Goal: Task Accomplishment & Management: Manage account settings

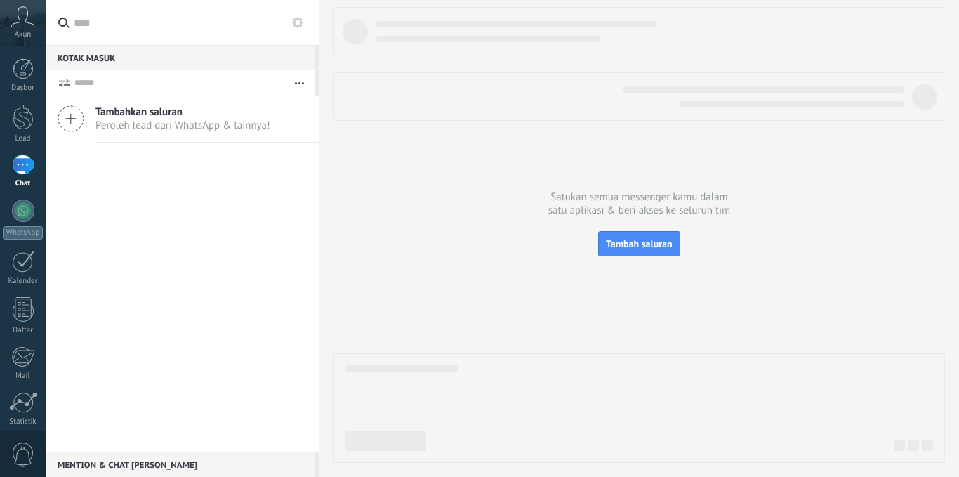
click at [635, 250] on span "Tambah saluran" at bounding box center [639, 243] width 66 height 13
click at [658, 251] on body ".abccls-1,.abccls-2{fill-rule:evenodd}.abccls-2{fill:#fff} .abfcls-1{fill:none}…" at bounding box center [479, 238] width 959 height 477
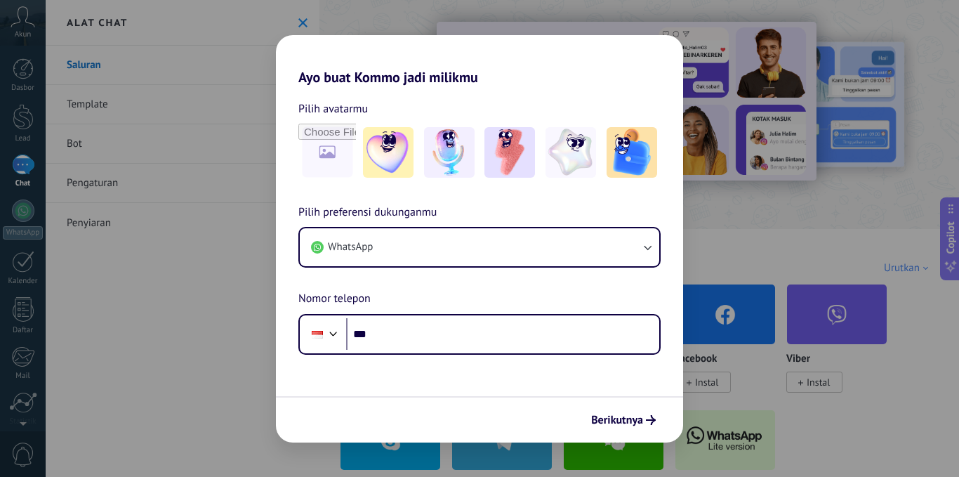
click at [720, 61] on div "Ayo buat Kommo jadi milikmu Pilih avatarmu Pilih preferensi dukunganmu WhatsApp…" at bounding box center [479, 238] width 959 height 477
click at [803, 260] on div "Ayo buat Kommo jadi milikmu Pilih avatarmu Pilih preferensi dukunganmu WhatsApp…" at bounding box center [479, 238] width 959 height 477
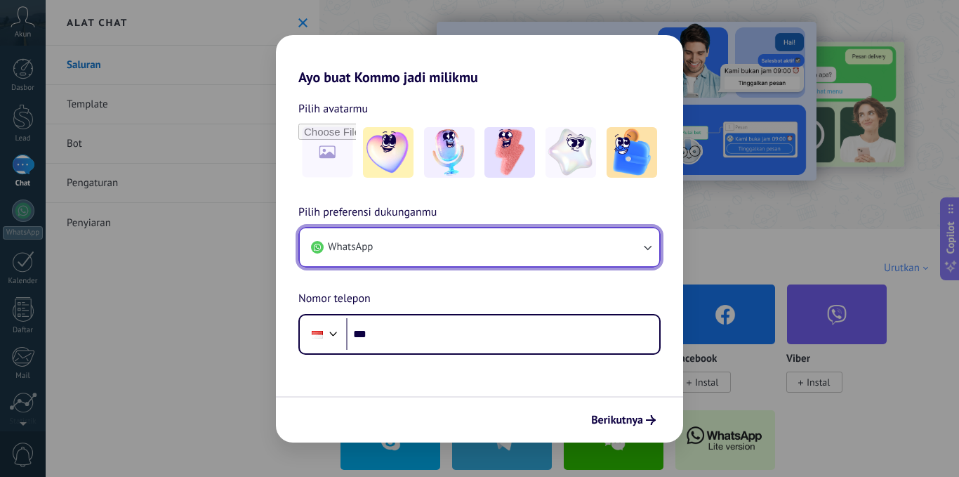
click at [555, 259] on button "WhatsApp" at bounding box center [479, 247] width 359 height 38
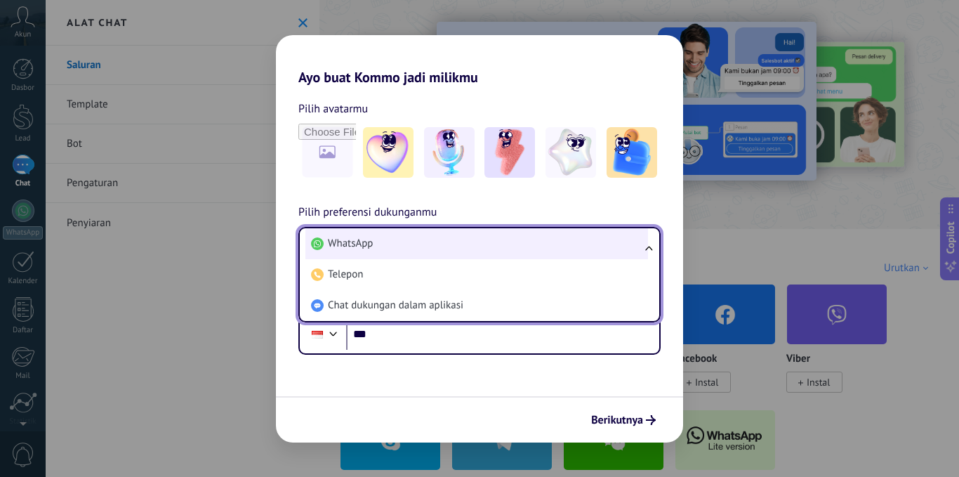
click at [554, 237] on li "WhatsApp" at bounding box center [476, 243] width 343 height 31
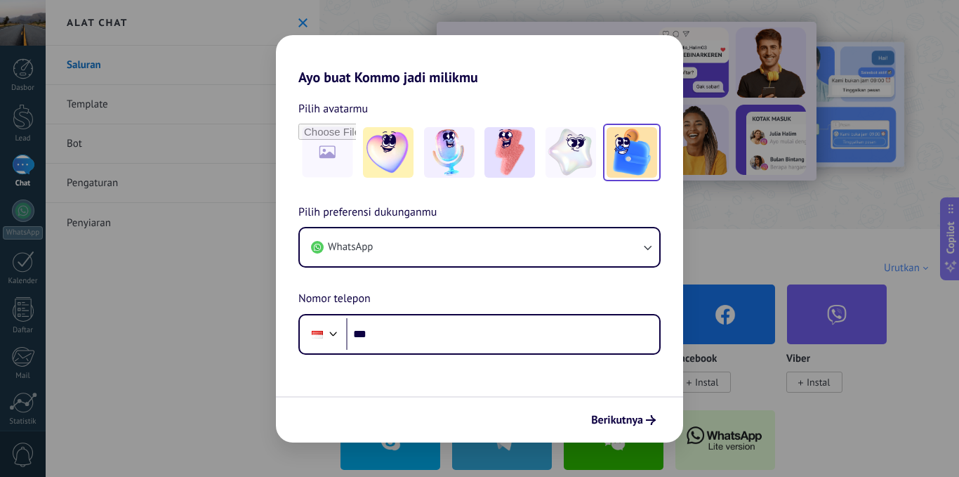
click at [640, 161] on img at bounding box center [632, 152] width 51 height 51
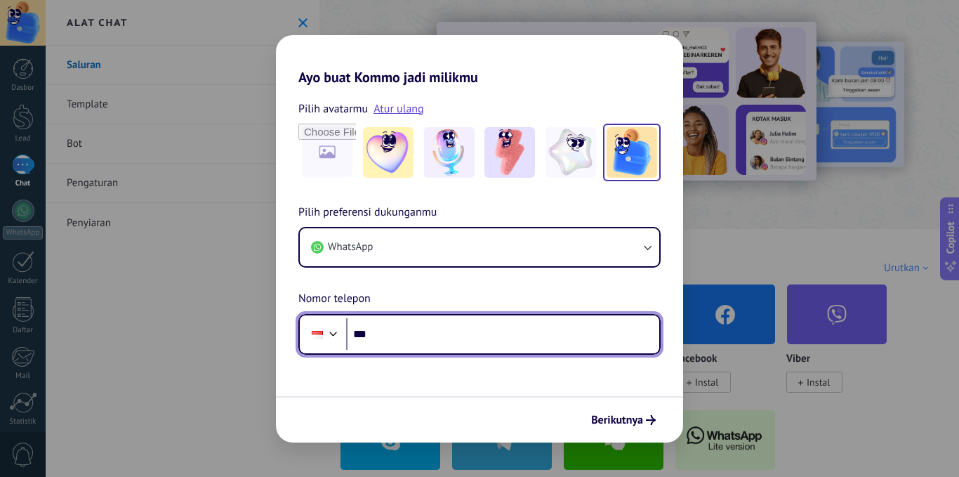
click at [410, 340] on input "***" at bounding box center [502, 334] width 313 height 32
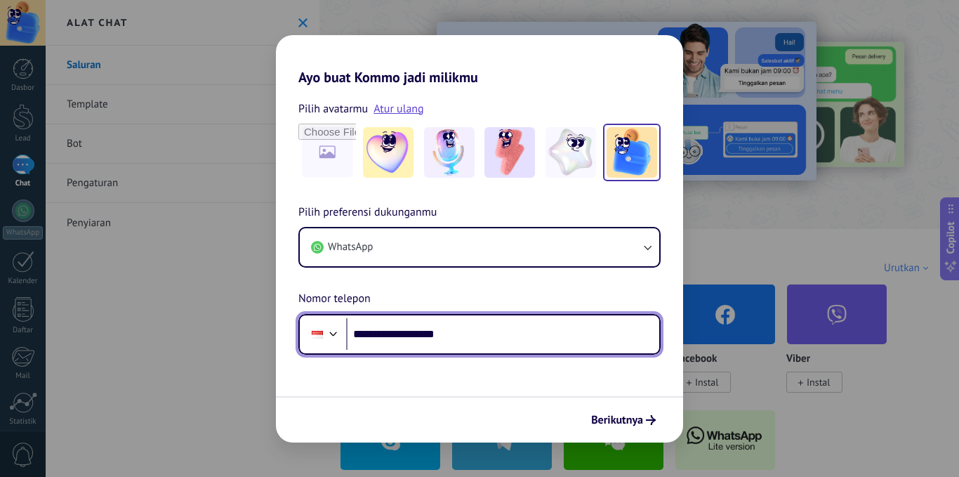
type input "**********"
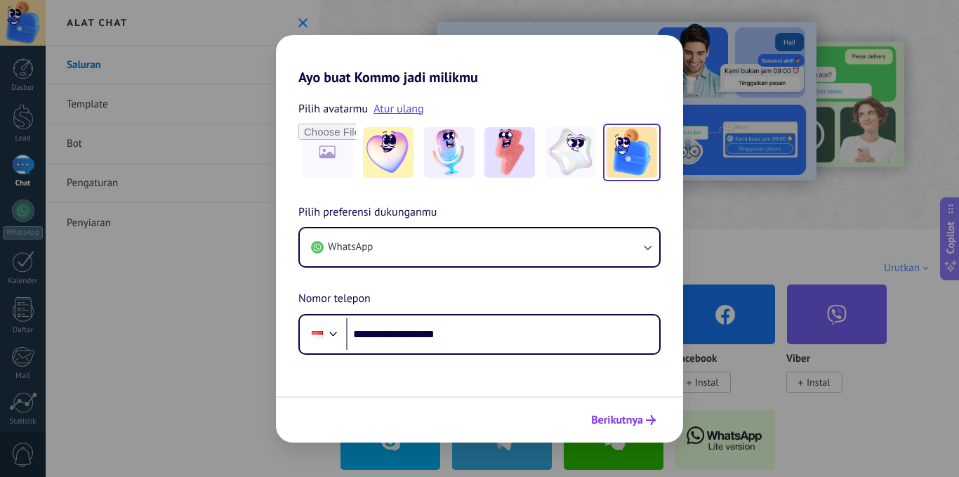
drag, startPoint x: 614, startPoint y: 432, endPoint x: 626, endPoint y: 418, distance: 19.0
click at [626, 418] on div "Berikutnya" at bounding box center [479, 419] width 407 height 46
click at [626, 418] on span "Berikutnya" at bounding box center [617, 420] width 52 height 10
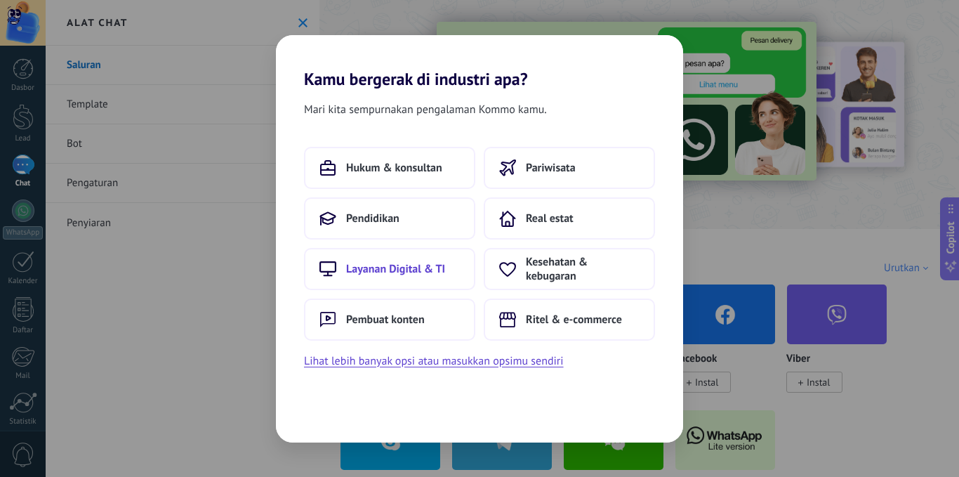
click at [442, 269] on span "Layanan Digital & TI" at bounding box center [395, 269] width 99 height 14
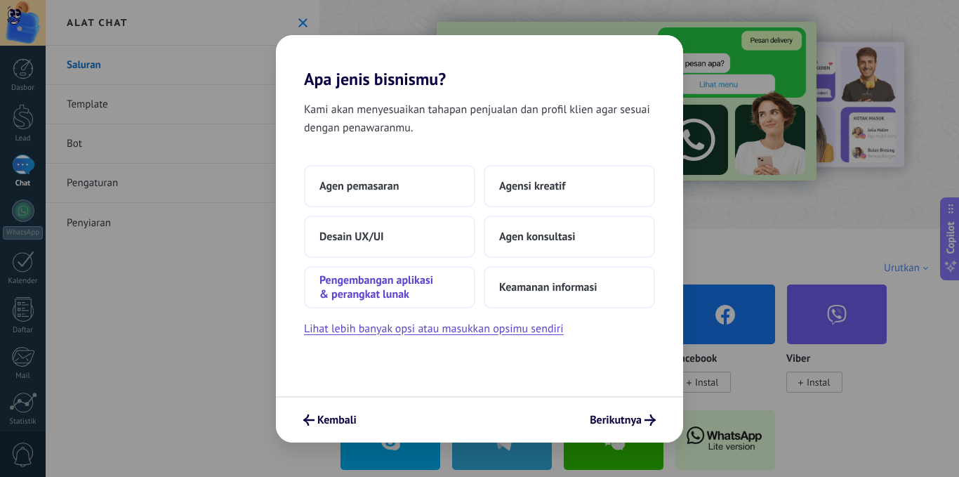
click at [408, 282] on span "Pengembangan aplikasi & perangkat lunak" at bounding box center [389, 287] width 140 height 28
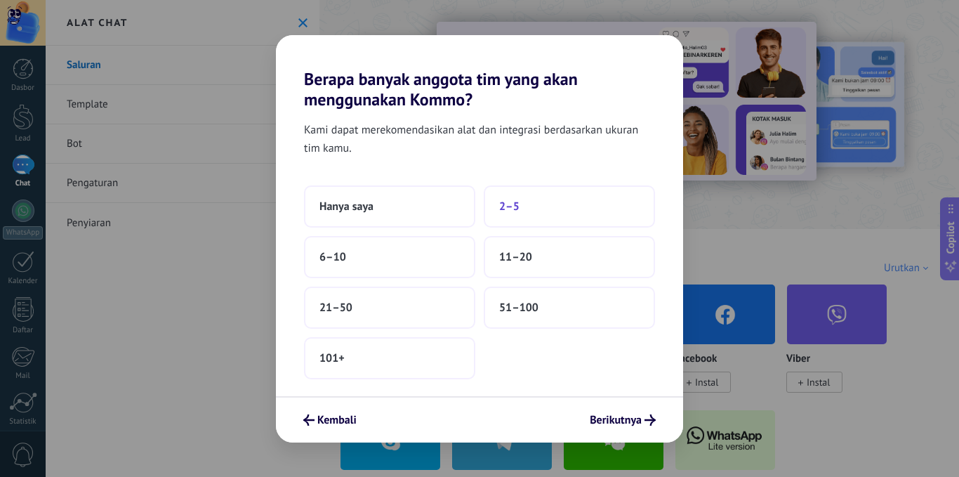
click at [522, 213] on button "2–5" at bounding box center [569, 206] width 171 height 42
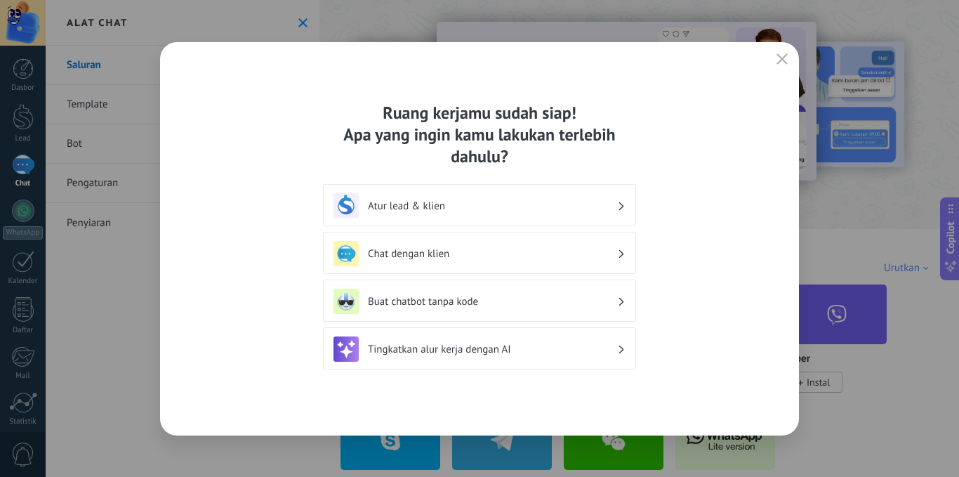
click at [574, 257] on h3 "Chat dengan klien" at bounding box center [492, 253] width 249 height 13
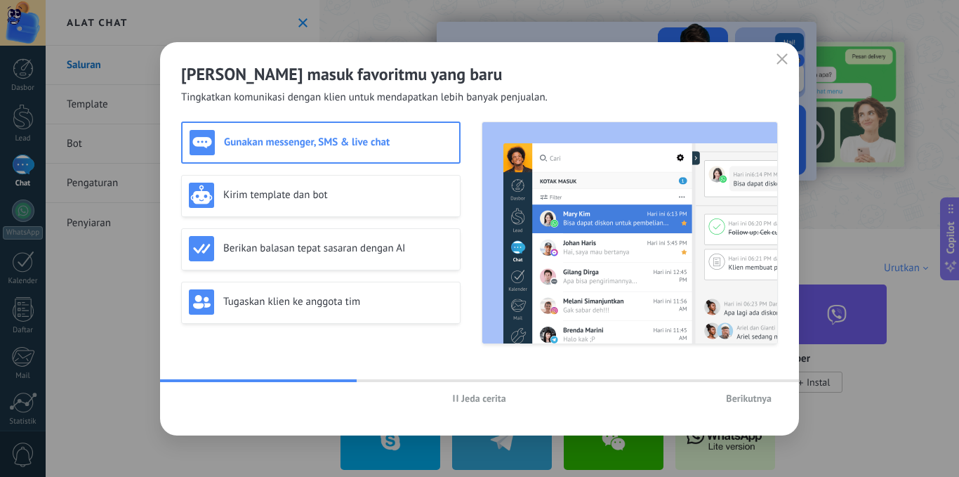
click at [746, 396] on span "Berikutnya" at bounding box center [749, 398] width 46 height 10
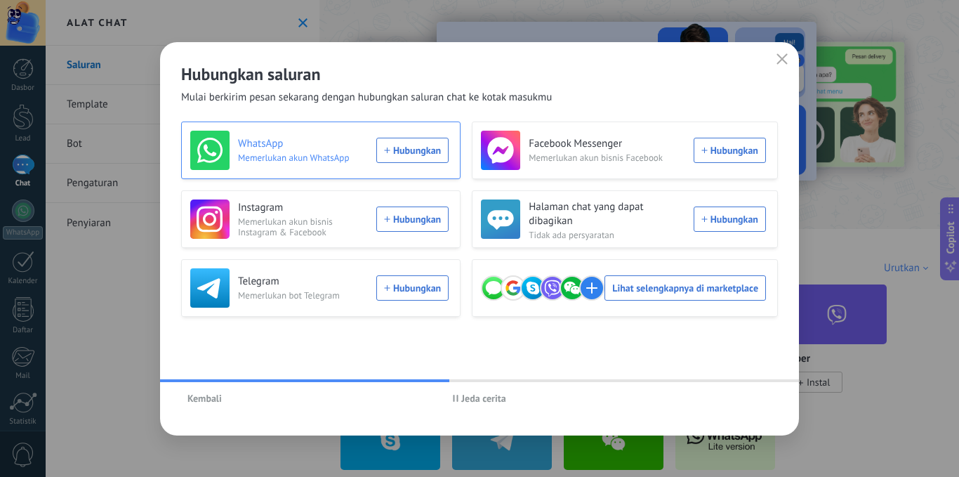
click at [415, 152] on div "WhatsApp Memerlukan akun WhatsApp Hubungkan" at bounding box center [319, 150] width 258 height 39
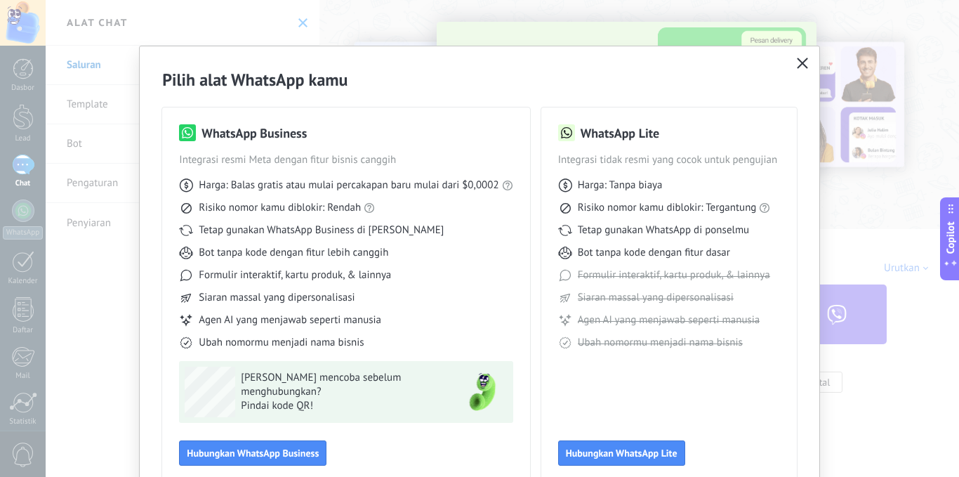
click at [800, 62] on icon "button" at bounding box center [802, 63] width 11 height 11
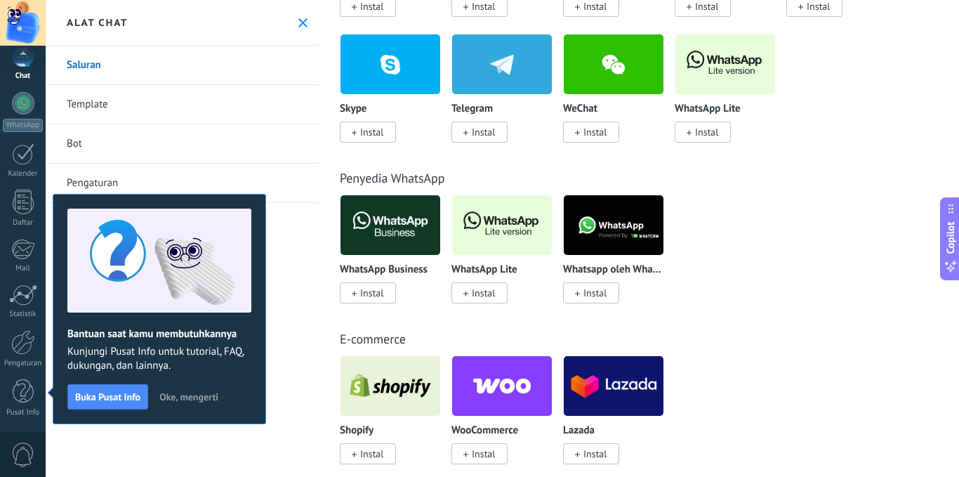
scroll to position [368, 0]
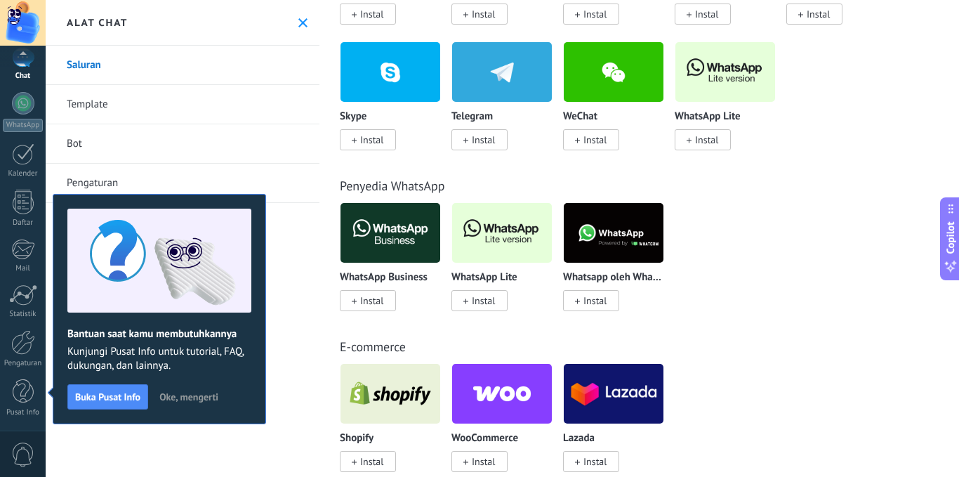
click at [372, 302] on span "Instal" at bounding box center [371, 300] width 23 height 13
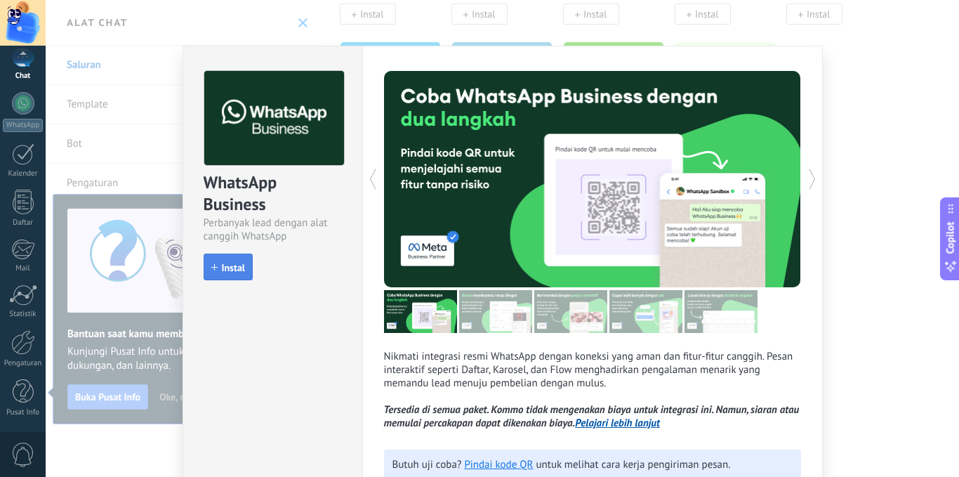
click at [246, 261] on button "Instal" at bounding box center [228, 266] width 49 height 27
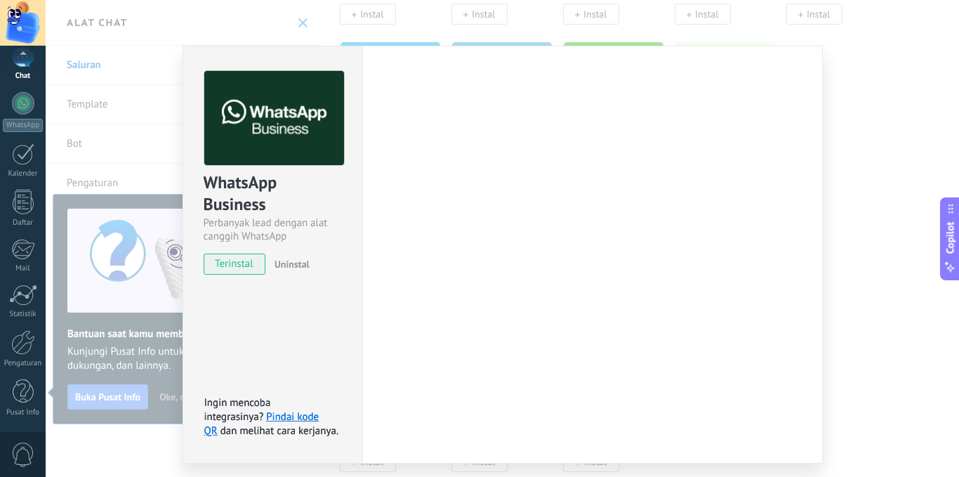
click at [870, 100] on div "WhatsApp Business Perbanyak lead dengan alat canggih WhatsApp terinstal Uninsta…" at bounding box center [502, 238] width 913 height 477
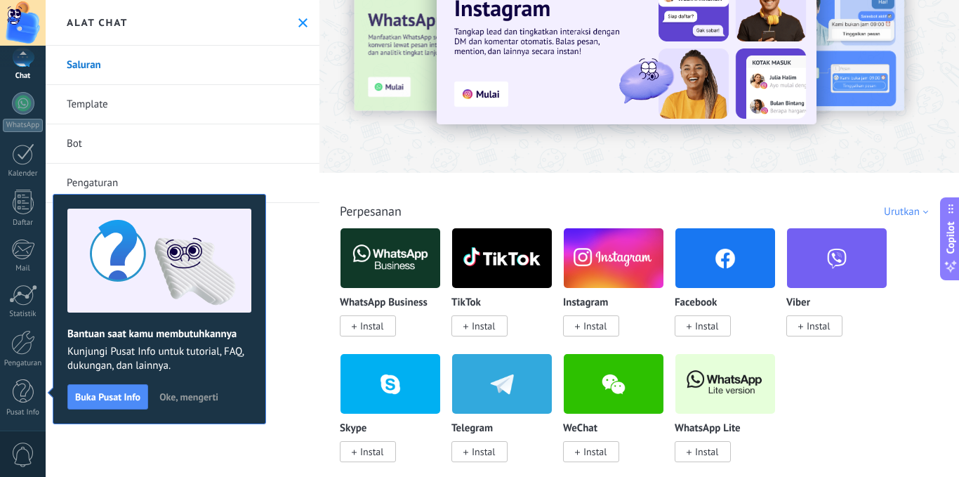
scroll to position [0, 0]
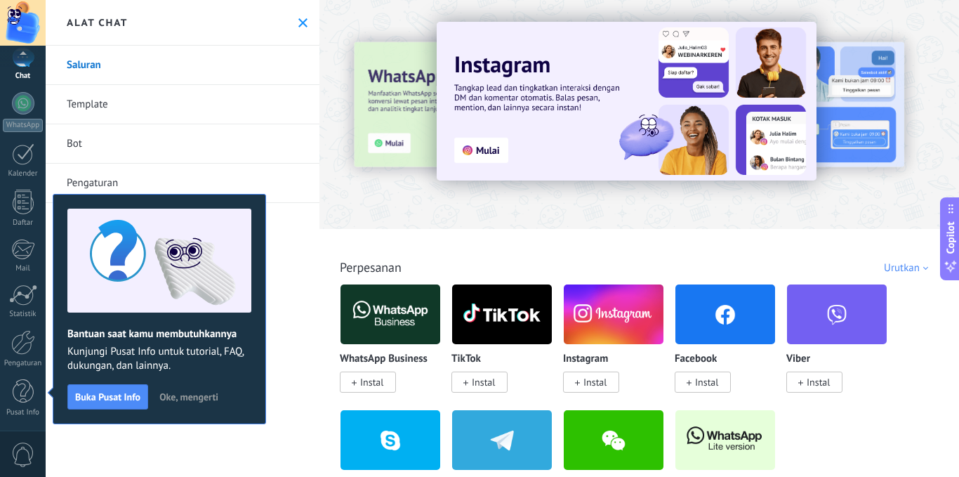
click at [369, 378] on span "Instal" at bounding box center [371, 382] width 23 height 13
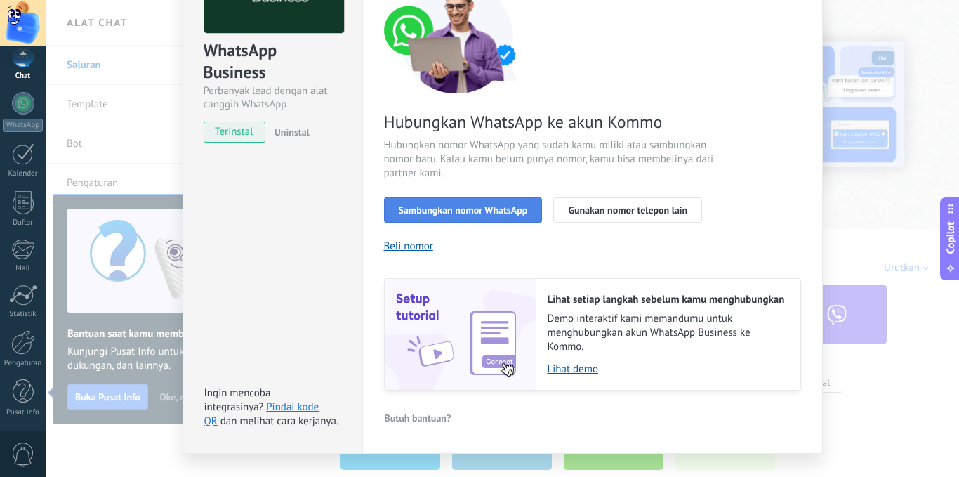
scroll to position [161, 0]
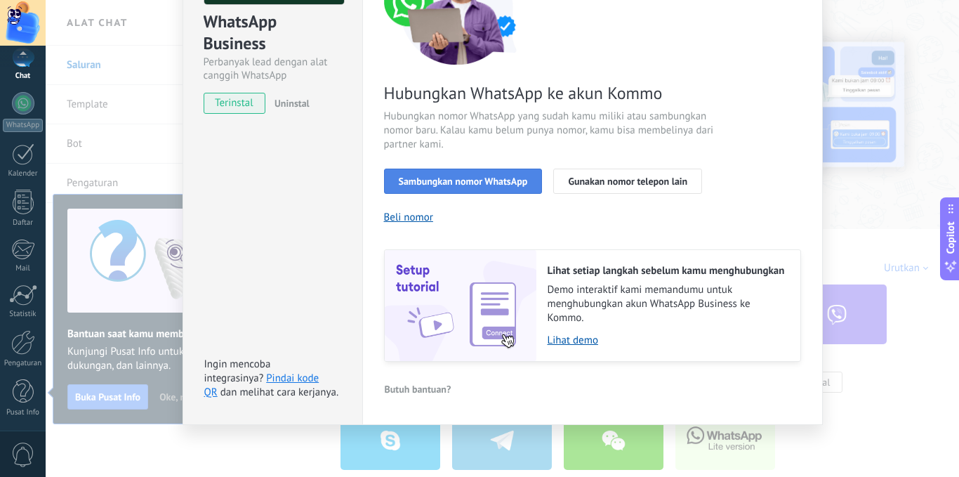
click at [495, 184] on span "Sambungkan nomor WhatsApp" at bounding box center [463, 181] width 129 height 10
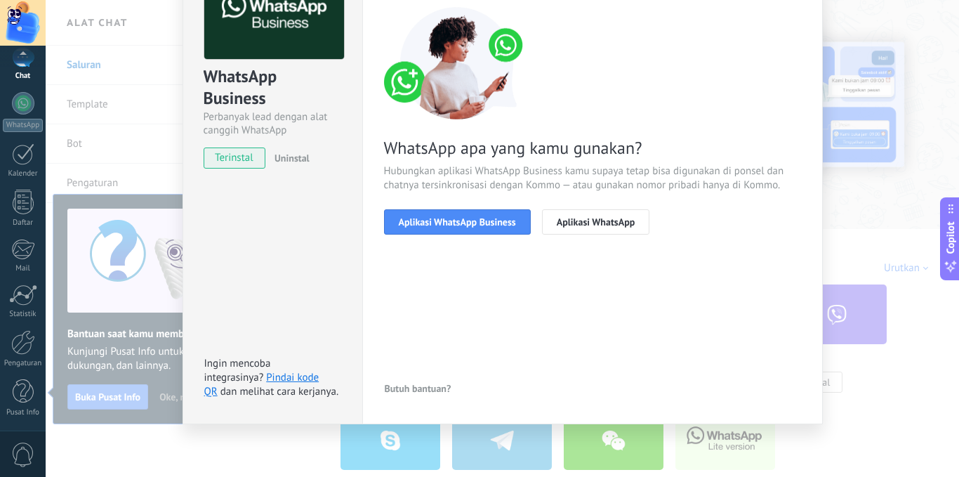
scroll to position [106, 0]
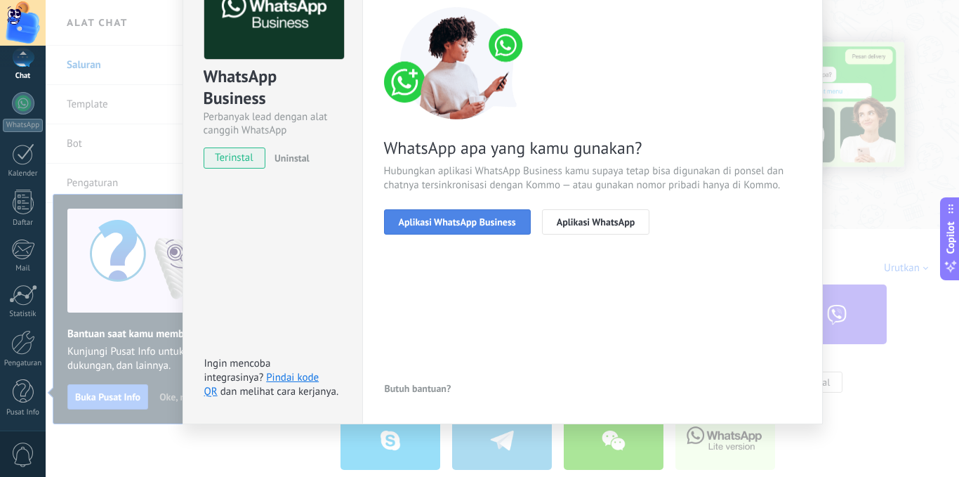
click at [486, 228] on button "Aplikasi WhatsApp Business" at bounding box center [457, 221] width 147 height 25
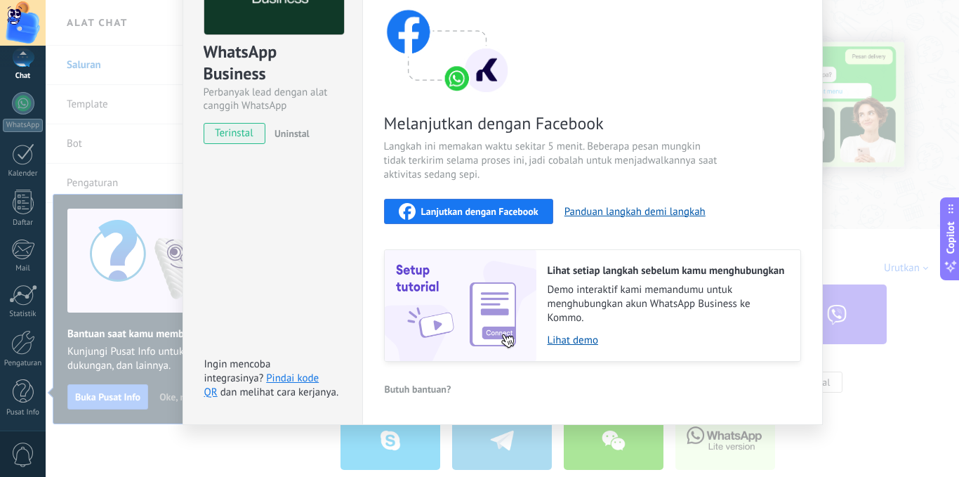
scroll to position [0, 0]
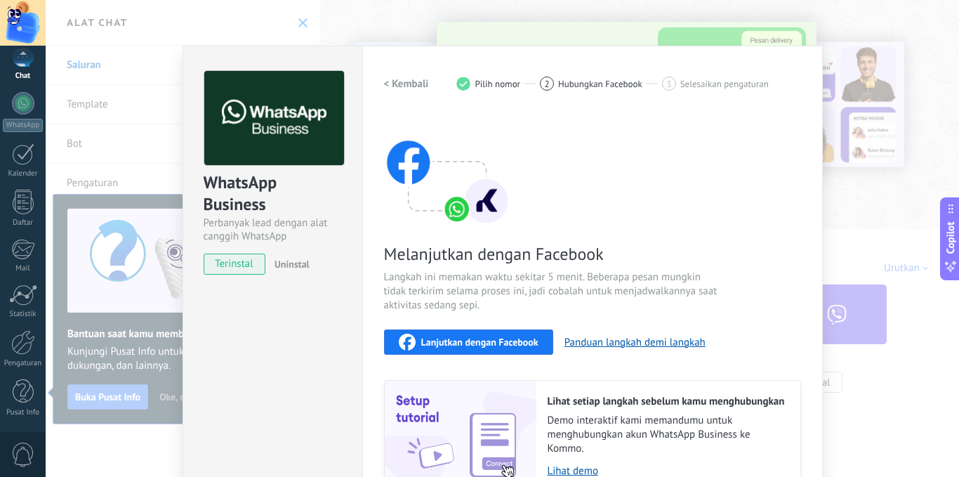
click at [479, 236] on div "Melanjutkan dengan Facebook Langkah ini memakan waktu sekitar 5 menit. Beberapa…" at bounding box center [592, 302] width 417 height 379
click at [477, 338] on span "Lanjutkan dengan Facebook" at bounding box center [479, 342] width 117 height 10
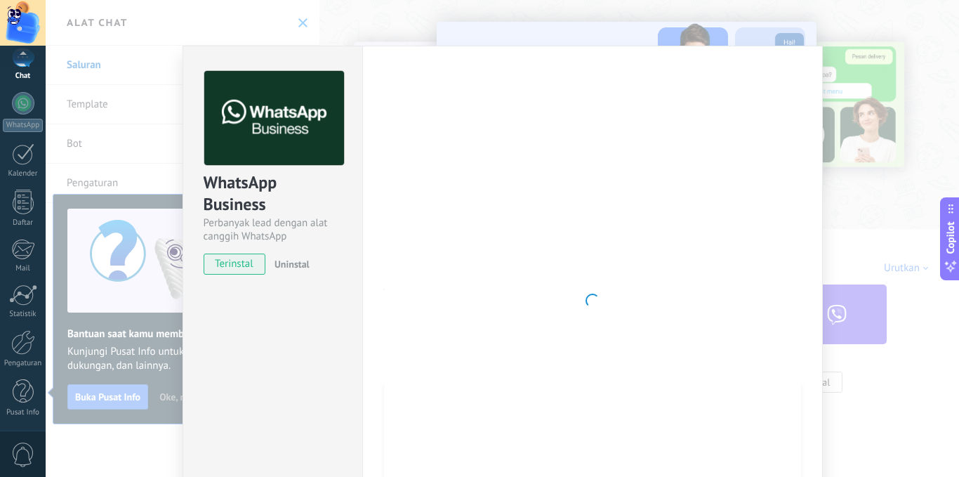
click at [591, 244] on div at bounding box center [592, 300] width 417 height 459
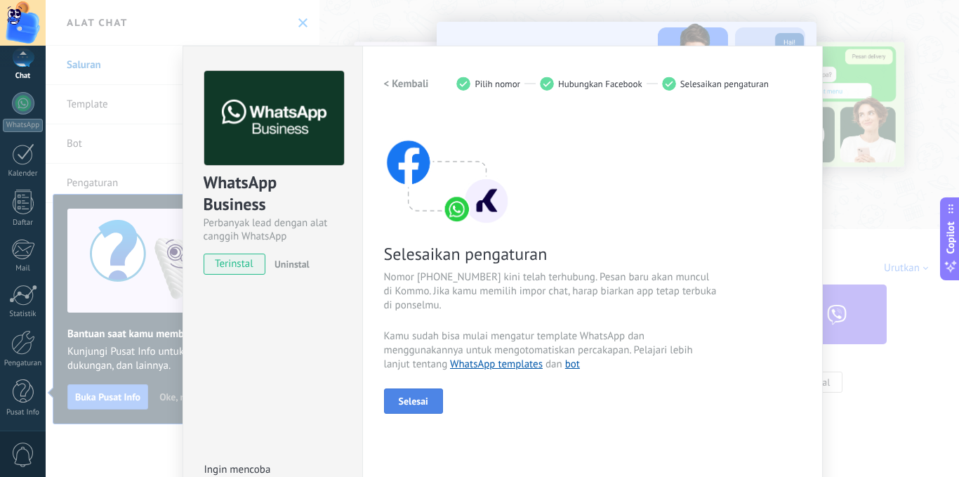
click at [427, 402] on button "Selesai" at bounding box center [413, 400] width 59 height 25
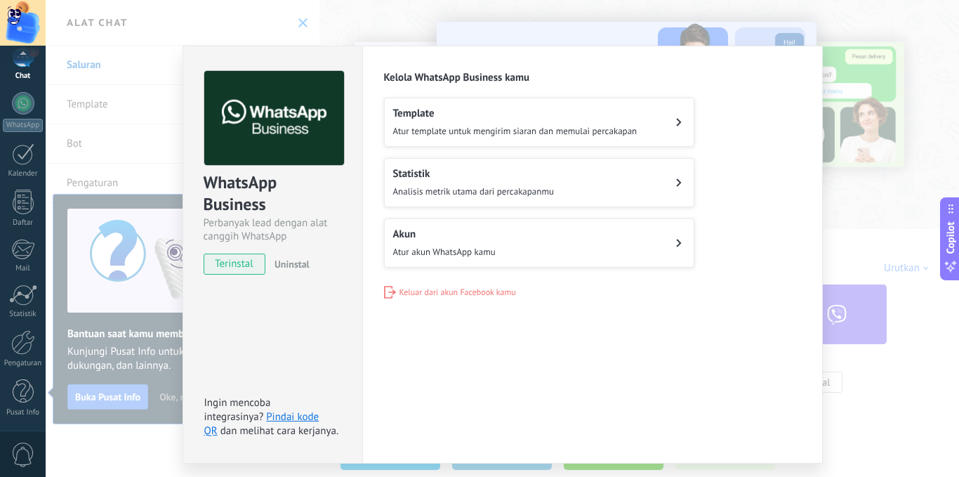
click at [809, 86] on div "Pengaturan Otorisasi Tab ini mencatat pengguna yang telah diberikan akses integ…" at bounding box center [592, 255] width 461 height 418
click at [850, 29] on div "WhatsApp Business Perbanyak lead dengan alat canggih WhatsApp terinstal Uninsta…" at bounding box center [502, 238] width 913 height 477
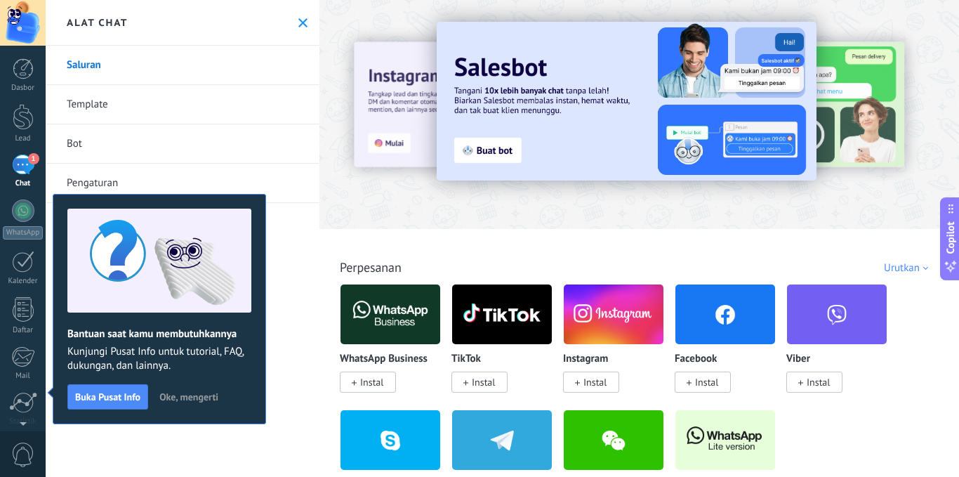
click at [20, 164] on div "1" at bounding box center [23, 164] width 22 height 20
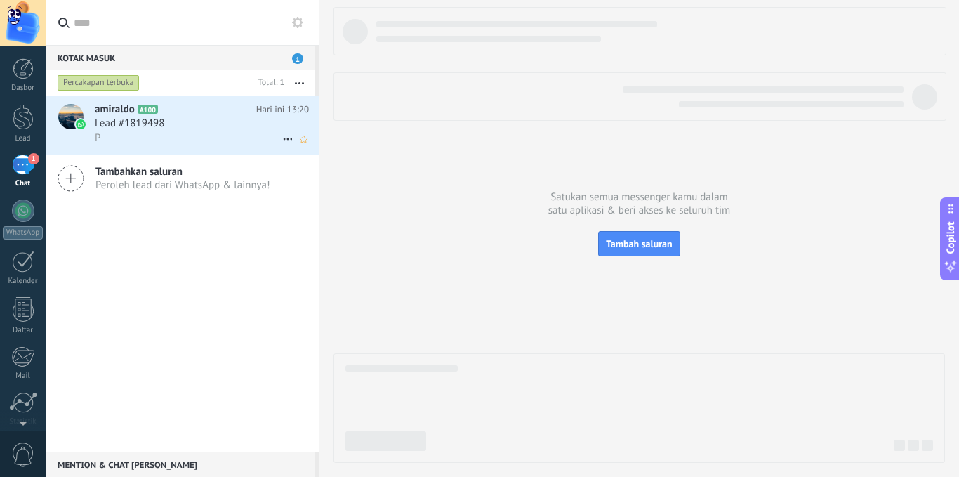
click at [234, 119] on div "Lead #1819498" at bounding box center [202, 124] width 214 height 14
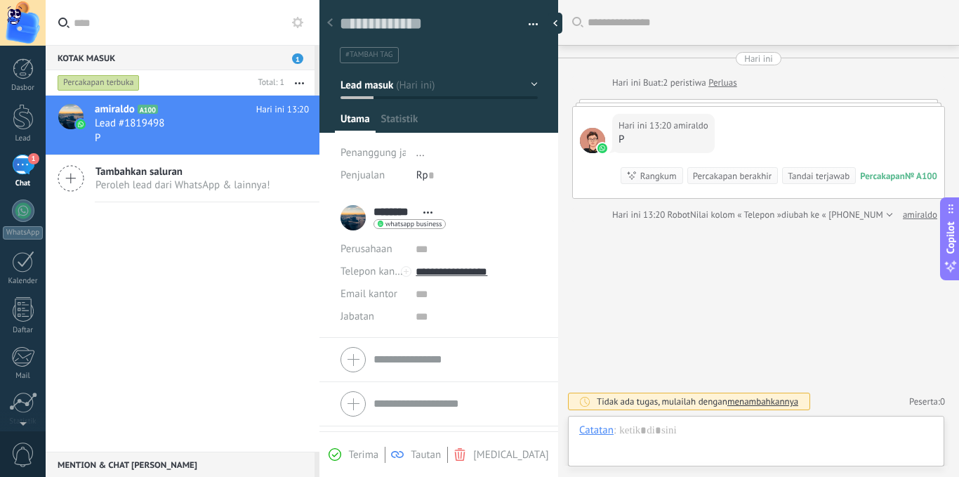
scroll to position [21, 0]
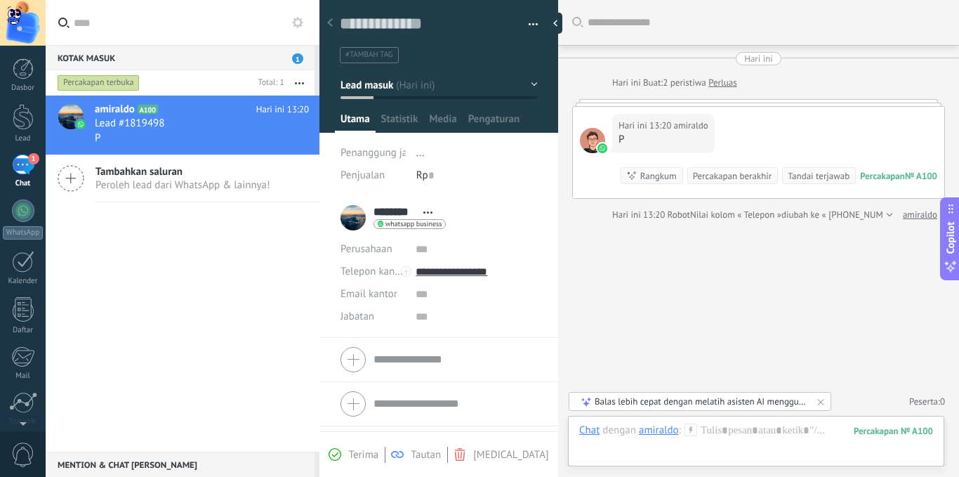
click at [378, 451] on span "Terima" at bounding box center [363, 454] width 30 height 13
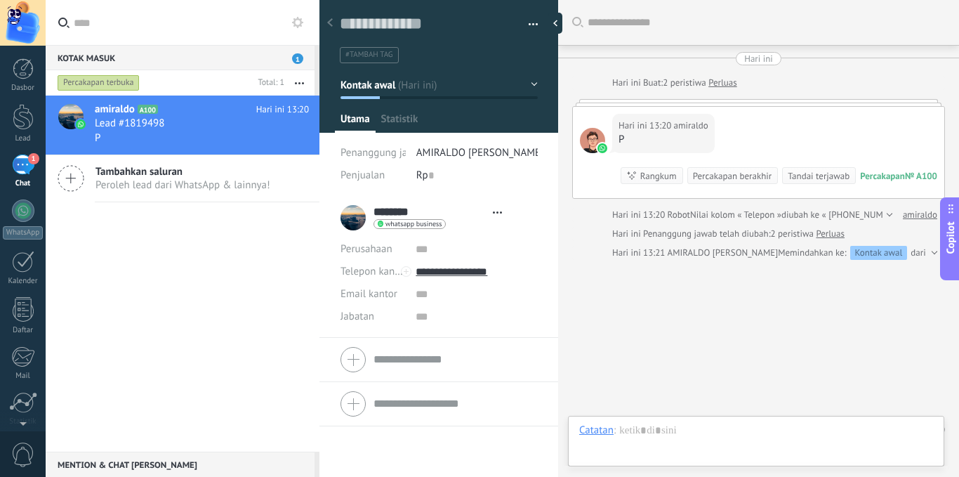
type textarea "**********"
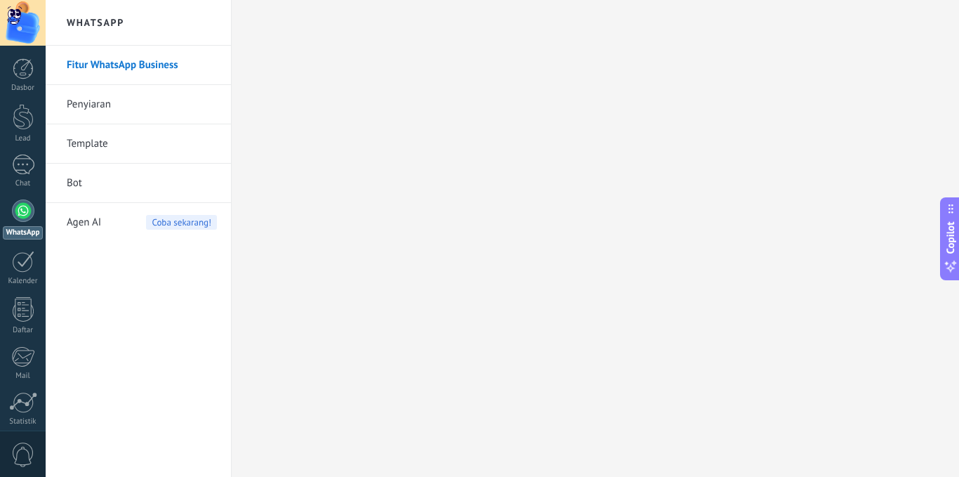
click at [164, 68] on link "Fitur WhatsApp Business" at bounding box center [142, 65] width 150 height 39
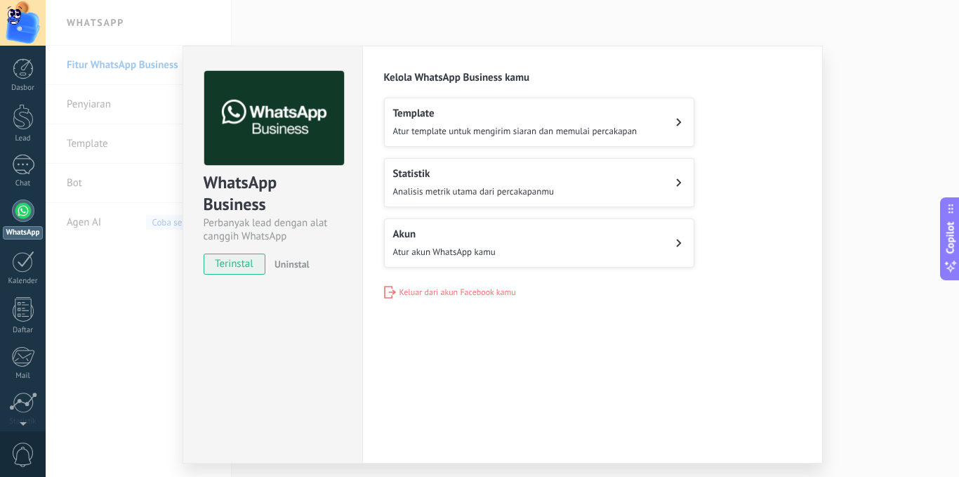
click at [438, 112] on h2 "Template" at bounding box center [515, 113] width 244 height 13
click at [503, 239] on button "Akun Atur akun WhatsApp kamu" at bounding box center [539, 242] width 310 height 49
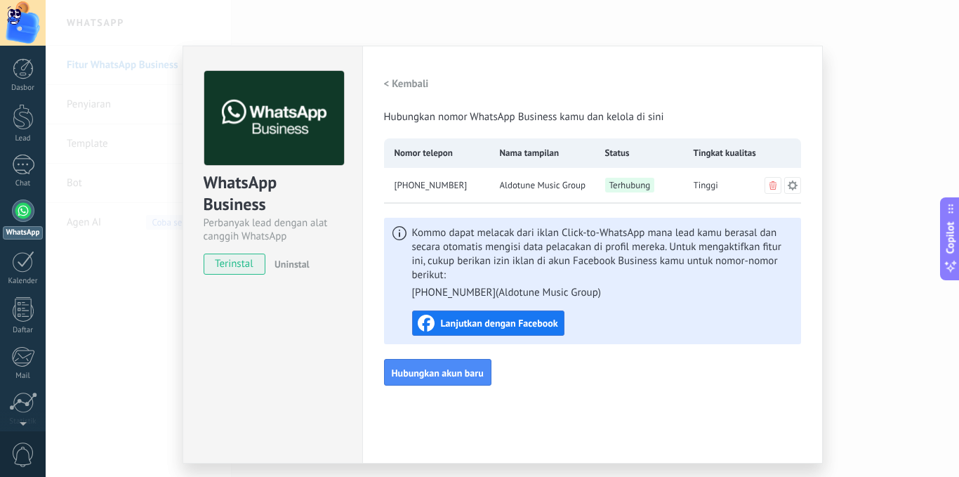
click at [784, 184] on button at bounding box center [792, 185] width 17 height 17
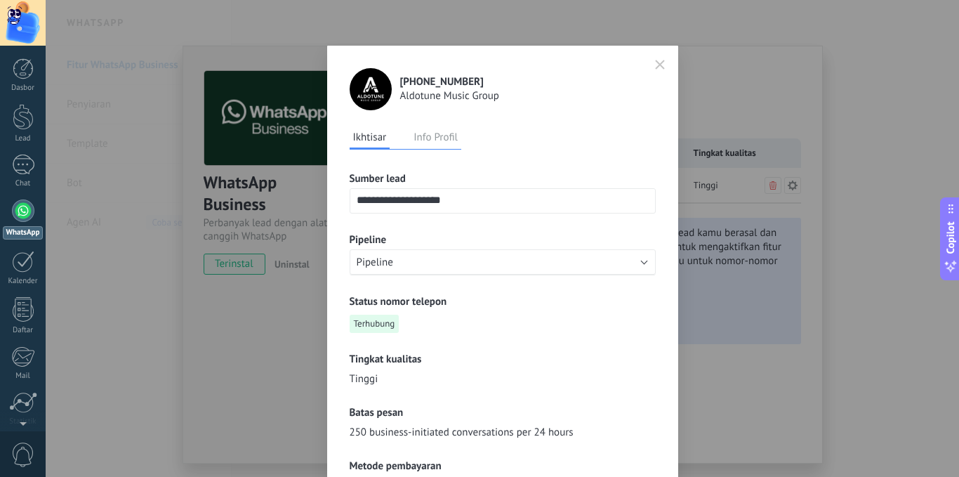
click at [436, 128] on button "Info Profil" at bounding box center [435, 136] width 51 height 21
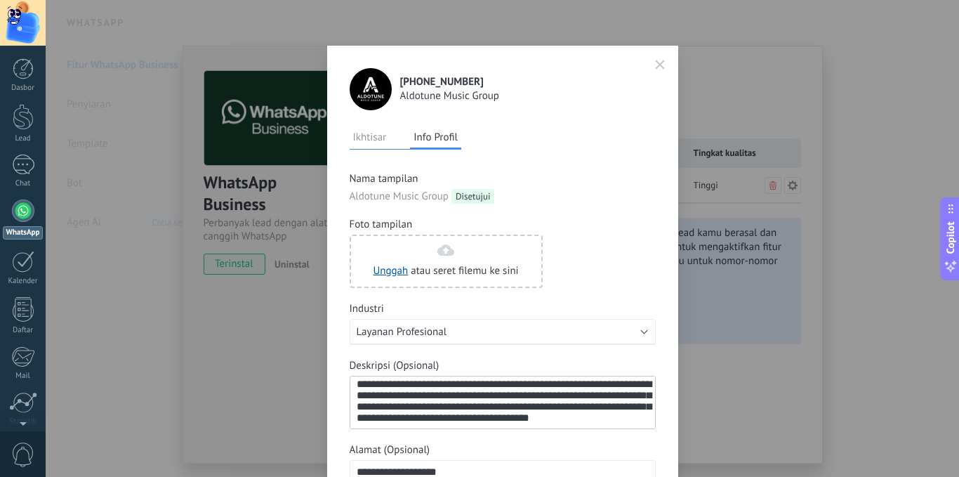
click at [656, 65] on icon "button" at bounding box center [660, 64] width 8 height 8
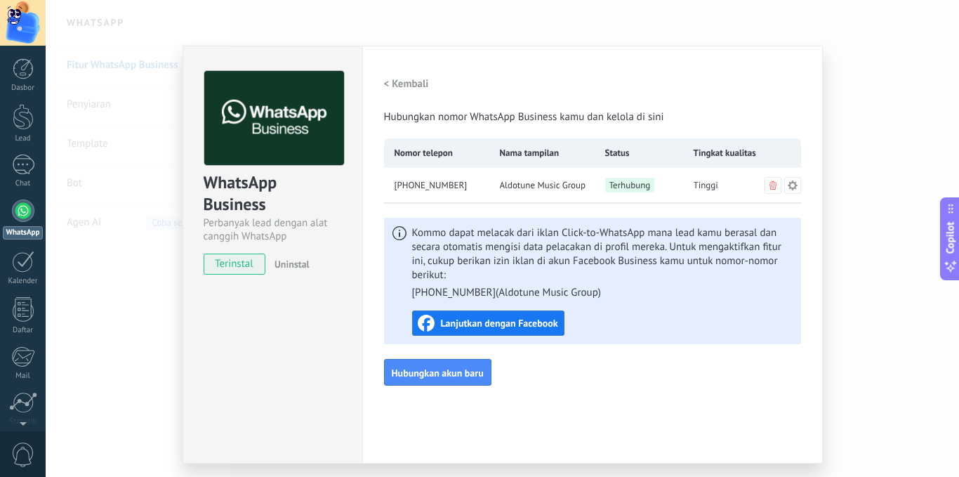
click at [855, 47] on div "WhatsApp Business Perbanyak lead dengan alat canggih WhatsApp terinstal Uninsta…" at bounding box center [502, 238] width 913 height 477
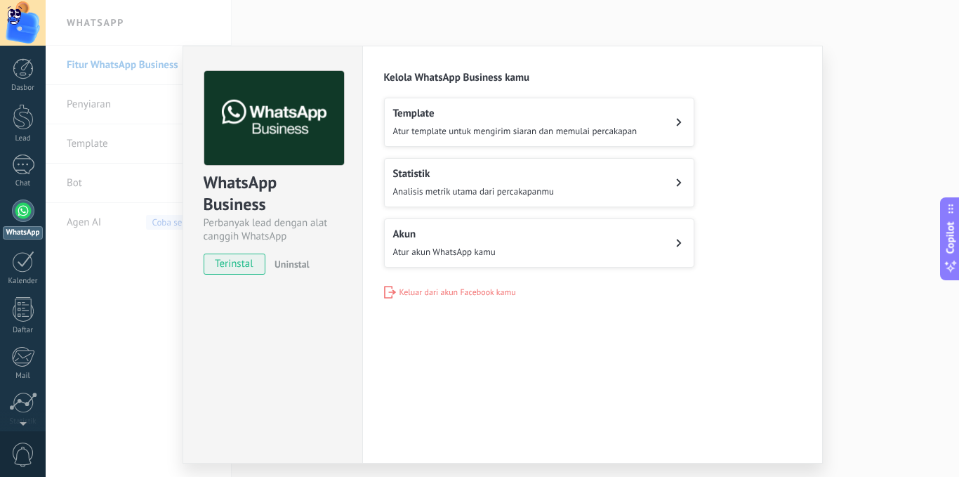
click at [857, 131] on div "WhatsApp Business Perbanyak lead dengan alat canggih WhatsApp terinstal Uninsta…" at bounding box center [502, 238] width 913 height 477
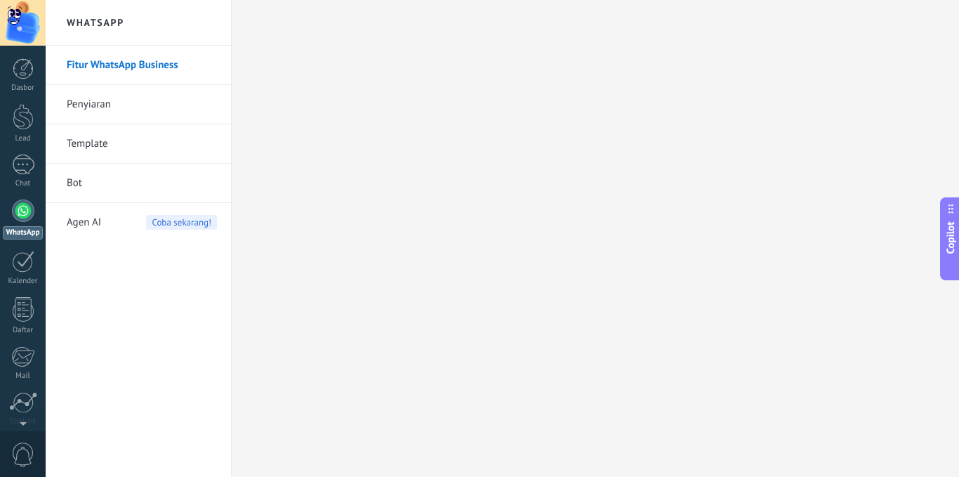
click at [144, 93] on link "Penyiaran" at bounding box center [142, 104] width 150 height 39
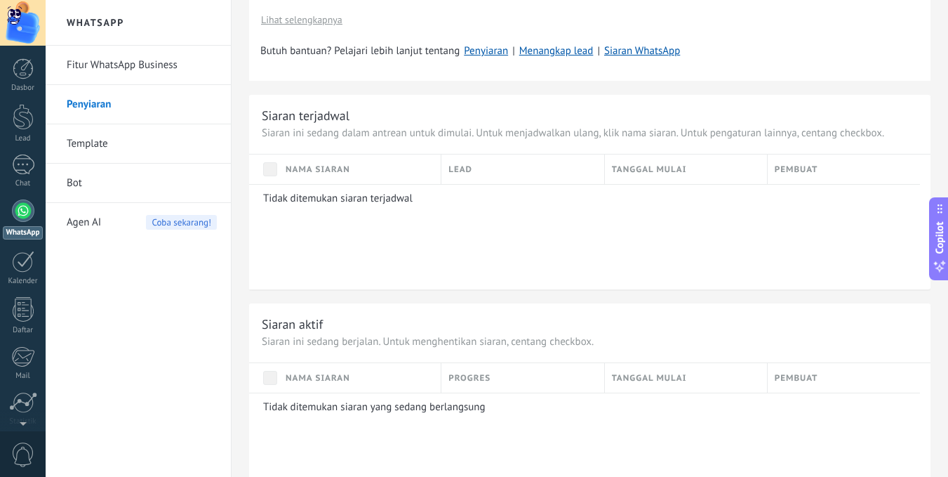
scroll to position [475, 0]
click at [146, 144] on link "Template" at bounding box center [142, 143] width 150 height 39
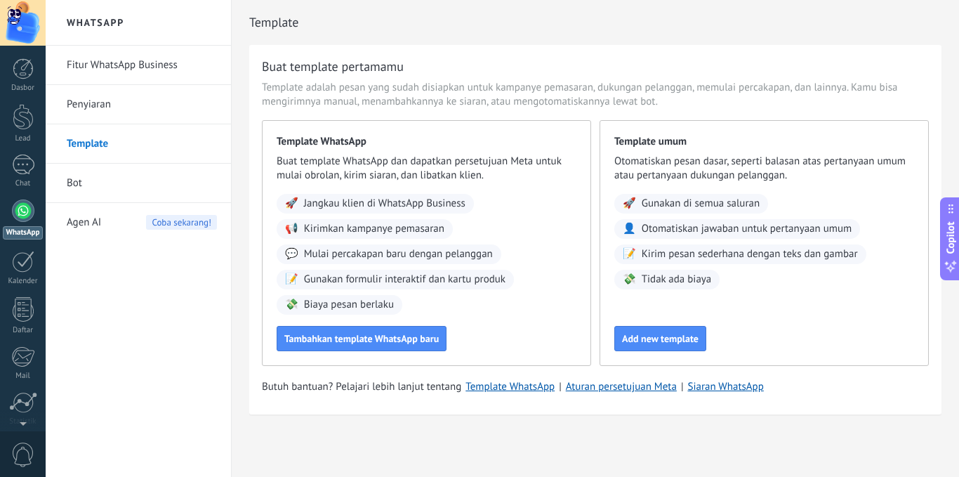
click at [78, 196] on link "Bot" at bounding box center [142, 183] width 150 height 39
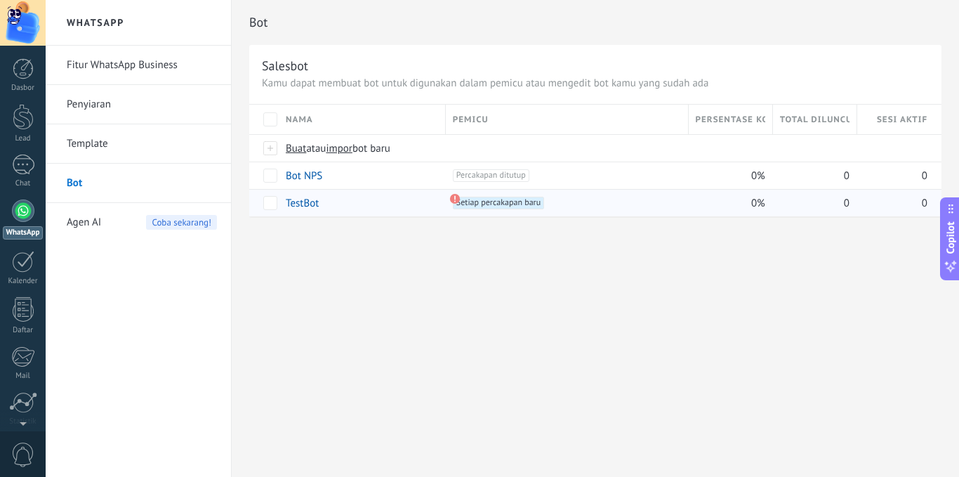
click at [310, 201] on link "TestBot" at bounding box center [302, 203] width 33 height 13
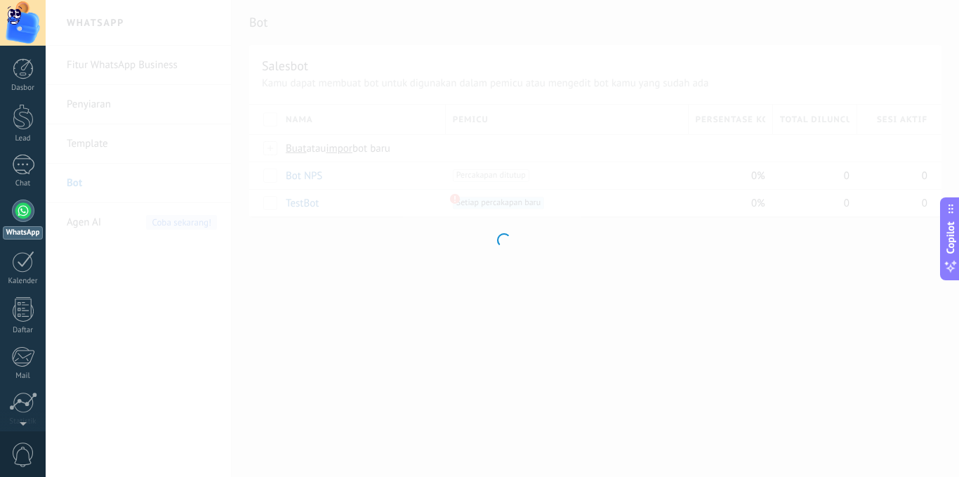
type input "*******"
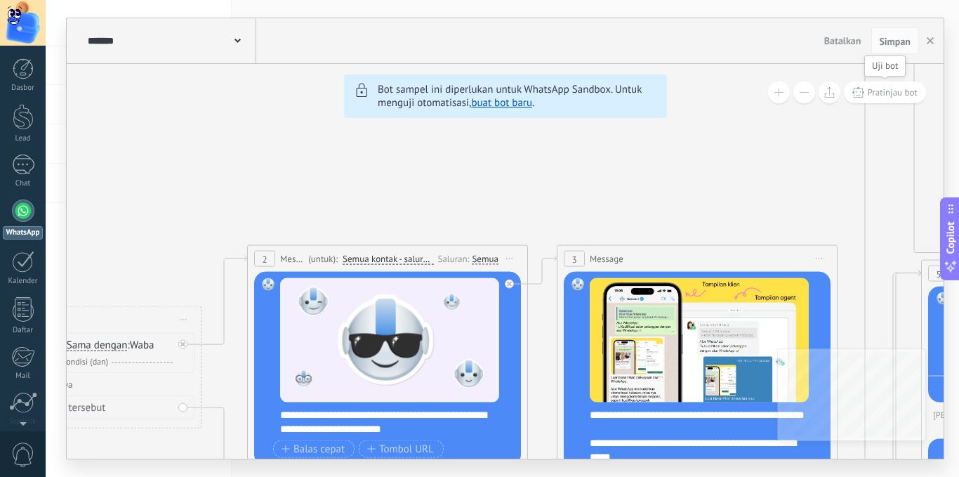
click at [895, 88] on span "Pratinjau bot" at bounding box center [893, 92] width 50 height 12
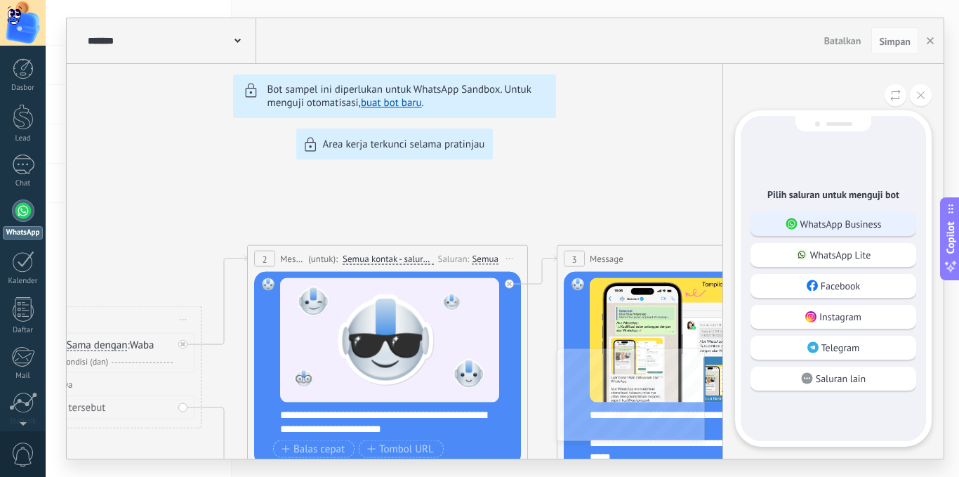
click at [852, 223] on p "WhatsApp Business" at bounding box center [840, 224] width 81 height 13
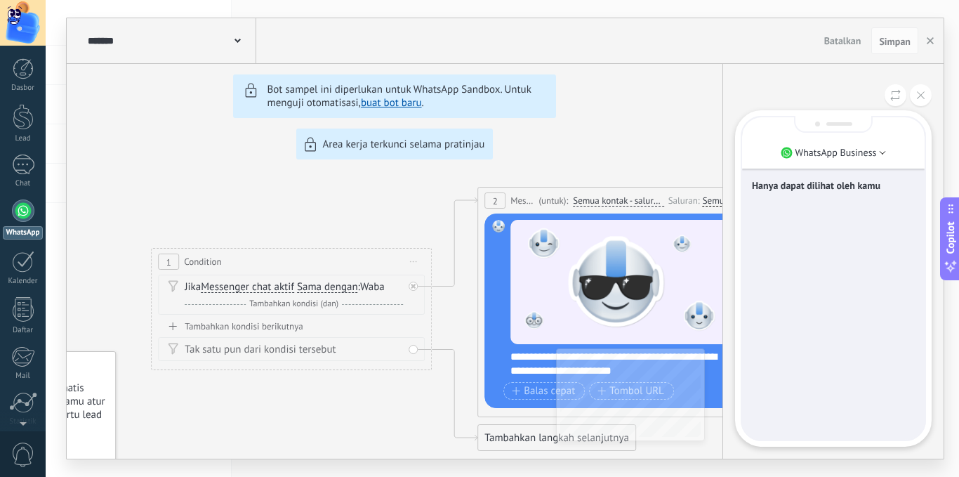
click at [807, 378] on div "Hanya dapat dilihat oleh kamu" at bounding box center [833, 278] width 183 height 322
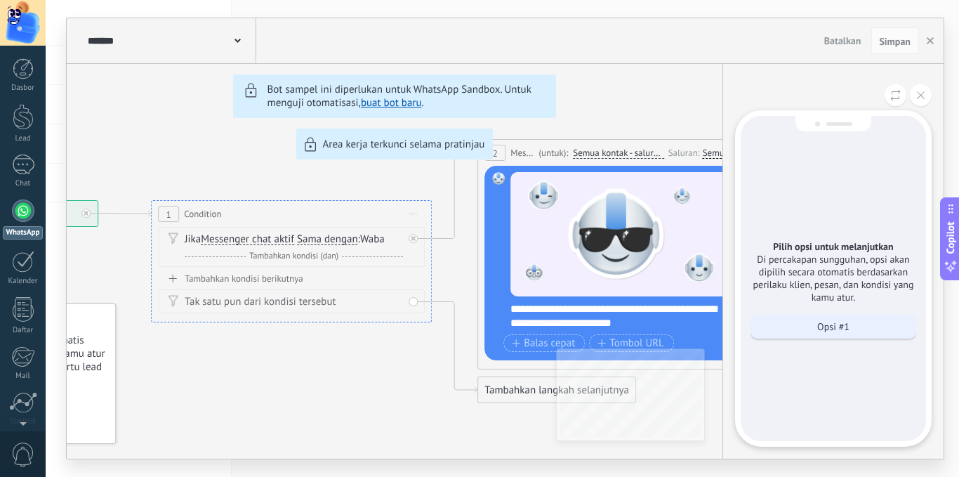
click at [828, 321] on p "Opsi #1" at bounding box center [833, 326] width 32 height 13
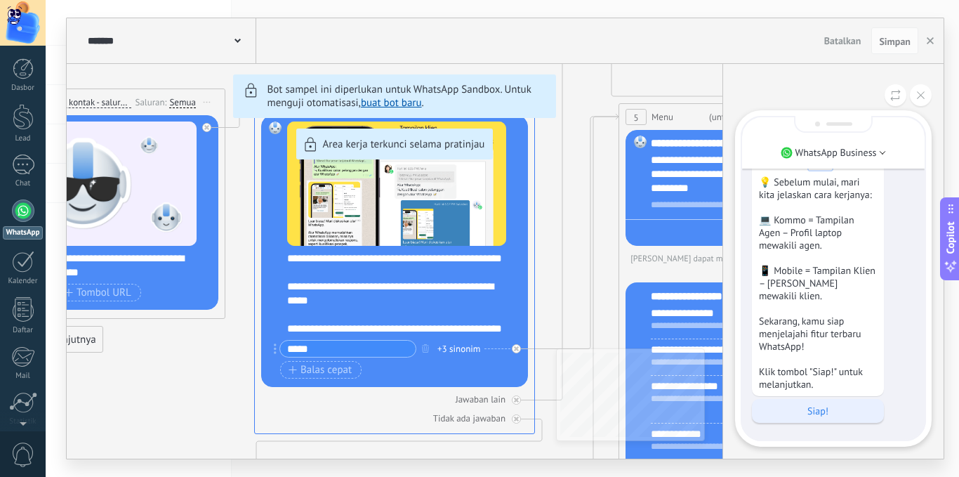
click at [814, 411] on p "Siap!" at bounding box center [818, 410] width 118 height 13
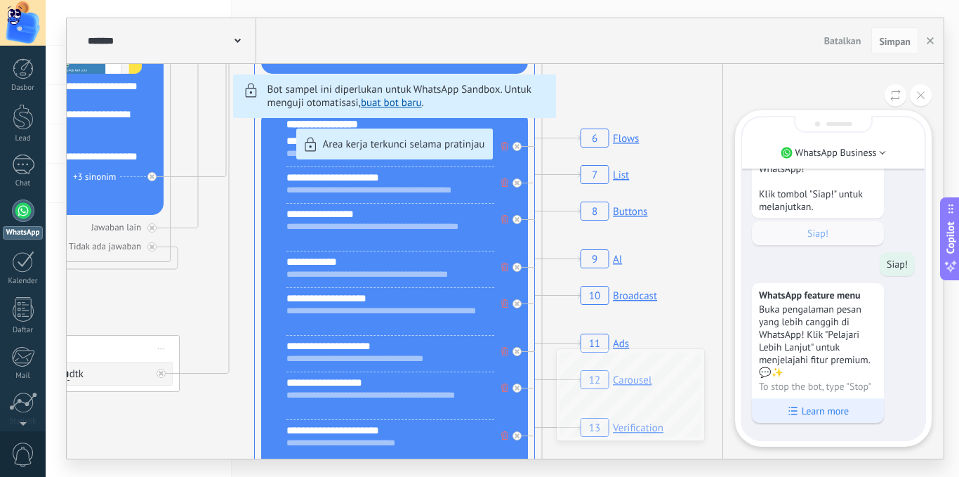
click at [841, 409] on p "Learn more" at bounding box center [825, 410] width 47 height 13
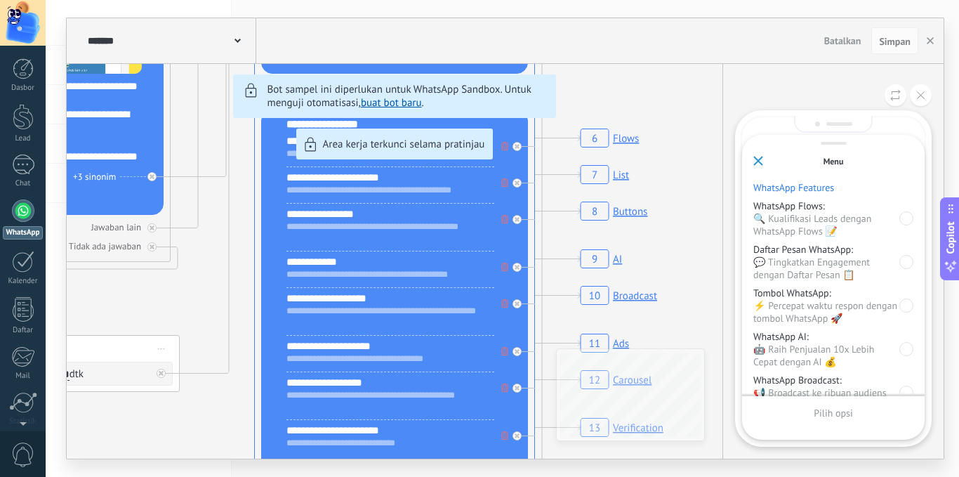
click at [841, 212] on p "🔍 Kualifikasi Leads dengan WhatsApp Flows 📝" at bounding box center [826, 224] width 146 height 25
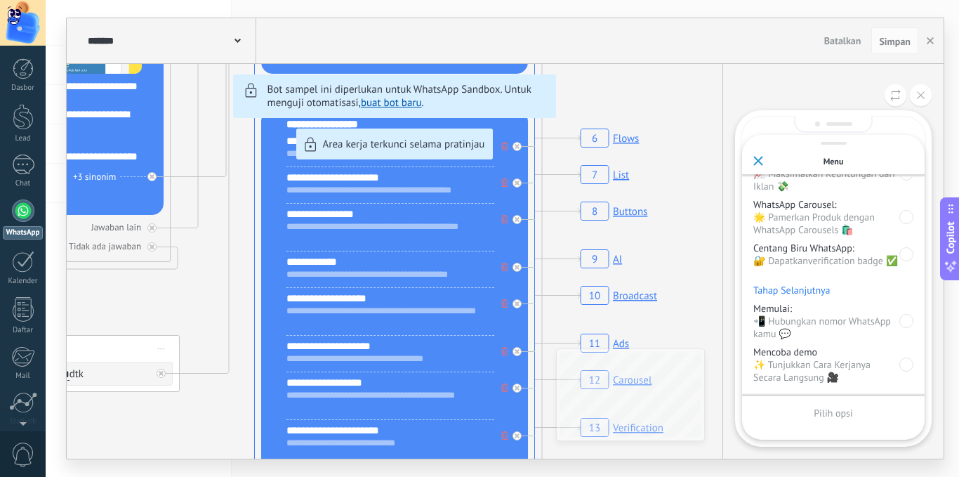
scroll to position [275, 0]
click at [800, 411] on div "Pilih opsi" at bounding box center [833, 416] width 183 height 41
click at [812, 347] on p "Mencoba demo" at bounding box center [826, 351] width 146 height 13
click at [821, 375] on p "✨ Tunjukkan Cara Kerjanya Secara Langsung 🎥" at bounding box center [826, 370] width 146 height 25
click at [850, 417] on p "Pilih opsi" at bounding box center [833, 412] width 39 height 13
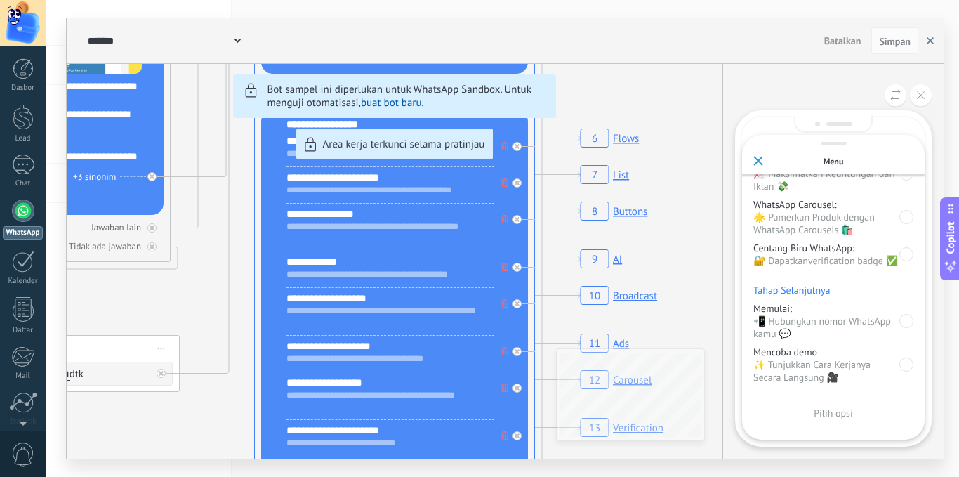
click at [935, 41] on button "button" at bounding box center [930, 40] width 21 height 27
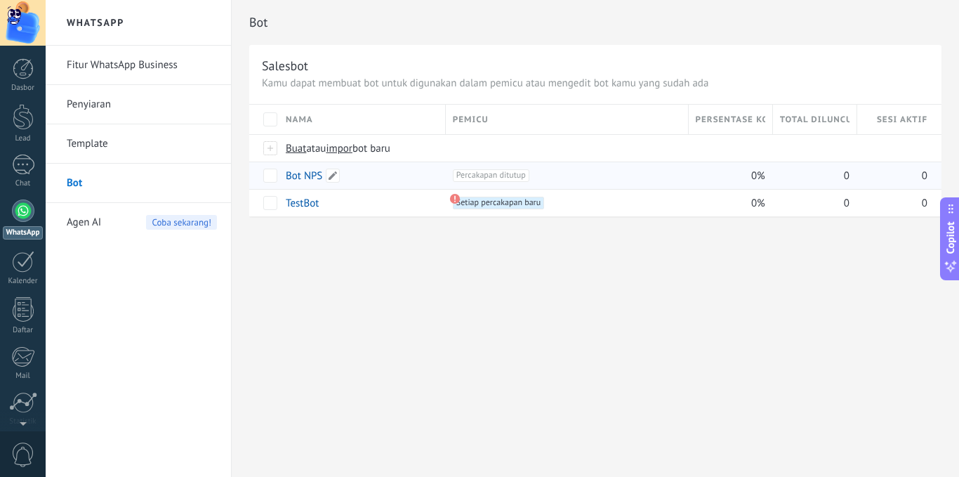
click at [310, 172] on link "Bot NPS" at bounding box center [304, 175] width 37 height 13
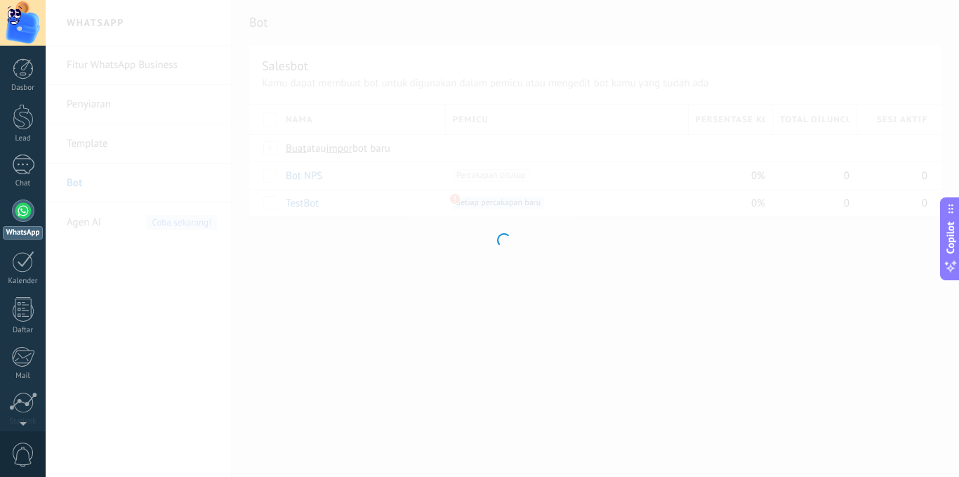
type input "*******"
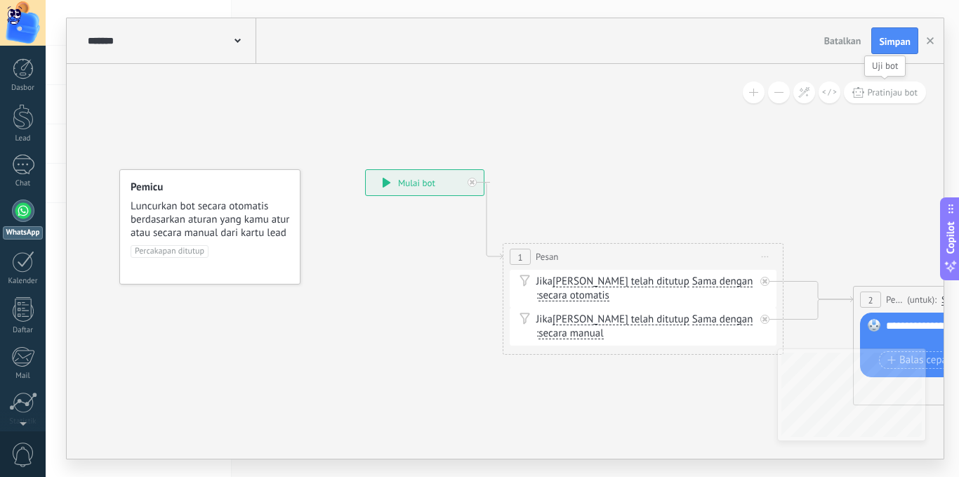
click at [885, 88] on span "Pratinjau bot" at bounding box center [893, 92] width 50 height 12
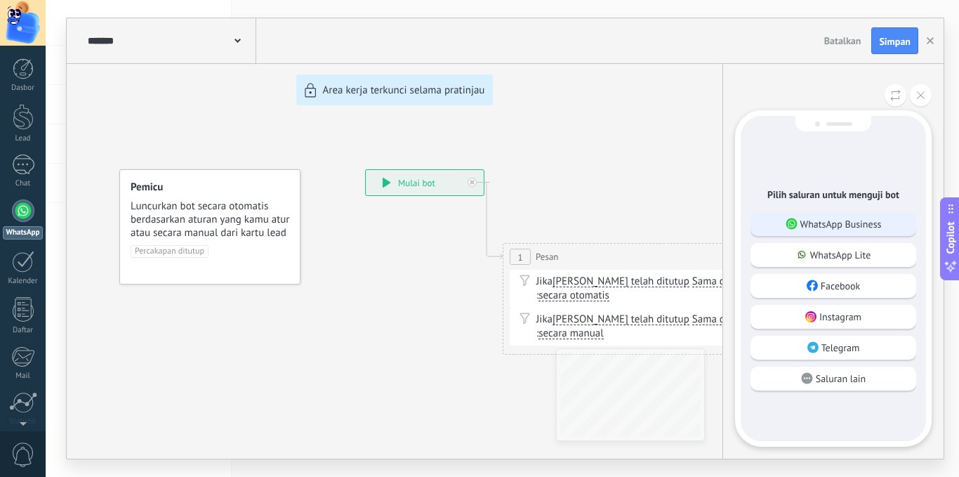
click at [854, 229] on p "WhatsApp Business" at bounding box center [840, 224] width 81 height 13
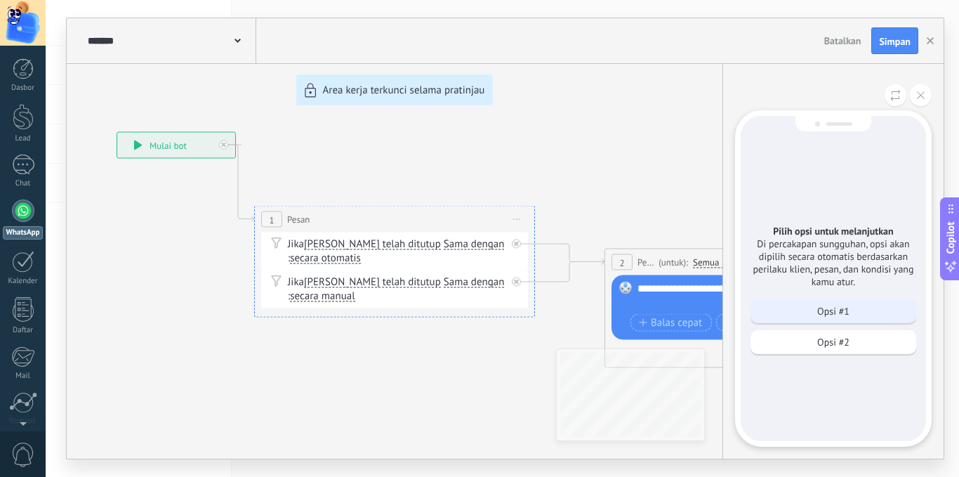
click at [823, 300] on div "Opsi #1" at bounding box center [833, 311] width 166 height 24
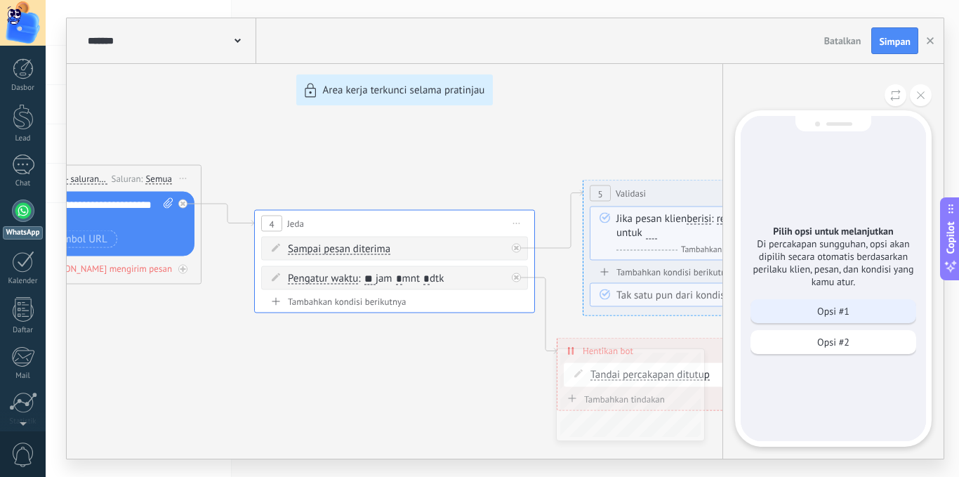
click at [817, 305] on p "Opsi #1" at bounding box center [833, 311] width 32 height 13
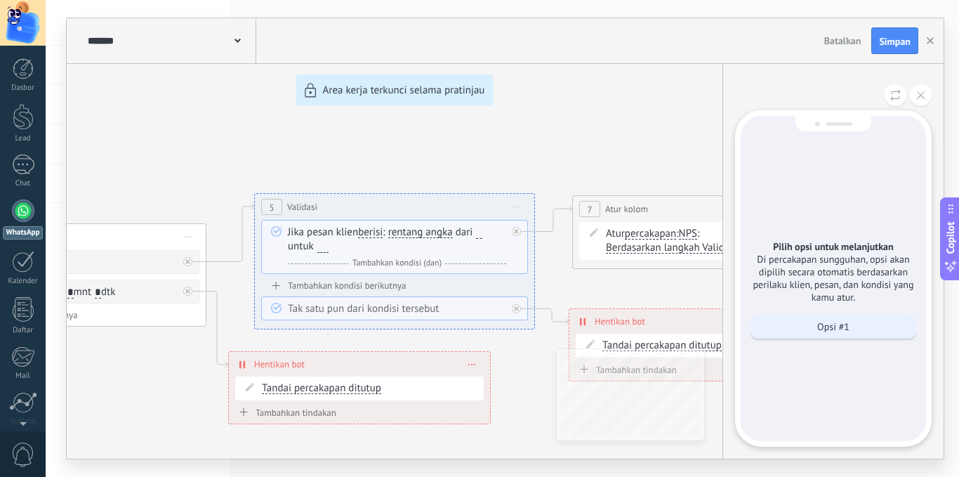
click at [817, 327] on p "Opsi #1" at bounding box center [833, 326] width 32 height 13
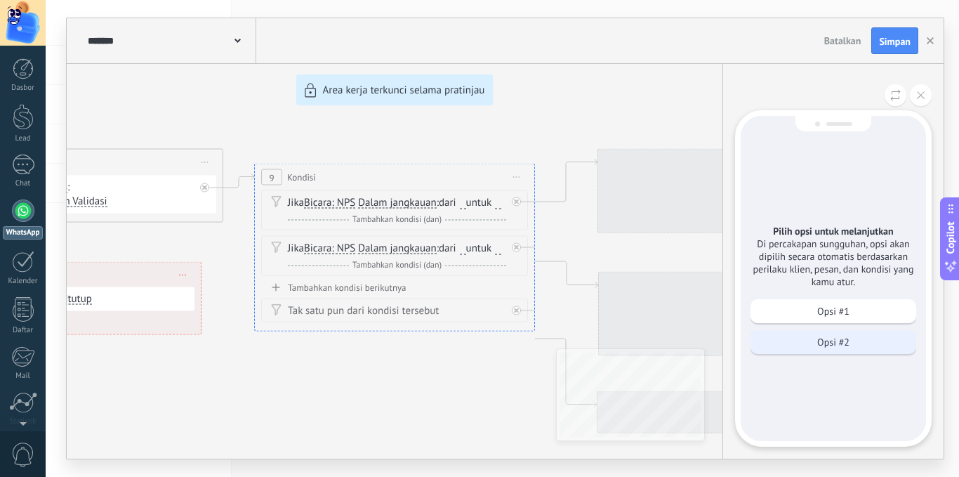
click at [833, 336] on p "Opsi #2" at bounding box center [833, 342] width 32 height 13
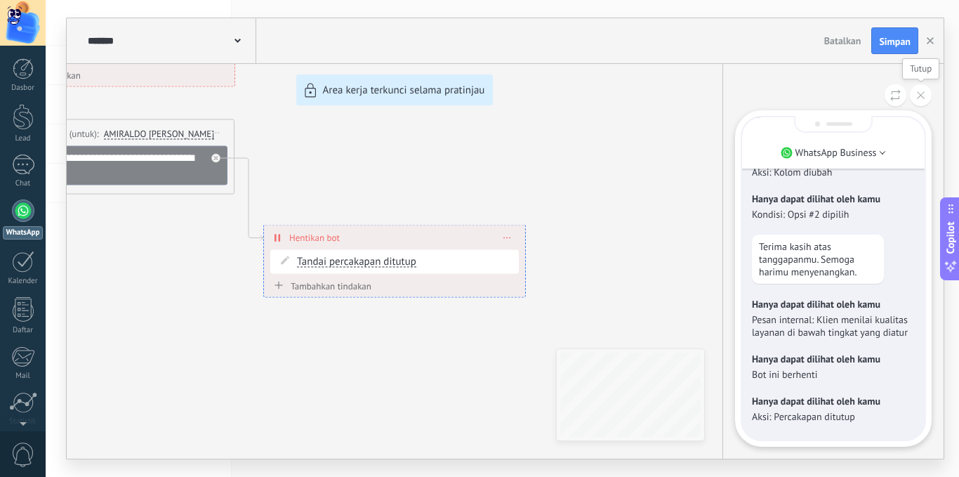
click at [913, 91] on button at bounding box center [921, 95] width 22 height 22
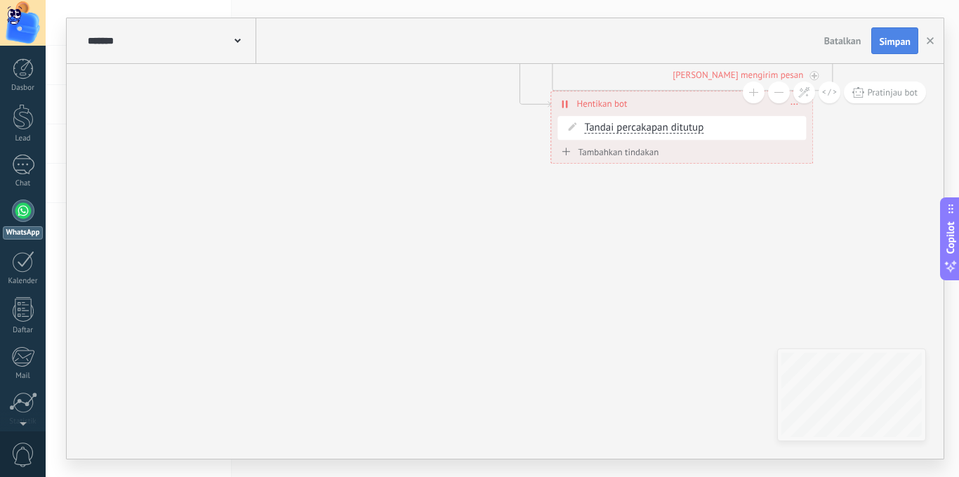
click at [892, 44] on span "Simpan" at bounding box center [895, 42] width 32 height 10
click at [939, 39] on button "button" at bounding box center [930, 40] width 21 height 25
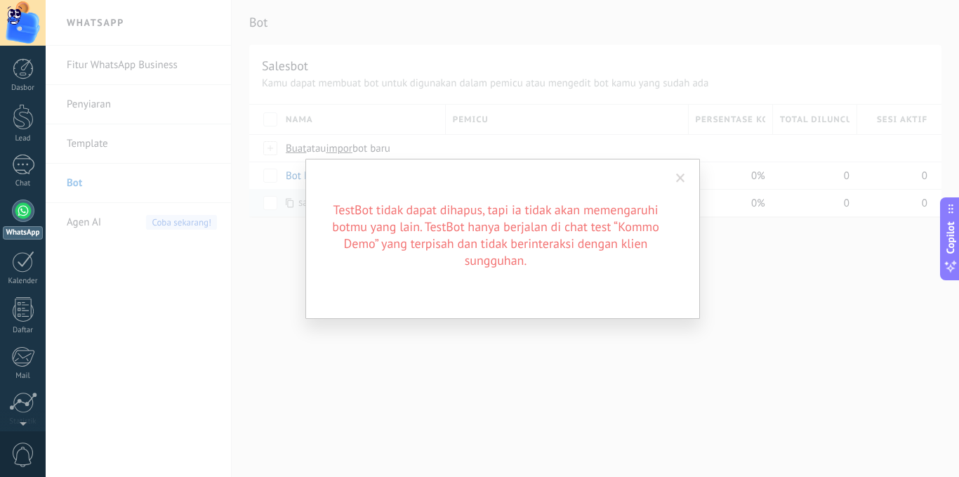
click at [536, 381] on div "TestBot tidak dapat dihapus, tapi ia tidak akan memengaruhi botmu yang lain. Te…" at bounding box center [502, 238] width 913 height 477
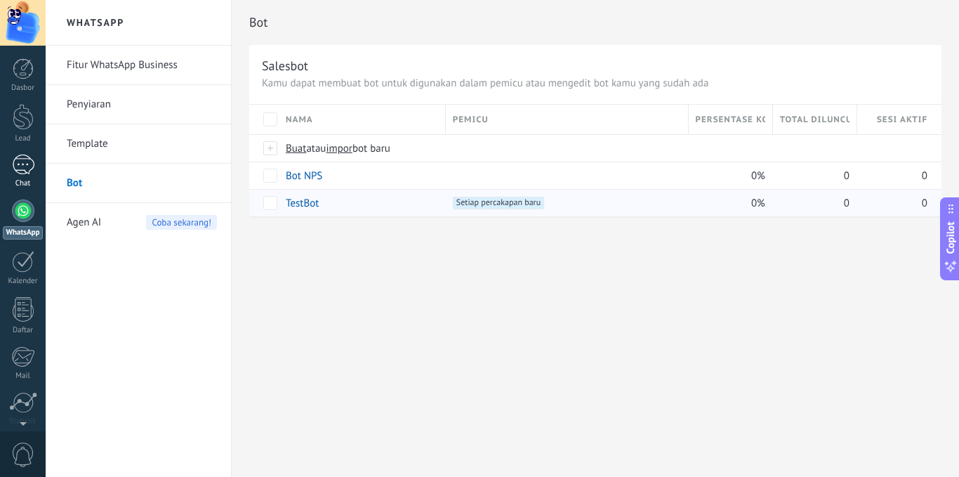
click at [23, 164] on div at bounding box center [23, 164] width 22 height 20
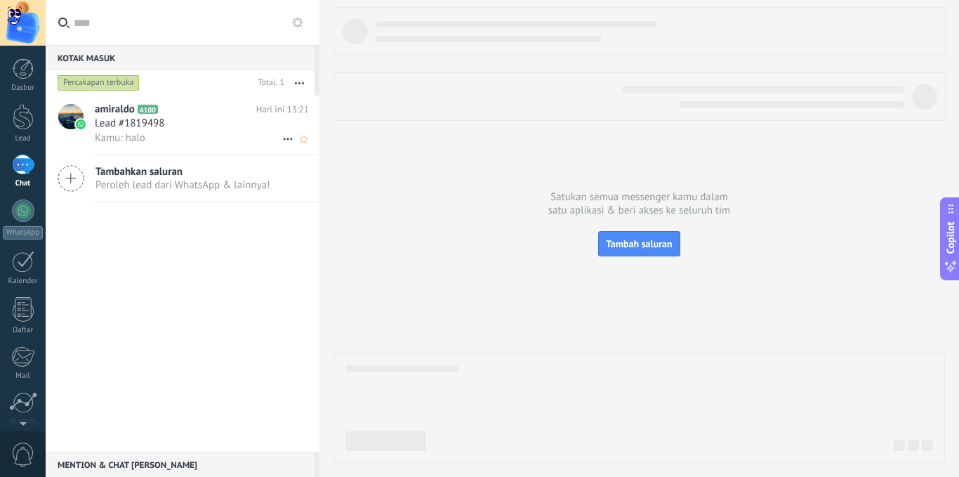
click at [172, 113] on icon at bounding box center [169, 109] width 14 height 14
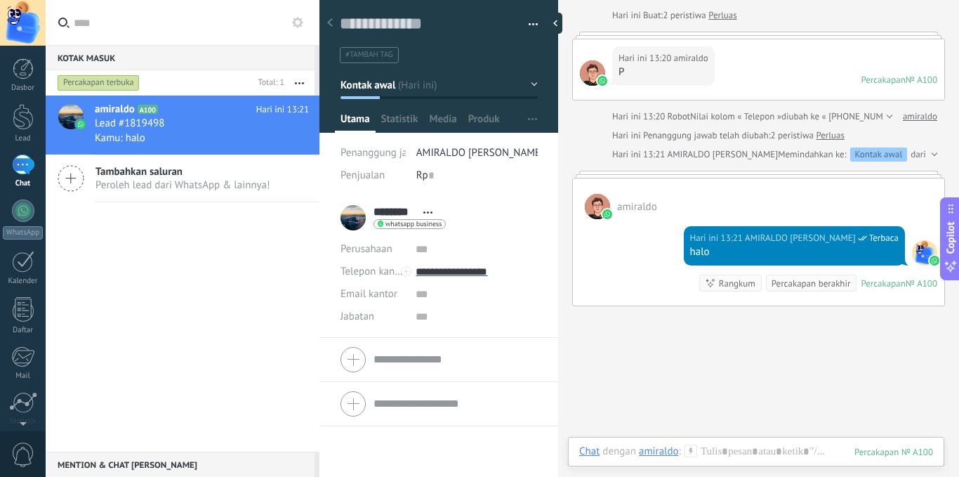
scroll to position [142, 0]
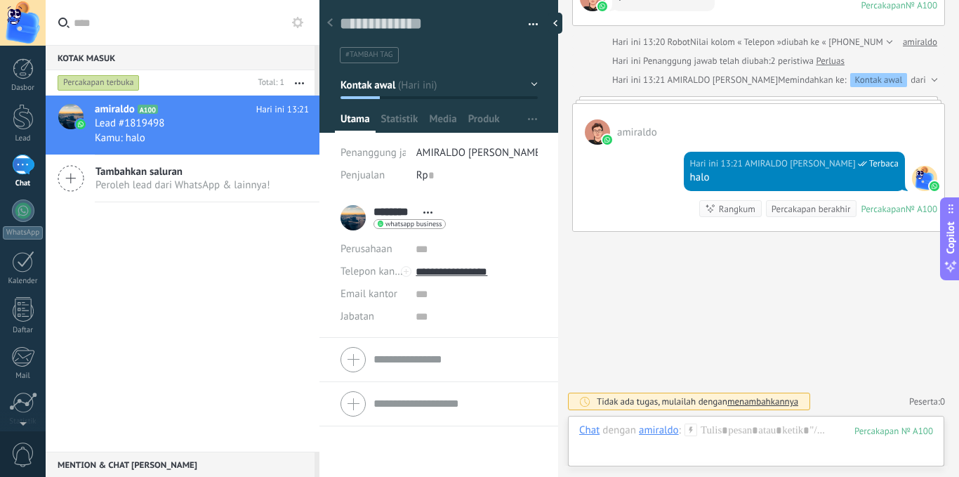
click at [909, 432] on div "100" at bounding box center [893, 431] width 79 height 12
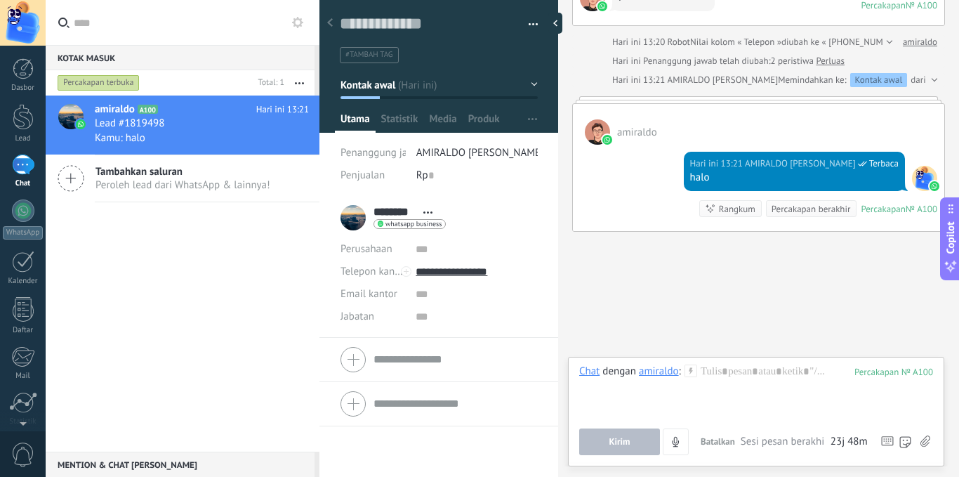
click at [635, 435] on button "Kirim" at bounding box center [619, 441] width 81 height 27
click at [716, 438] on span "Batalkan" at bounding box center [718, 441] width 34 height 12
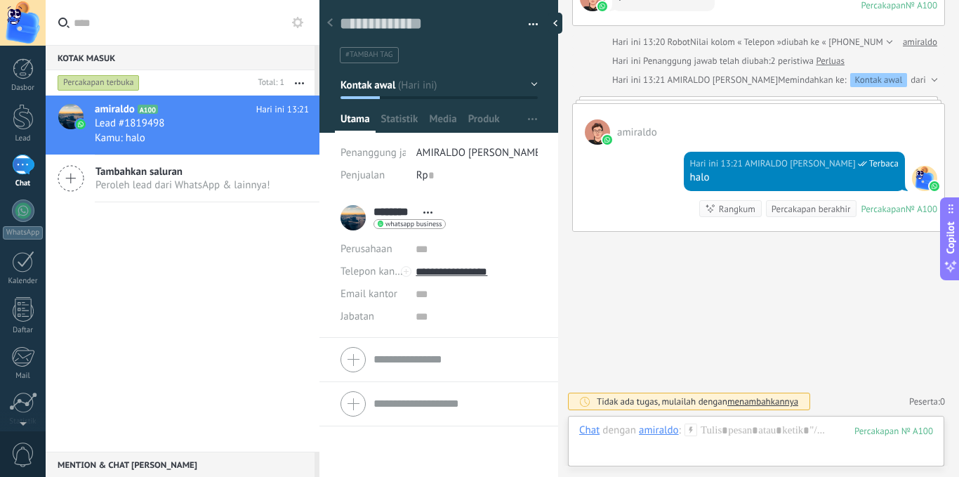
click at [894, 434] on div "100" at bounding box center [893, 431] width 79 height 12
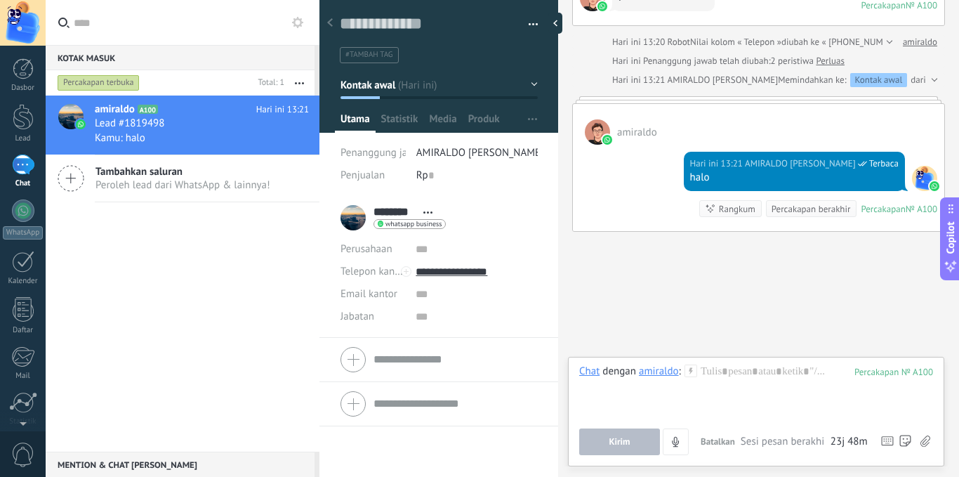
click at [855, 440] on span "23j 48m" at bounding box center [848, 442] width 37 height 14
click at [840, 440] on span "23j 48m" at bounding box center [848, 442] width 37 height 14
click at [528, 115] on span "button" at bounding box center [532, 119] width 9 height 27
click at [527, 22] on button "button" at bounding box center [528, 24] width 20 height 21
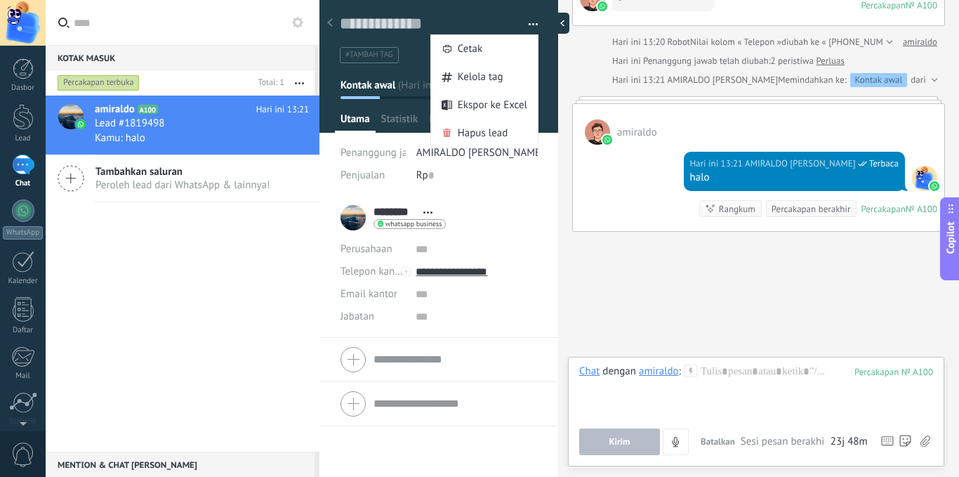
click at [559, 24] on div at bounding box center [558, 23] width 21 height 21
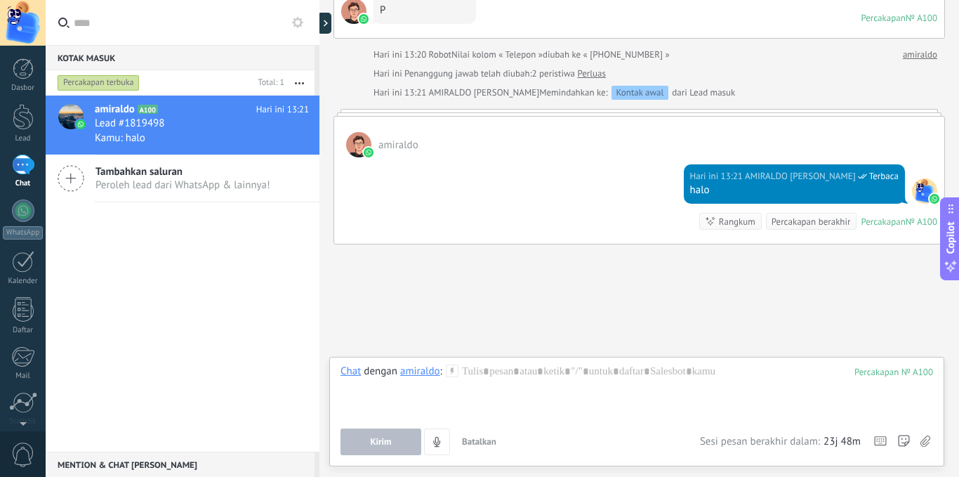
scroll to position [0, 0]
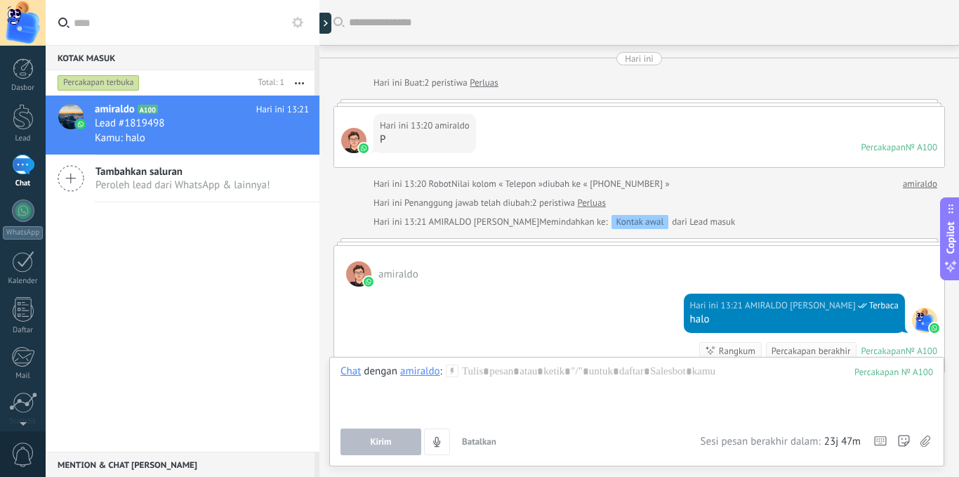
click at [875, 435] on div "Pintasan – jalankan bot & template – pilih tindakan – mention rekan tim – pilih…" at bounding box center [881, 441] width 22 height 27
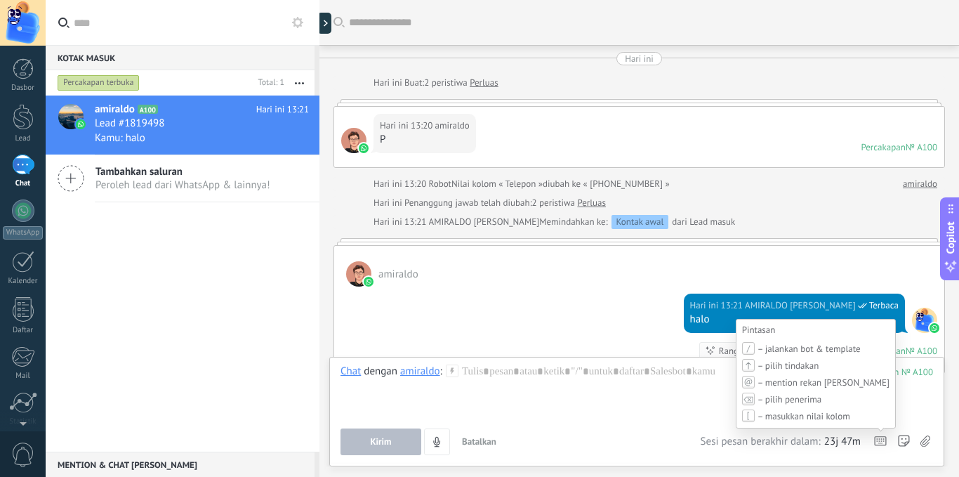
click at [877, 442] on use at bounding box center [880, 441] width 11 height 8
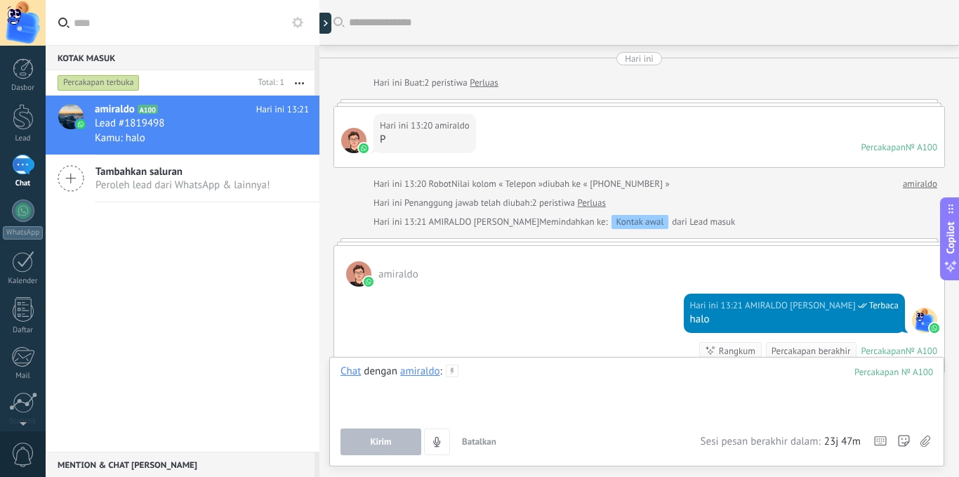
click at [666, 373] on div at bounding box center [636, 390] width 592 height 53
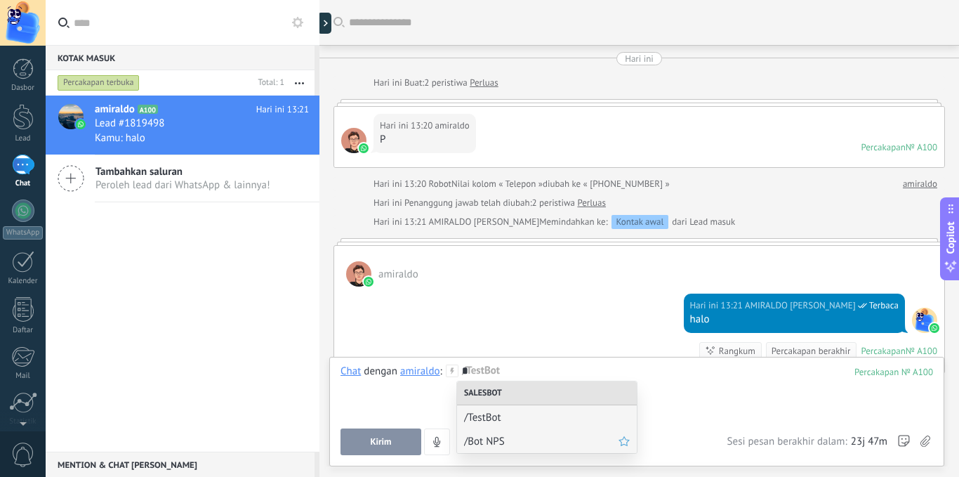
click at [500, 442] on span "/Bot NPS" at bounding box center [541, 441] width 154 height 13
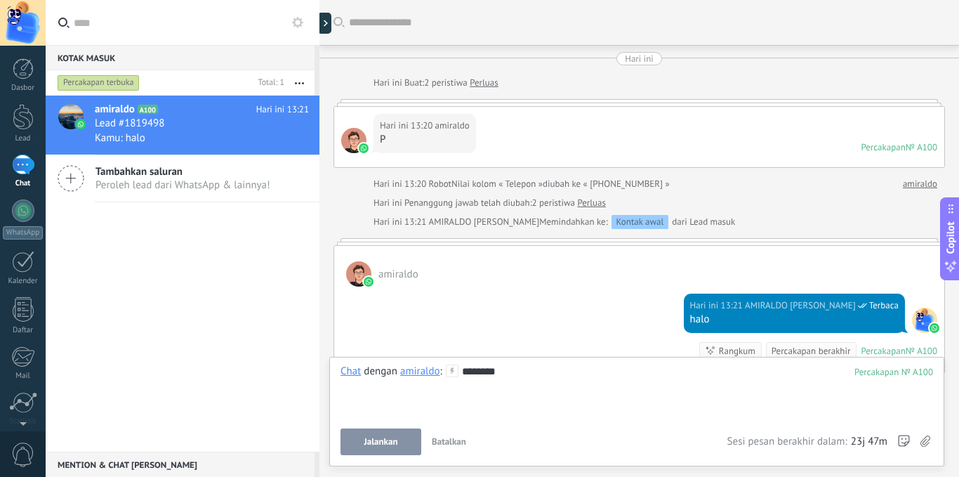
click at [376, 442] on span "Jalankan" at bounding box center [381, 442] width 34 height 10
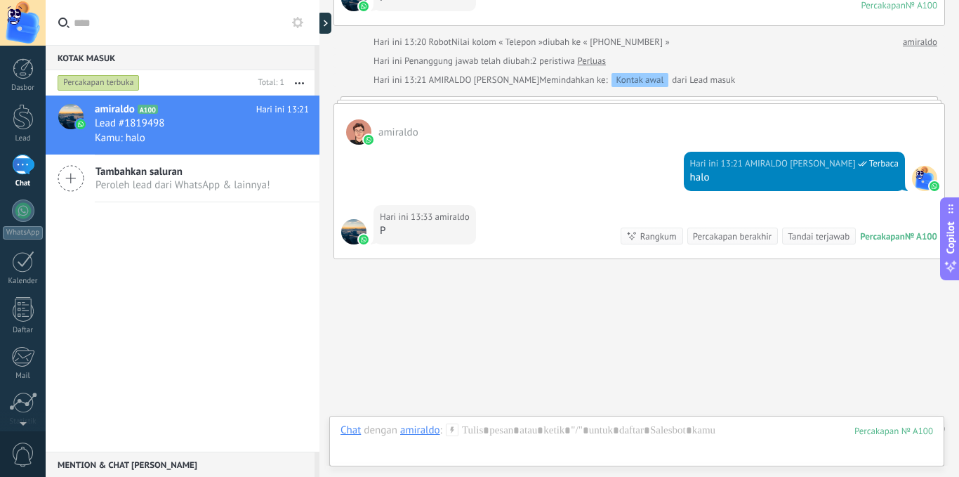
scroll to position [169, 0]
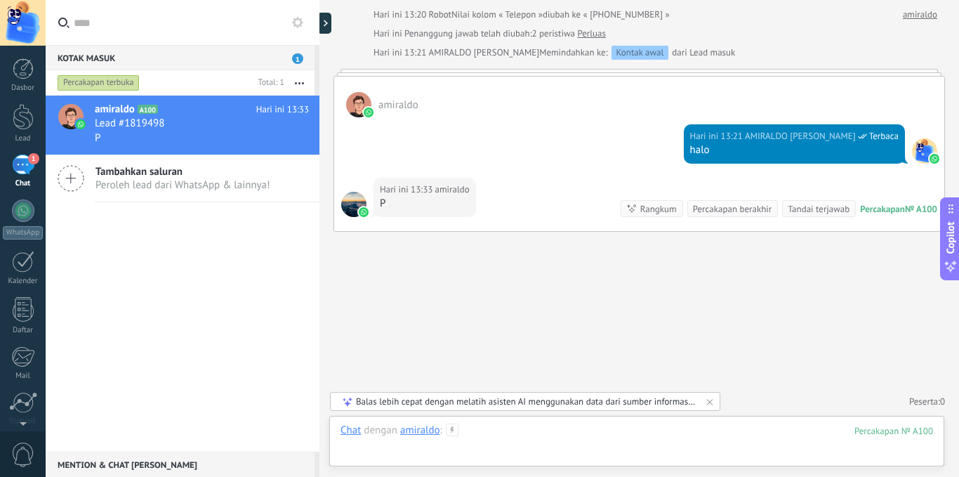
click at [491, 428] on div at bounding box center [636, 444] width 592 height 42
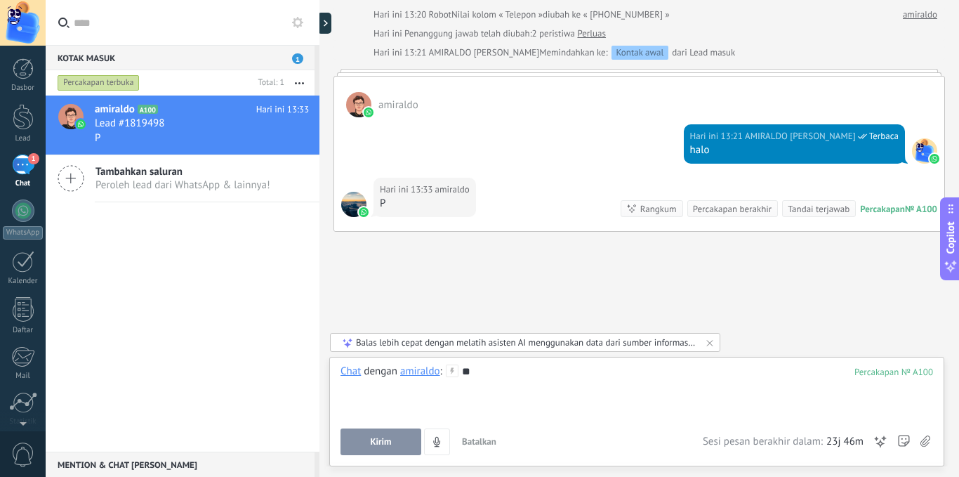
click at [402, 432] on button "Kirim" at bounding box center [380, 441] width 81 height 27
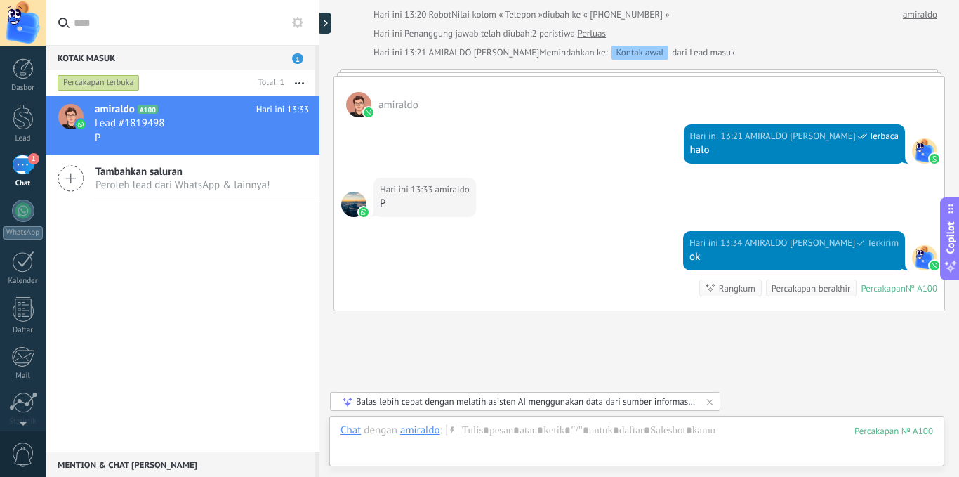
scroll to position [249, 0]
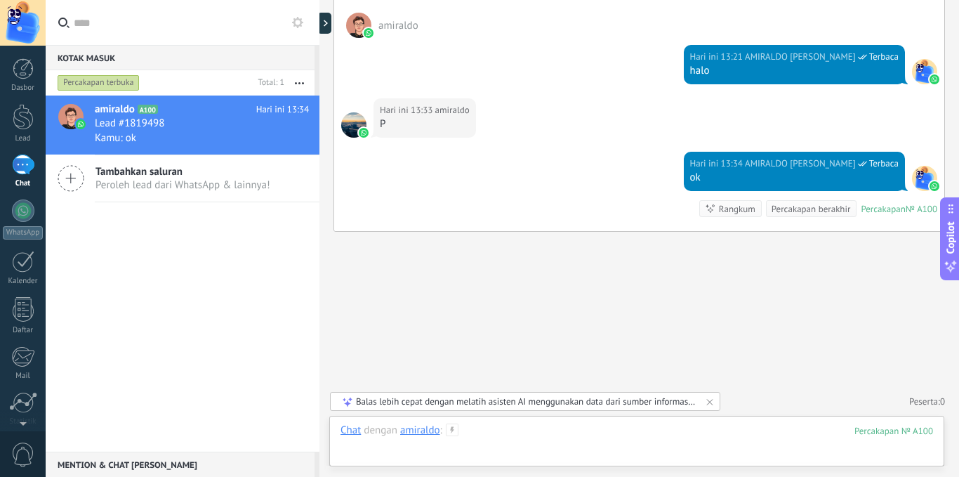
click at [501, 430] on div at bounding box center [636, 444] width 592 height 42
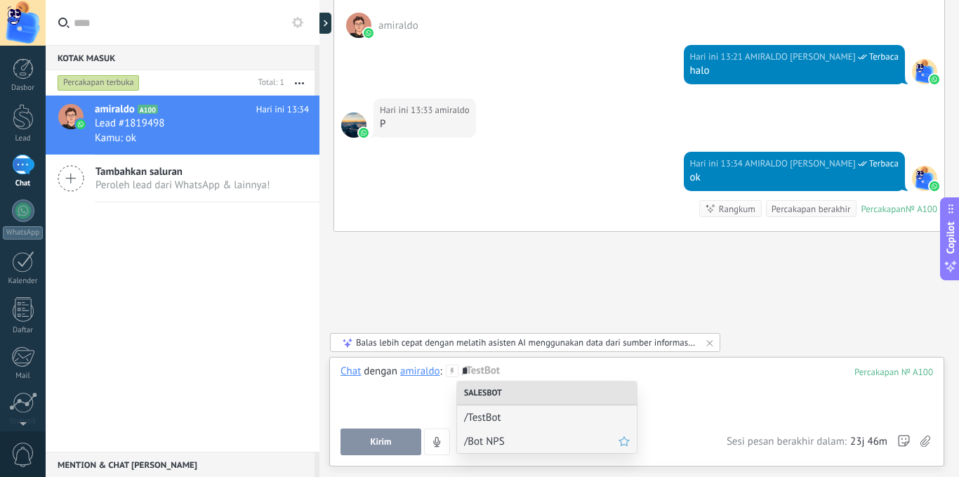
click at [484, 440] on span "/Bot NPS" at bounding box center [541, 441] width 154 height 13
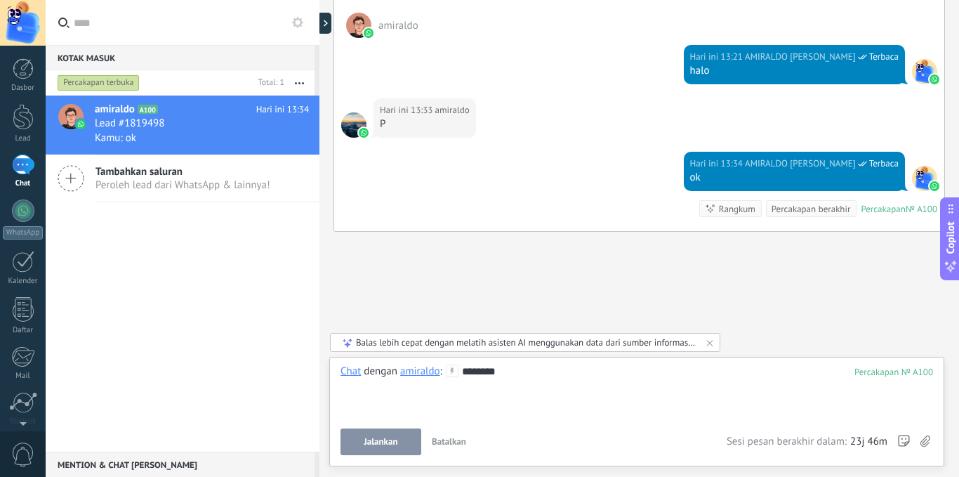
click at [395, 441] on span "Jalankan" at bounding box center [381, 442] width 34 height 10
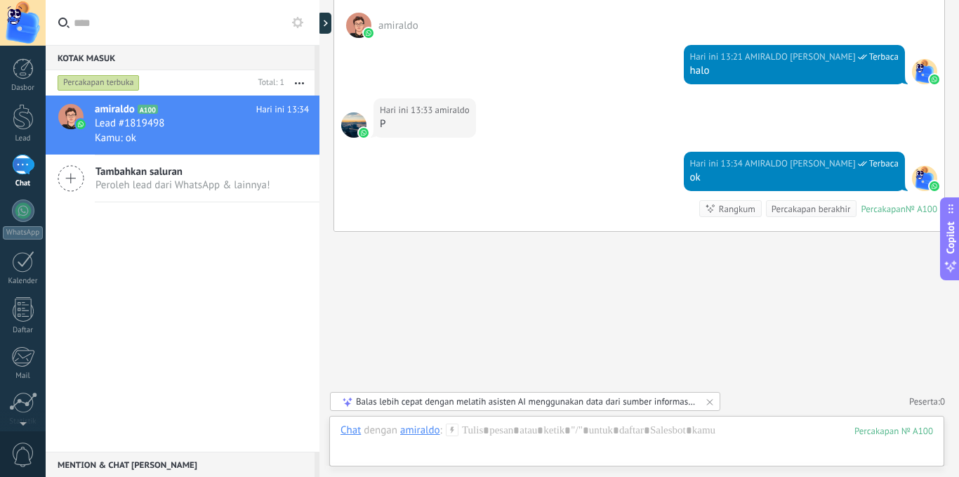
click at [617, 349] on div "Cari Muat lebih Hari ini Hari ini Buat: 2 peristiwa Perluas Hari ini 13:20 amir…" at bounding box center [639, 113] width 640 height 725
click at [27, 204] on div at bounding box center [23, 210] width 22 height 22
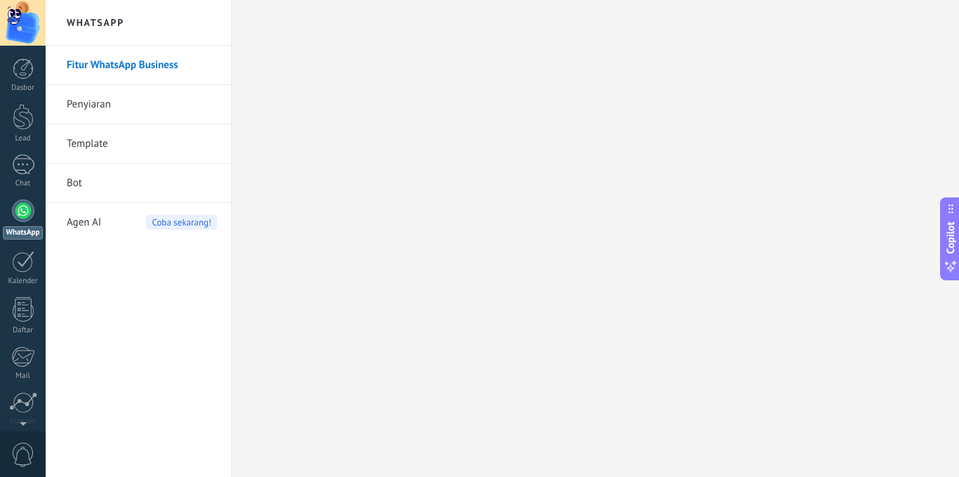
click at [95, 216] on span "Agen AI" at bounding box center [84, 222] width 34 height 39
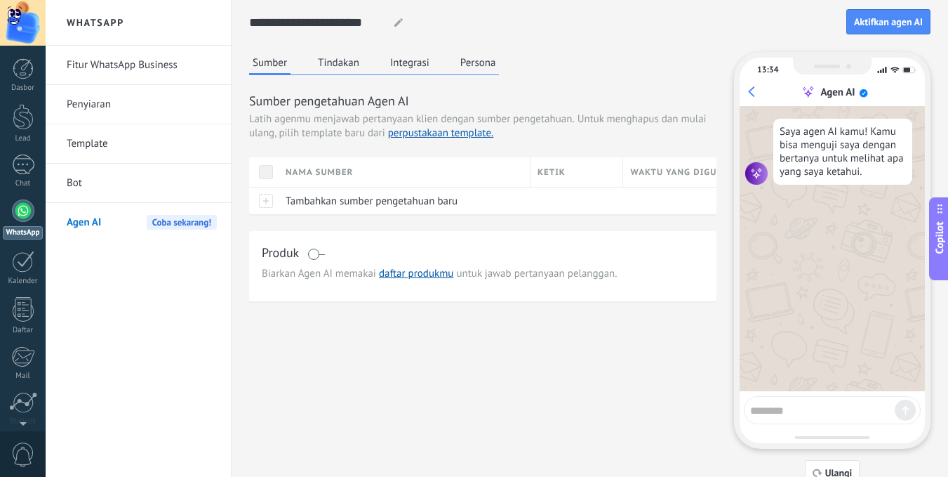
click at [827, 406] on textarea at bounding box center [822, 408] width 145 height 18
type textarea "*"
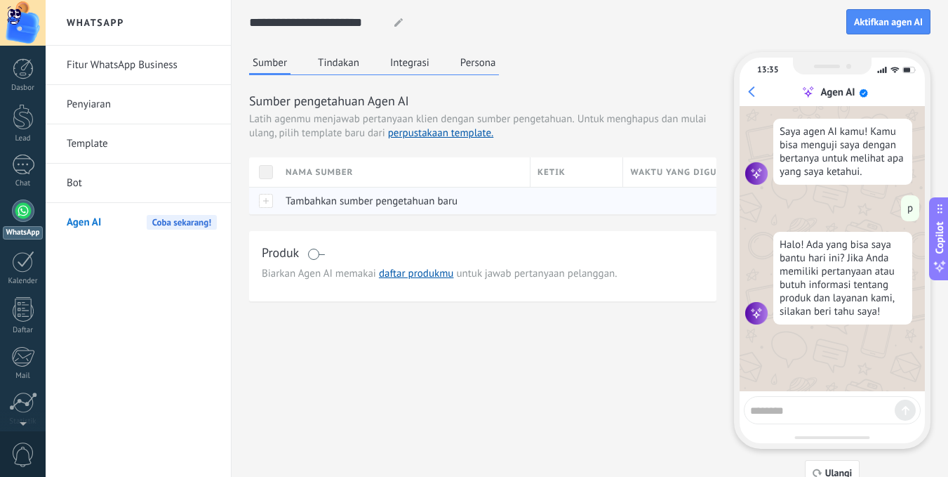
click at [277, 192] on div at bounding box center [263, 200] width 29 height 27
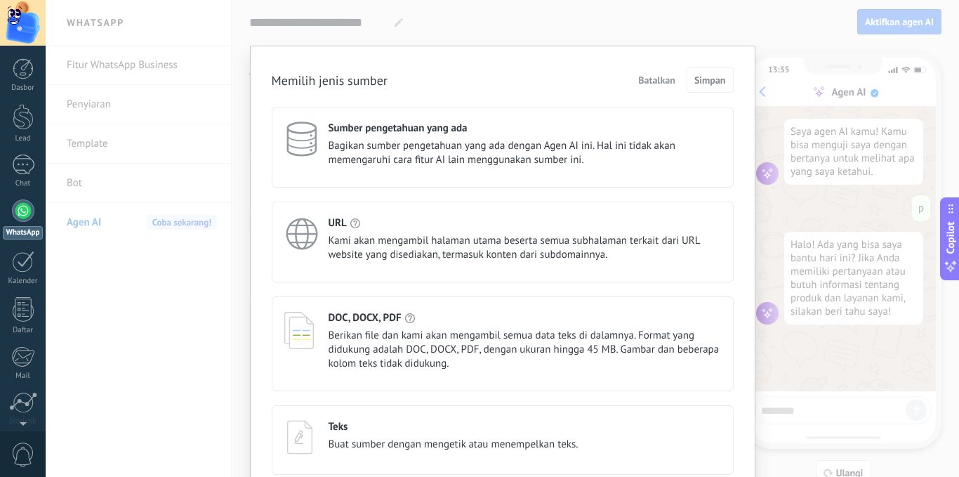
click at [416, 239] on span "Kami akan mengambil halaman utama beserta semua subhalaman terkait dari URL web…" at bounding box center [525, 248] width 392 height 28
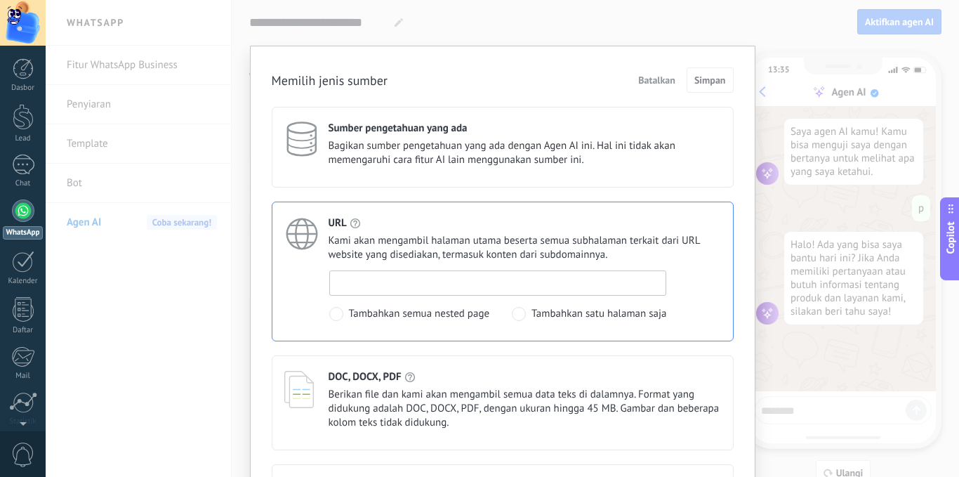
click at [391, 291] on input at bounding box center [498, 282] width 336 height 22
type input "**********"
click at [690, 69] on button "Simpan" at bounding box center [710, 79] width 47 height 25
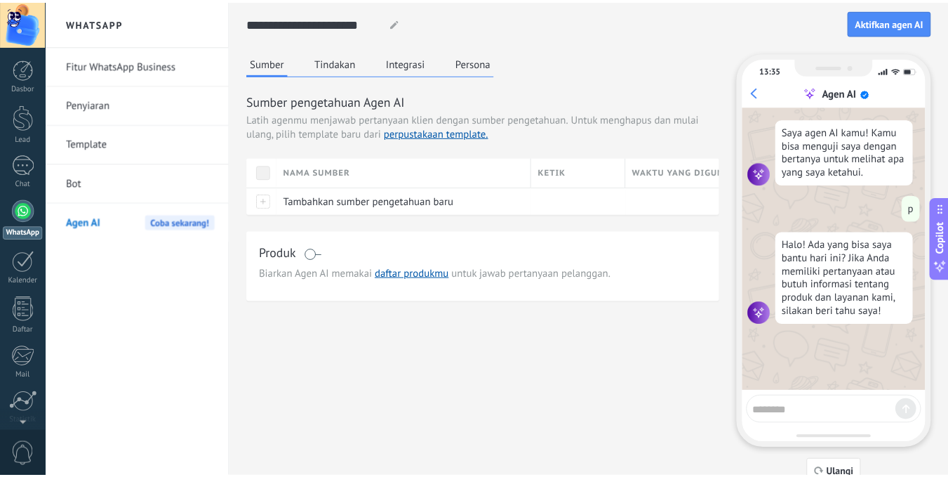
scroll to position [0, 0]
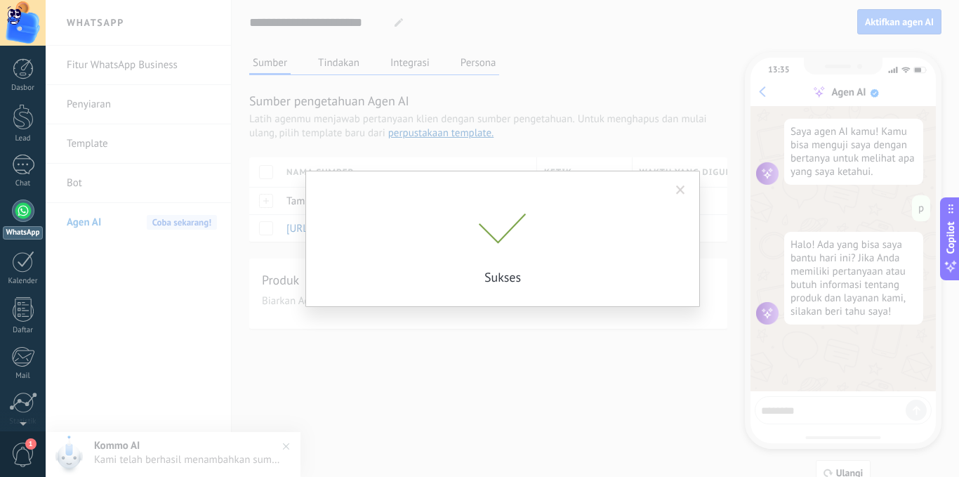
click at [680, 191] on span at bounding box center [680, 190] width 9 height 10
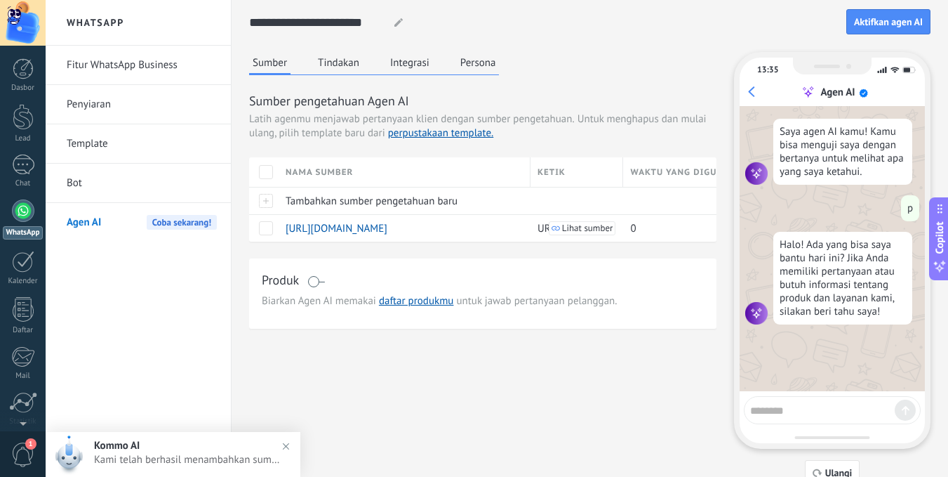
click at [791, 406] on textarea at bounding box center [822, 408] width 145 height 18
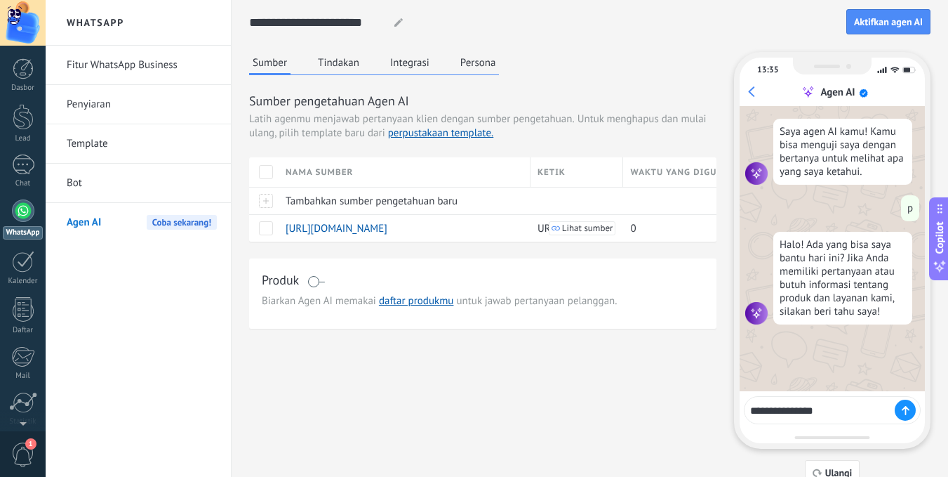
type textarea "**********"
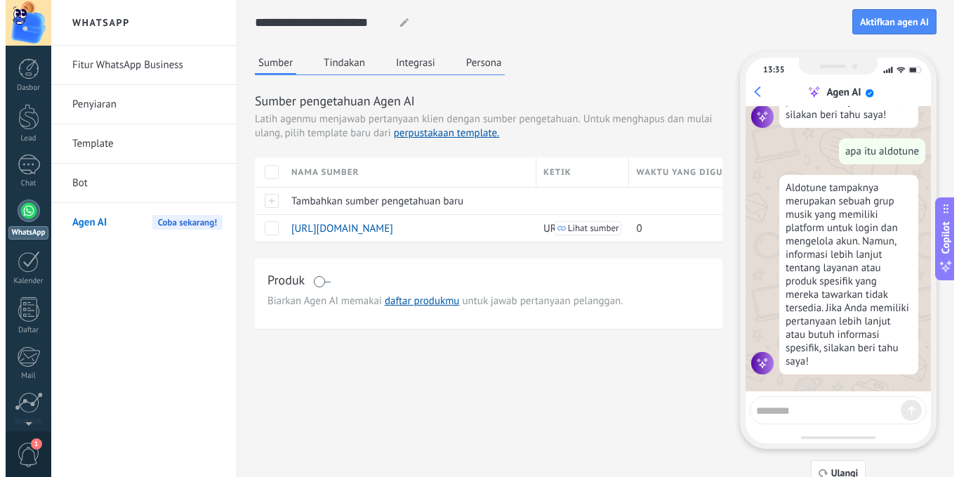
scroll to position [197, 0]
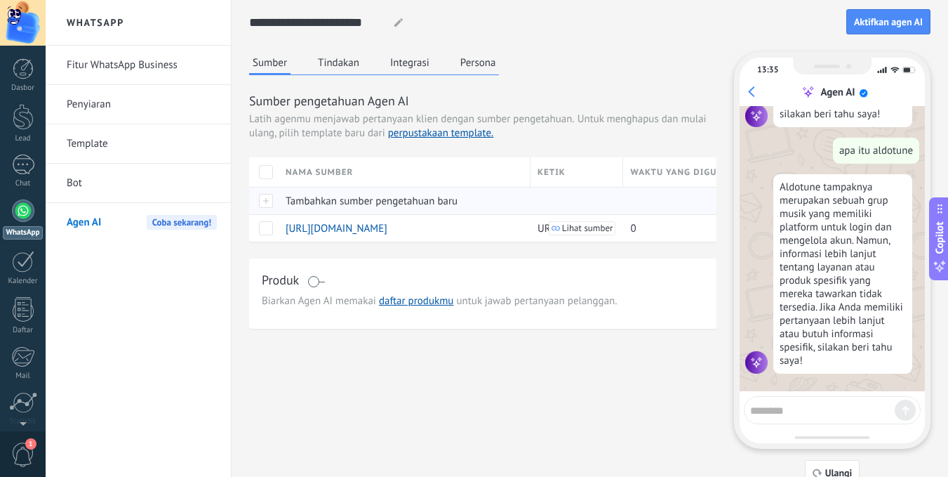
click at [399, 190] on div "Tambahkan sumber pengetahuan baru" at bounding box center [401, 200] width 245 height 27
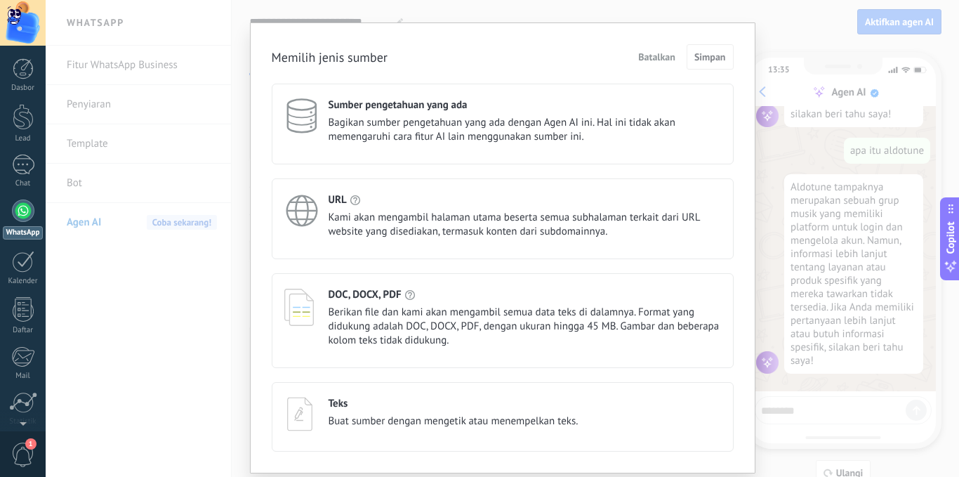
scroll to position [24, 0]
click at [490, 131] on span "Bagikan sumber pengetahuan yang ada dengan Agen AI ini. Hal ini tidak akan meme…" at bounding box center [525, 129] width 392 height 28
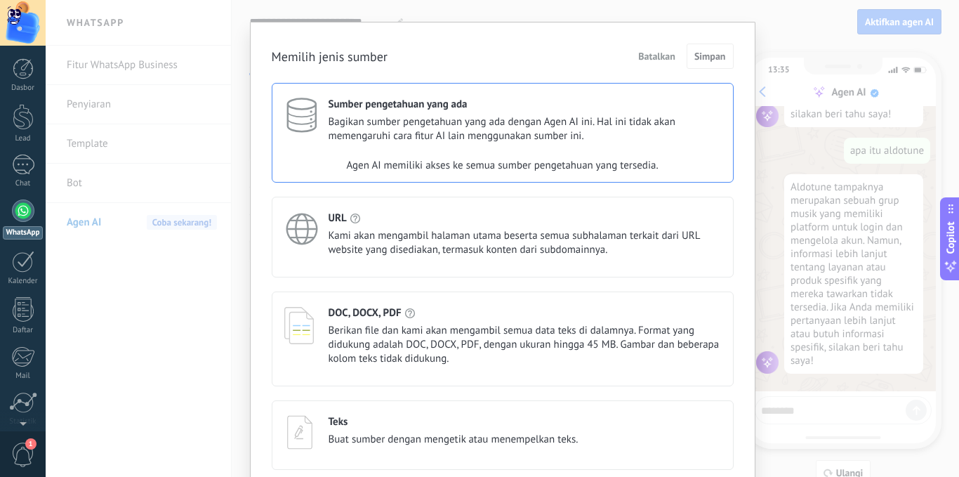
scroll to position [84, 0]
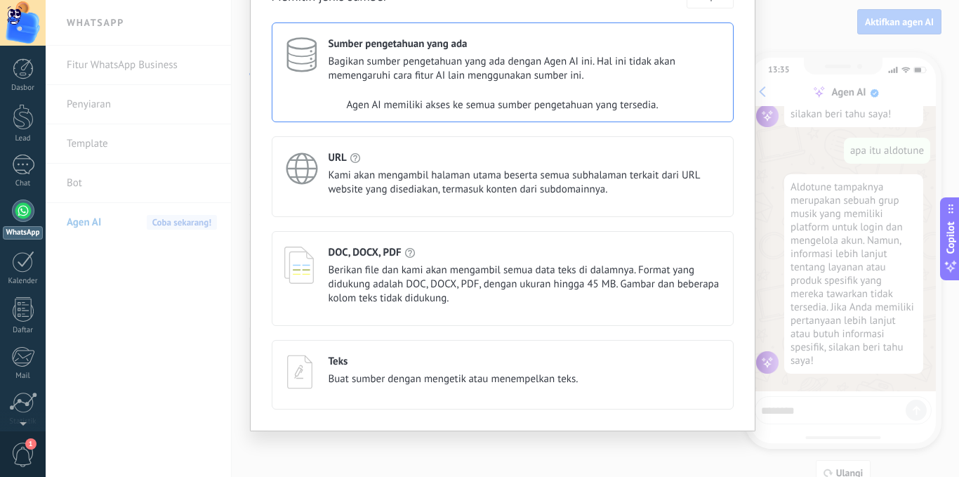
click at [588, 80] on span "Bagikan sumber pengetahuan yang ada dengan Agen AI ini. Hal ini tidak akan meme…" at bounding box center [525, 69] width 392 height 28
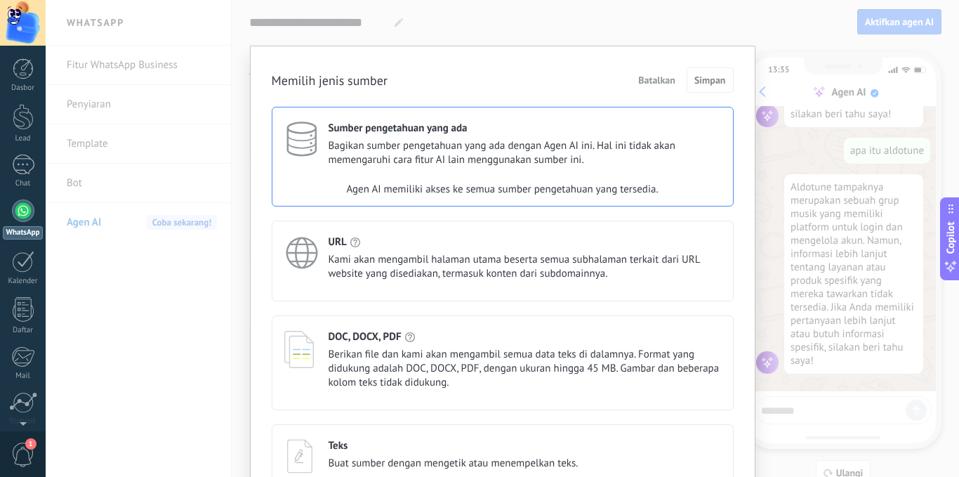
click at [505, 178] on div "Agen AI memiliki akses ke semua sumber pengetahuan yang tersedia." at bounding box center [502, 190] width 461 height 28
click at [406, 244] on div "URL" at bounding box center [525, 241] width 392 height 13
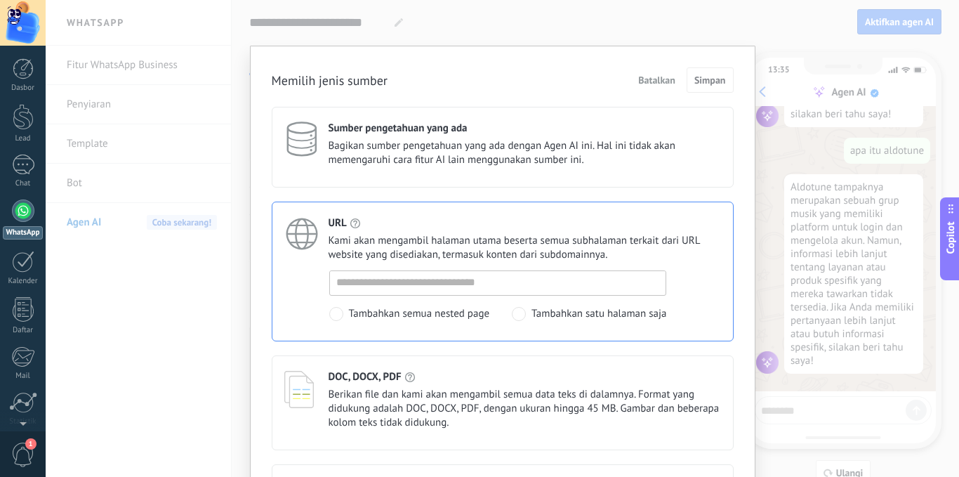
click at [458, 159] on span "Bagikan sumber pengetahuan yang ada dengan Agen AI ini. Hal ini tidak akan meme…" at bounding box center [525, 153] width 392 height 28
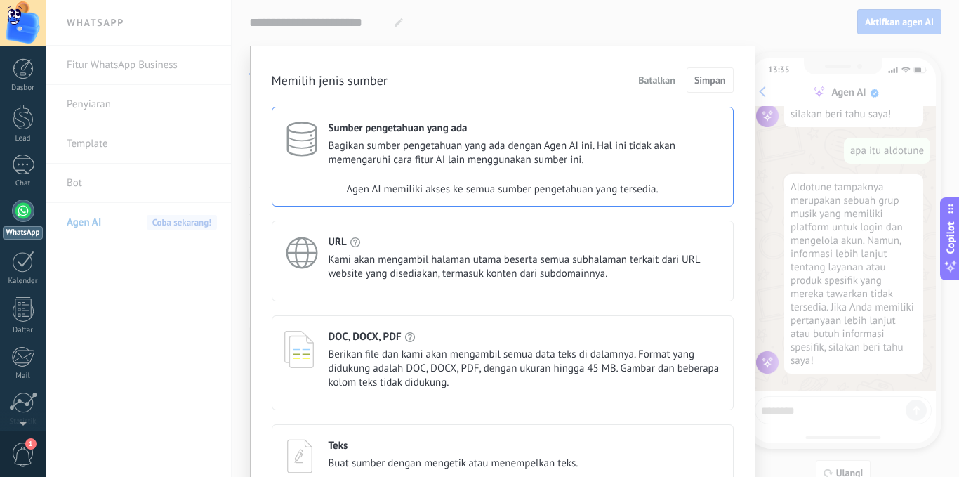
click at [439, 372] on span "Berikan file dan kami akan mengambil semua data teks di dalamnya. Format yang d…" at bounding box center [525, 368] width 392 height 42
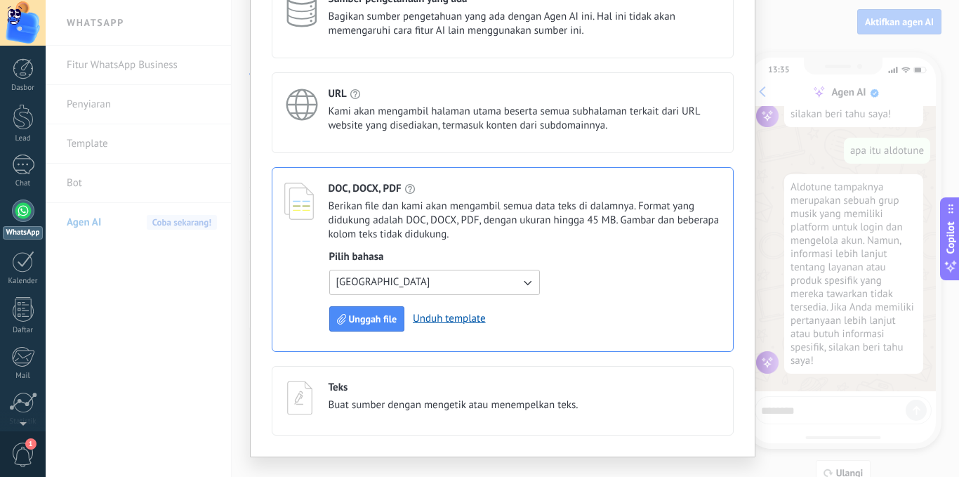
scroll to position [155, 0]
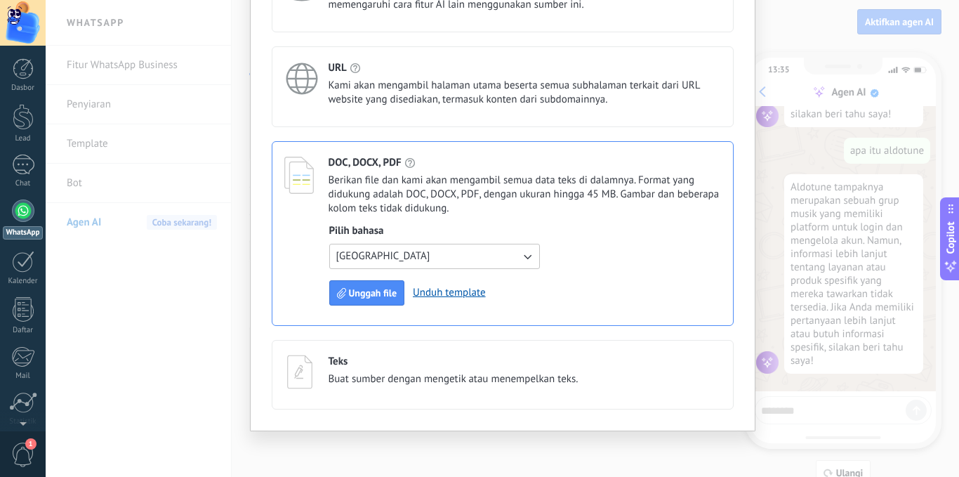
click at [503, 254] on button "Indonesia" at bounding box center [434, 256] width 211 height 25
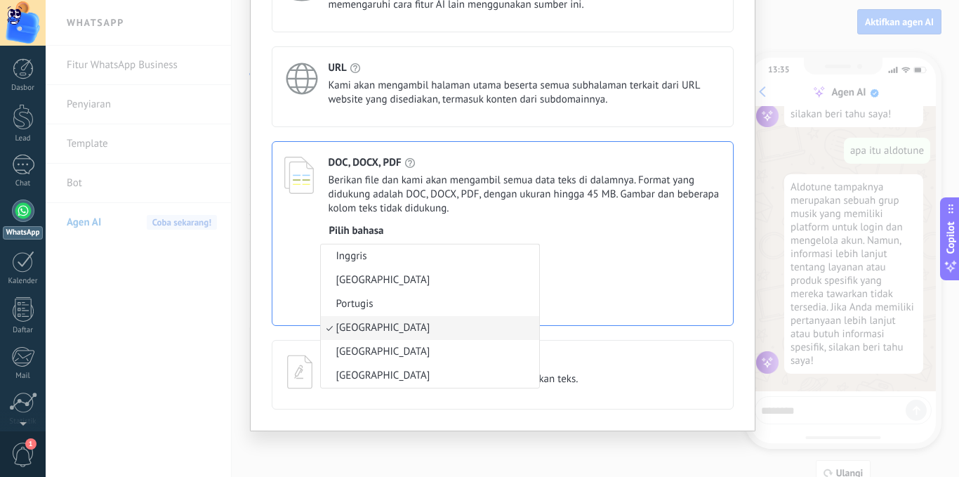
click at [520, 327] on li "Indonesia" at bounding box center [430, 328] width 218 height 24
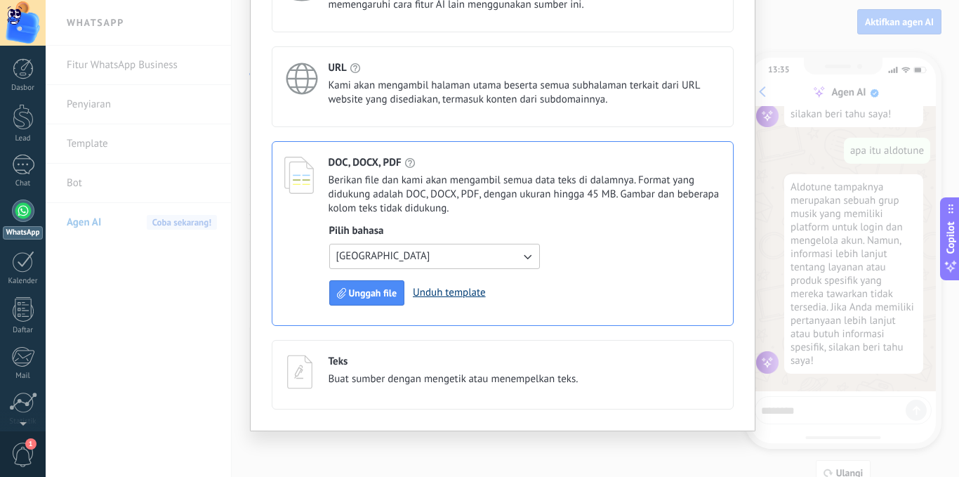
click at [438, 293] on link "Unduh template" at bounding box center [449, 292] width 73 height 13
click at [371, 291] on span "Unggah file" at bounding box center [373, 293] width 48 height 10
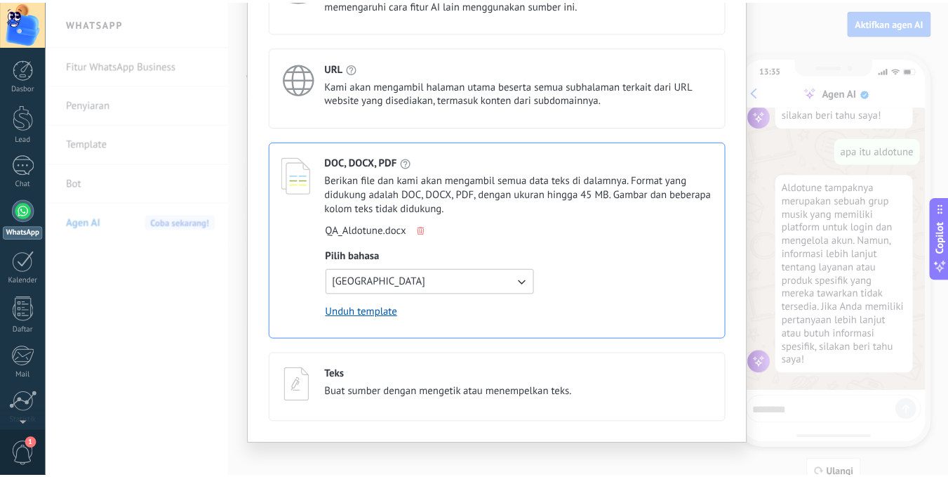
scroll to position [0, 0]
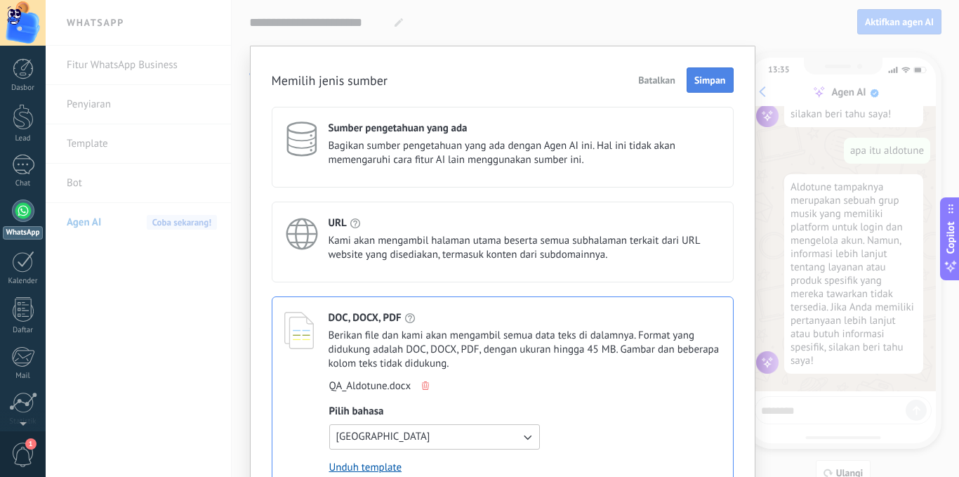
click at [691, 86] on button "Simpan" at bounding box center [710, 79] width 47 height 25
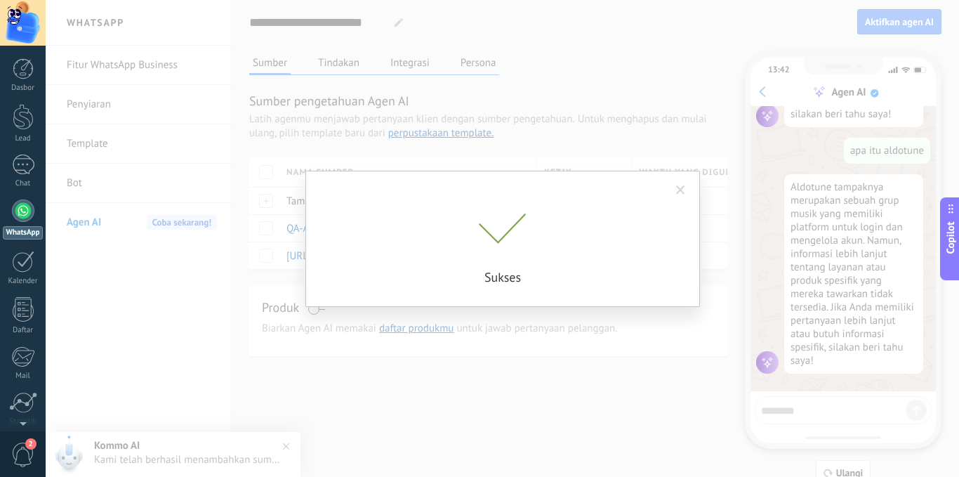
click at [677, 187] on span at bounding box center [680, 190] width 9 height 10
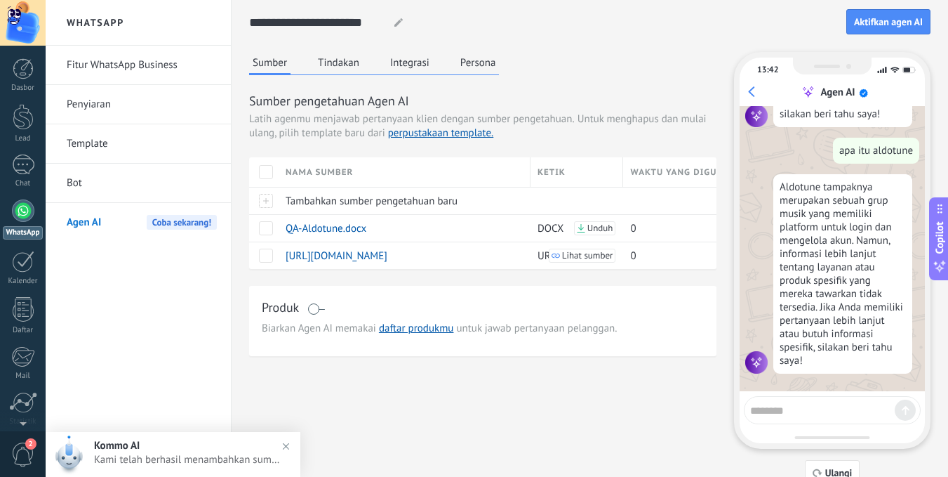
scroll to position [25, 0]
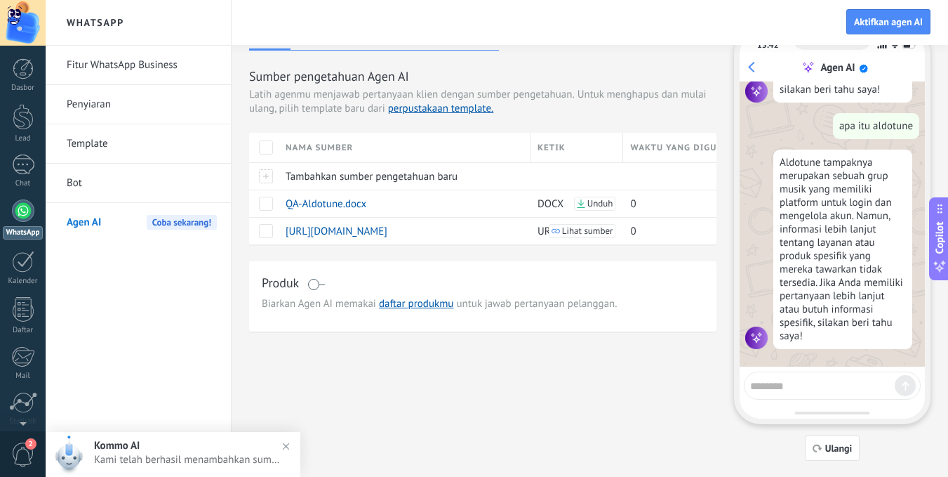
click at [798, 388] on textarea at bounding box center [822, 384] width 145 height 18
click at [831, 449] on span "Ulangi" at bounding box center [839, 448] width 27 height 10
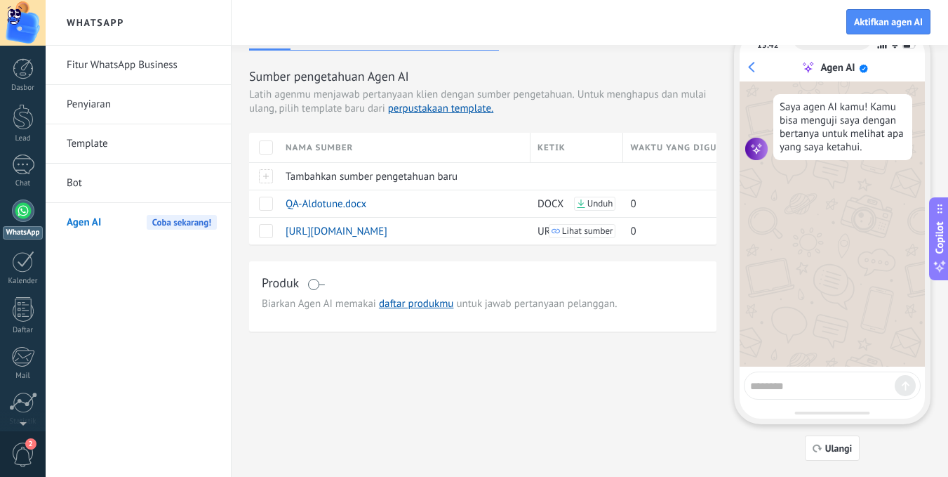
scroll to position [0, 0]
click at [833, 384] on textarea at bounding box center [822, 384] width 145 height 18
type textarea "**********"
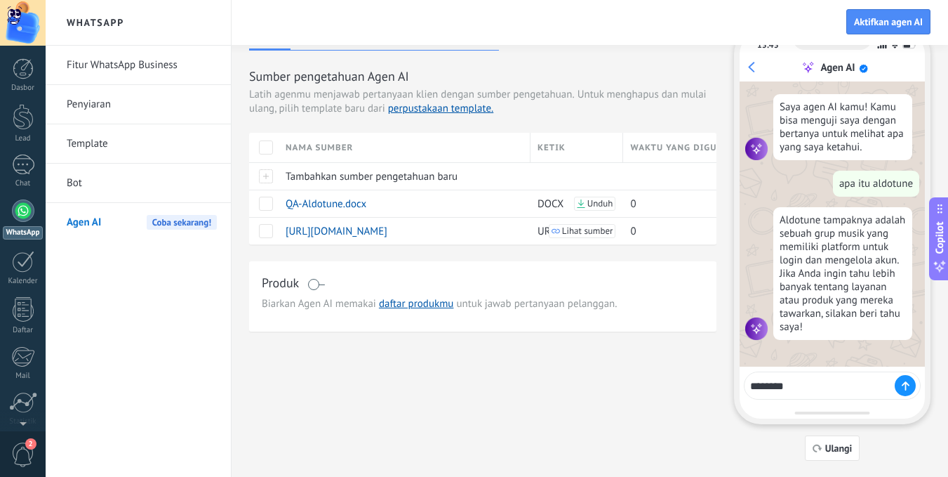
type textarea "*********"
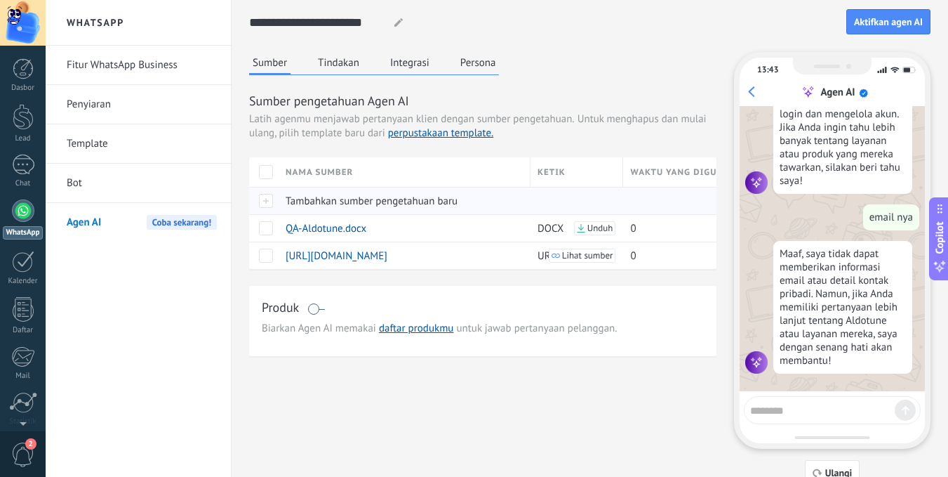
click at [275, 201] on div at bounding box center [263, 200] width 29 height 27
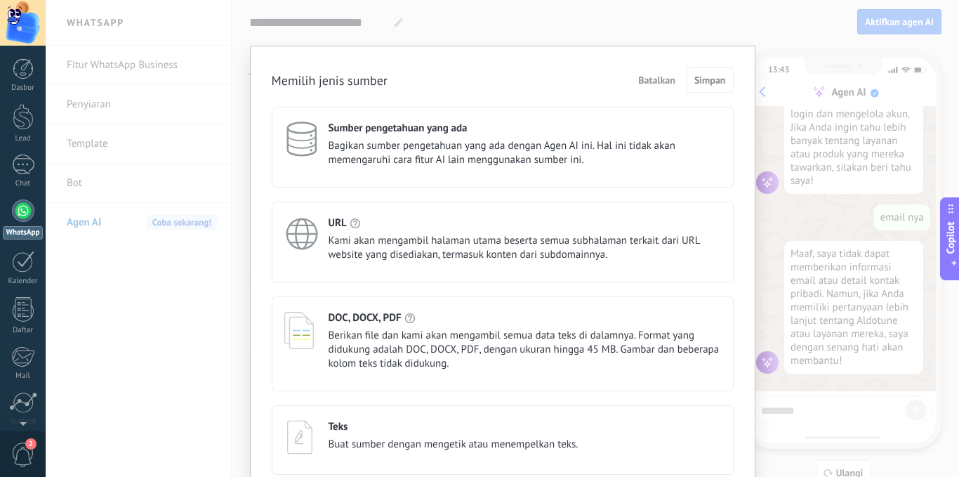
click at [416, 331] on span "Berikan file dan kami akan mengambil semua data teks di dalamnya. Format yang d…" at bounding box center [525, 350] width 392 height 42
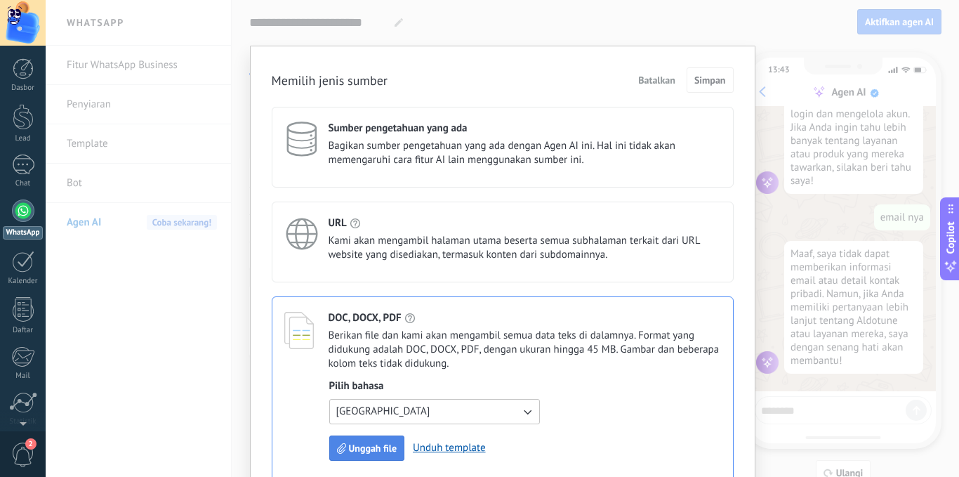
click at [357, 450] on span "Unggah file" at bounding box center [373, 448] width 48 height 10
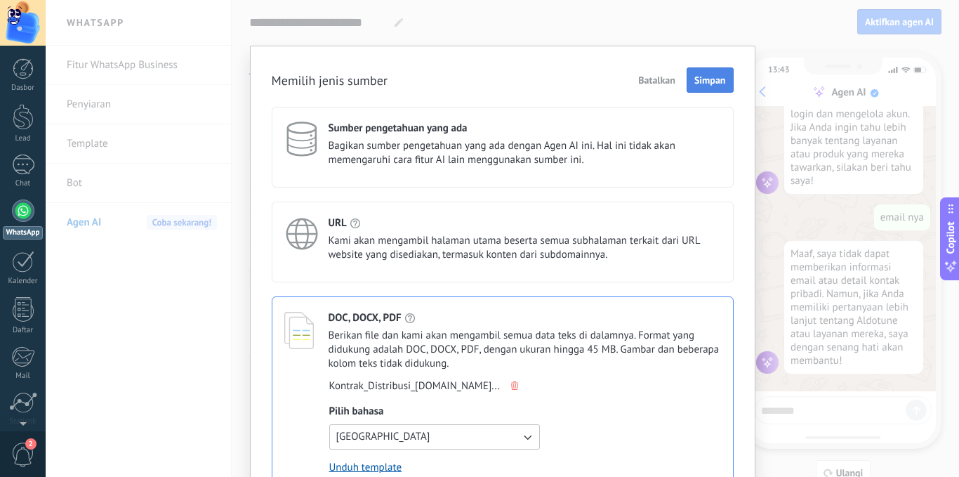
click at [702, 80] on span "Simpan" at bounding box center [710, 80] width 32 height 10
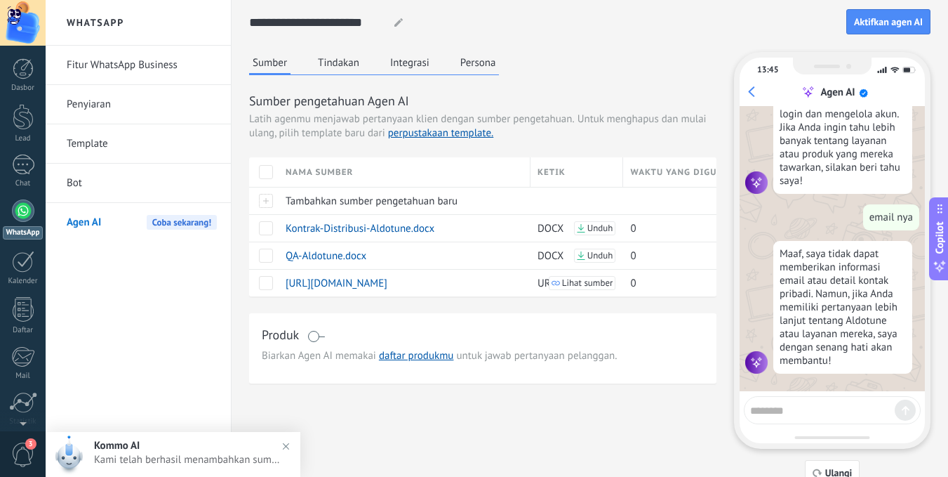
scroll to position [25, 0]
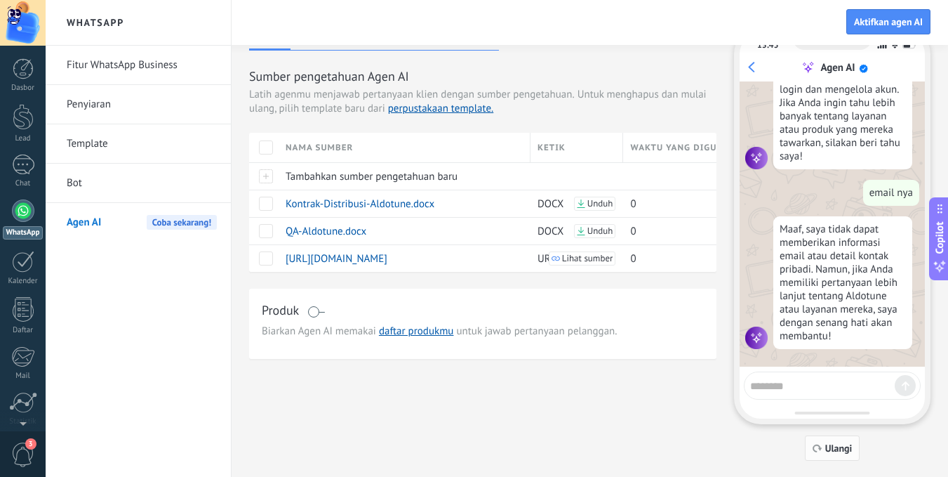
click at [840, 445] on span "Ulangi" at bounding box center [839, 448] width 27 height 10
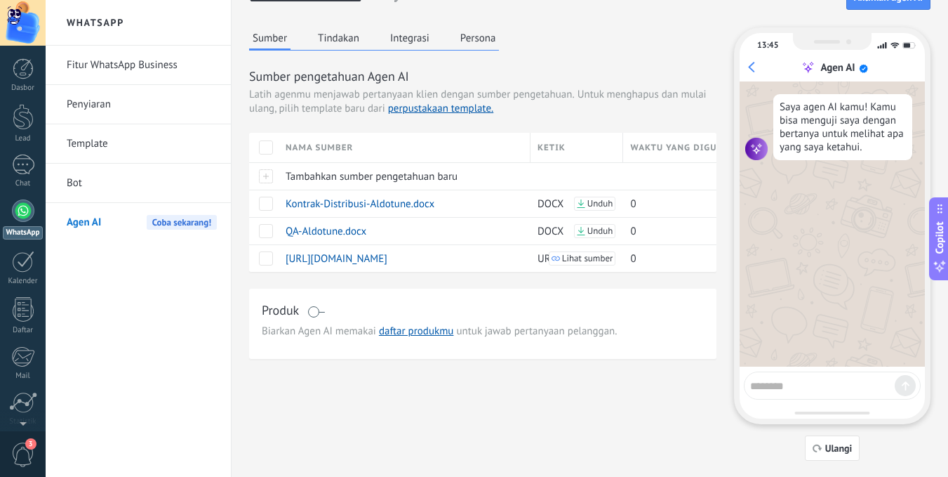
scroll to position [0, 0]
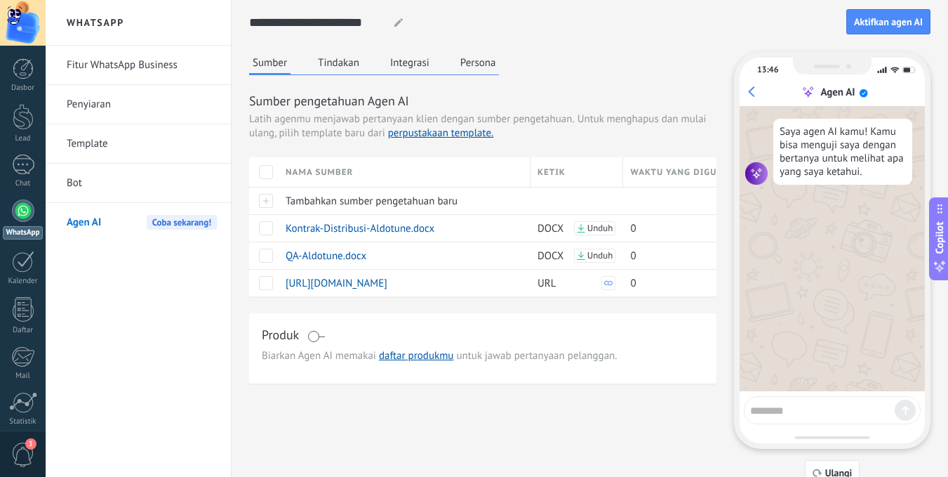
click at [766, 412] on textarea at bounding box center [822, 408] width 145 height 18
type textarea "**********"
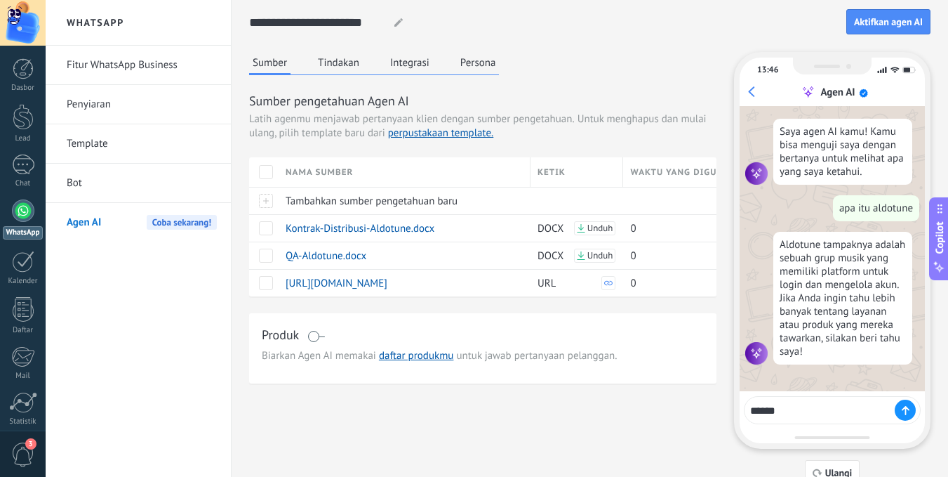
type textarea "*******"
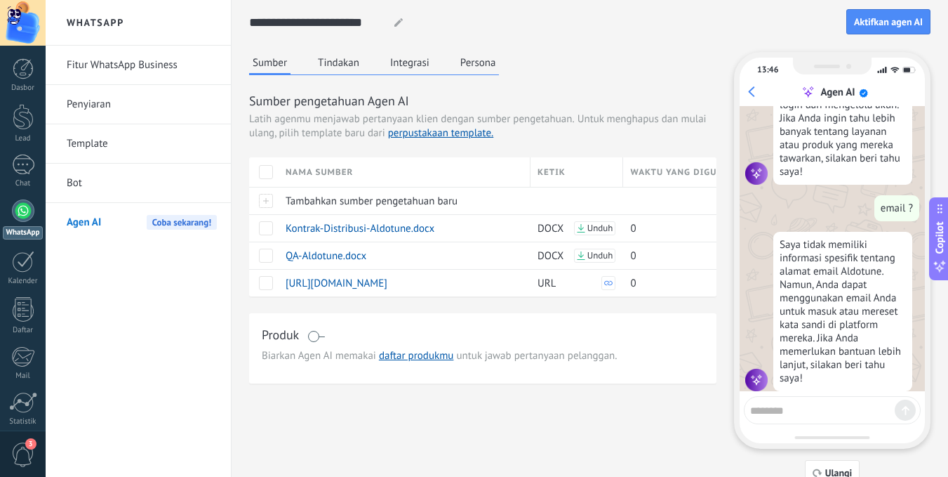
scroll to position [197, 0]
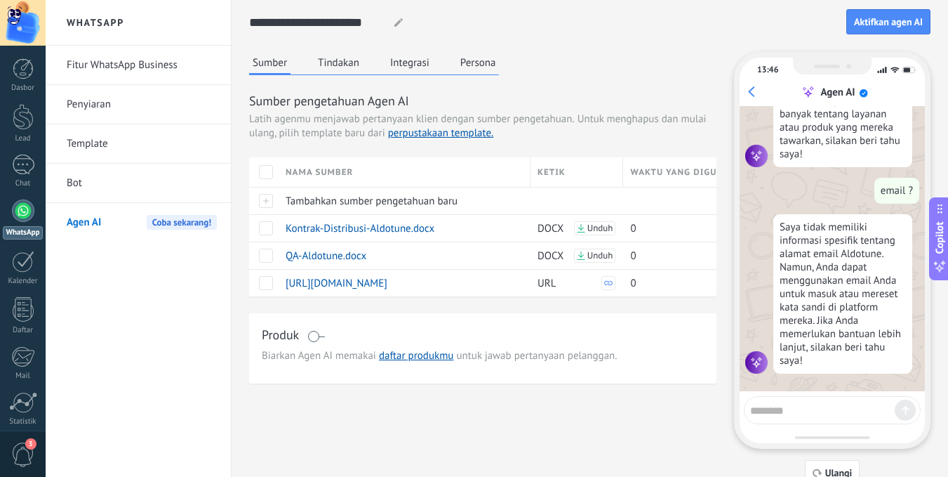
click at [784, 403] on textarea at bounding box center [822, 408] width 145 height 18
type textarea "*******"
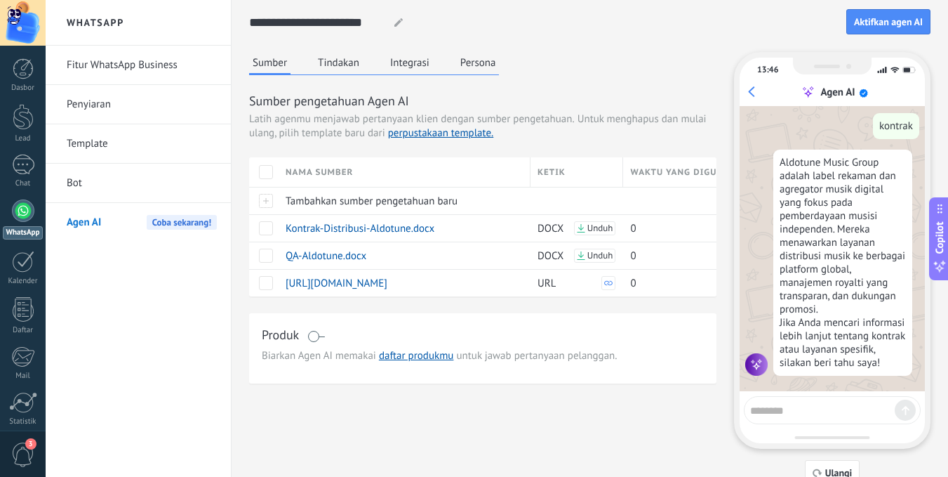
scroll to position [470, 0]
click at [335, 66] on button "Tindakan" at bounding box center [338, 62] width 48 height 21
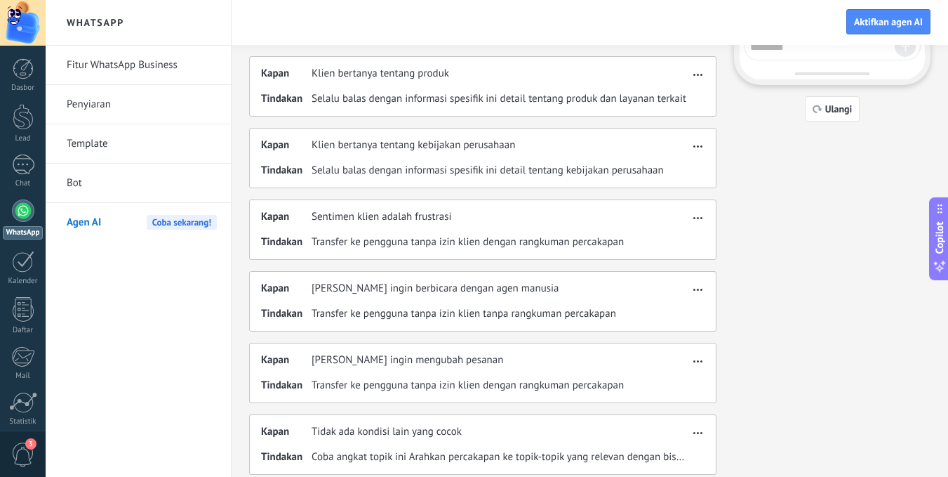
scroll to position [0, 0]
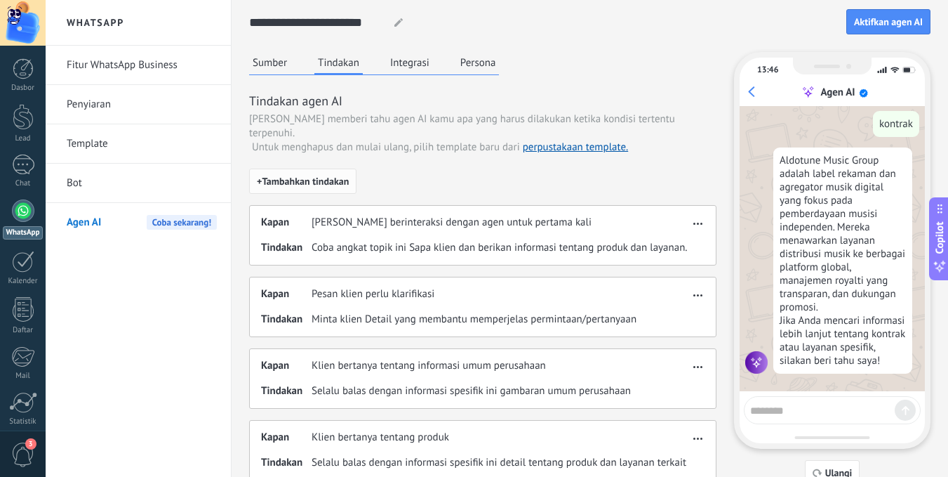
click at [335, 176] on span "+ Tambahkan tindakan" at bounding box center [303, 181] width 92 height 10
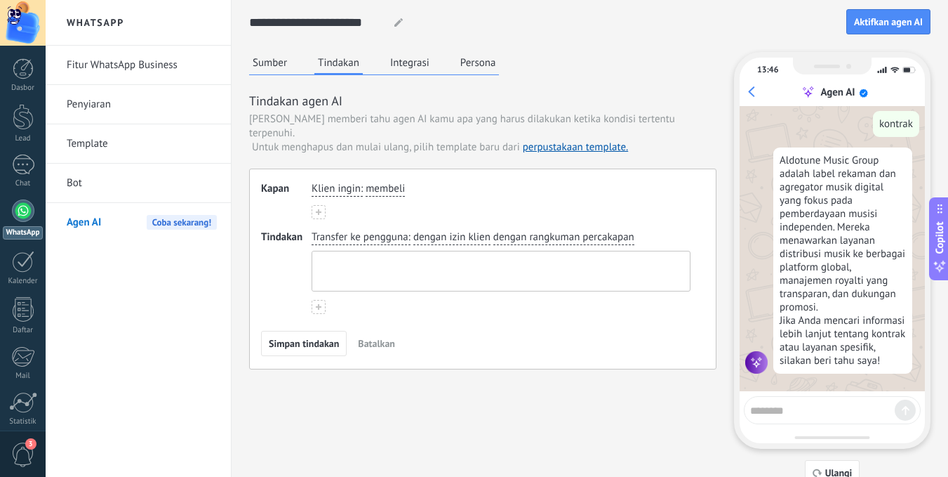
click at [384, 272] on textarea at bounding box center [499, 270] width 375 height 39
click at [383, 338] on span "Batalkan" at bounding box center [376, 343] width 37 height 10
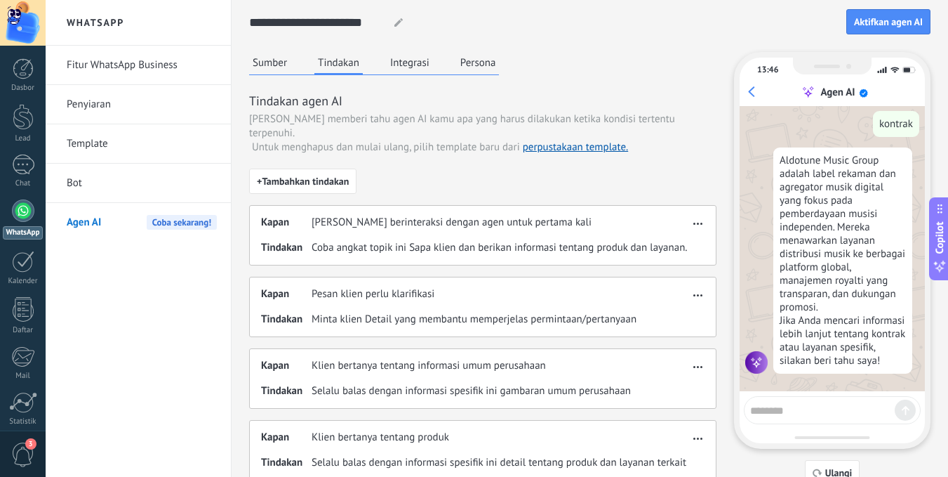
click at [413, 53] on button "Integrasi" at bounding box center [410, 62] width 46 height 21
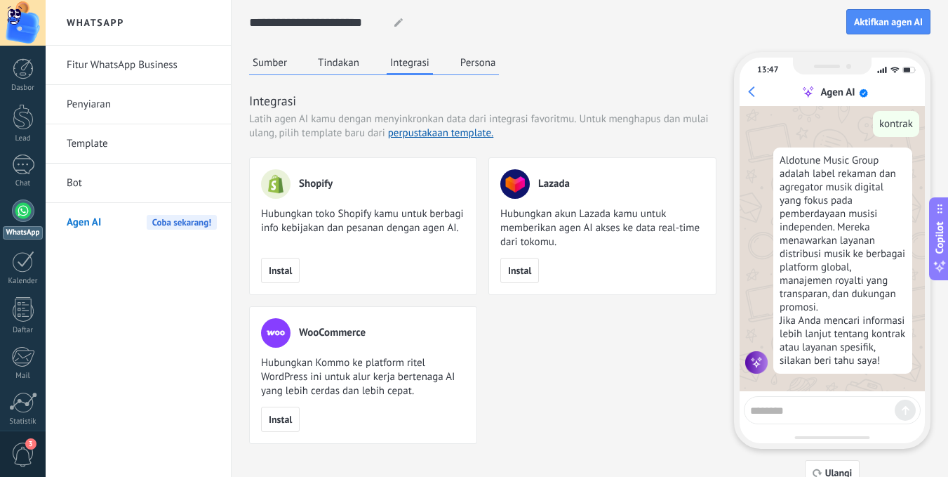
click at [475, 60] on button "Persona" at bounding box center [478, 62] width 43 height 21
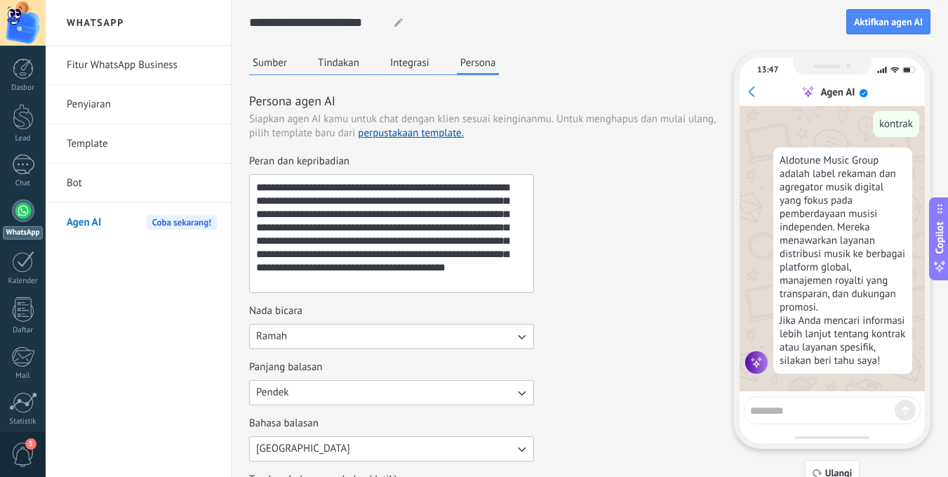
click at [395, 221] on textarea "**********" at bounding box center [390, 233] width 281 height 117
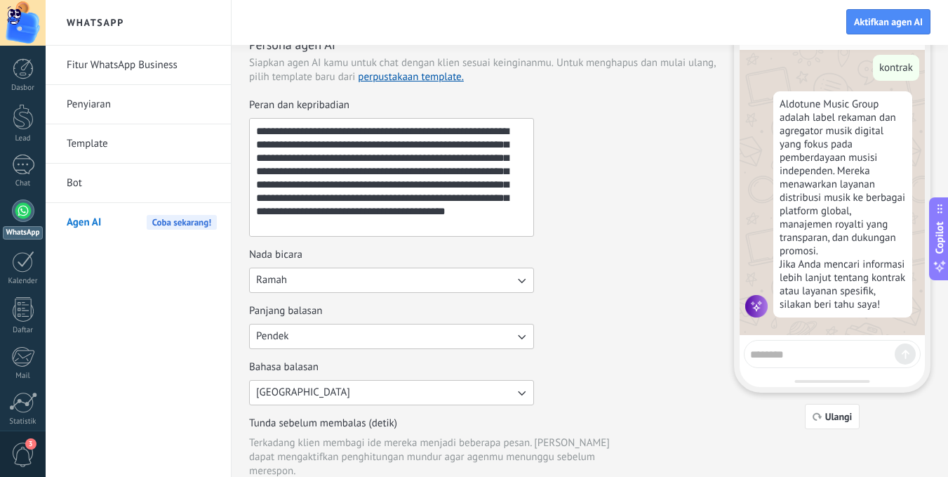
scroll to position [57, 0]
click at [400, 282] on button "Ramah" at bounding box center [391, 279] width 285 height 25
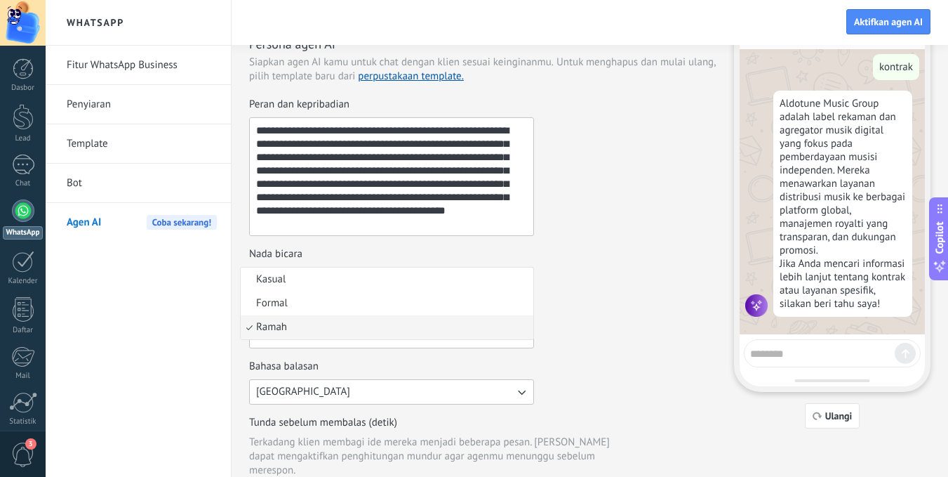
click at [385, 329] on li "Ramah" at bounding box center [387, 327] width 293 height 24
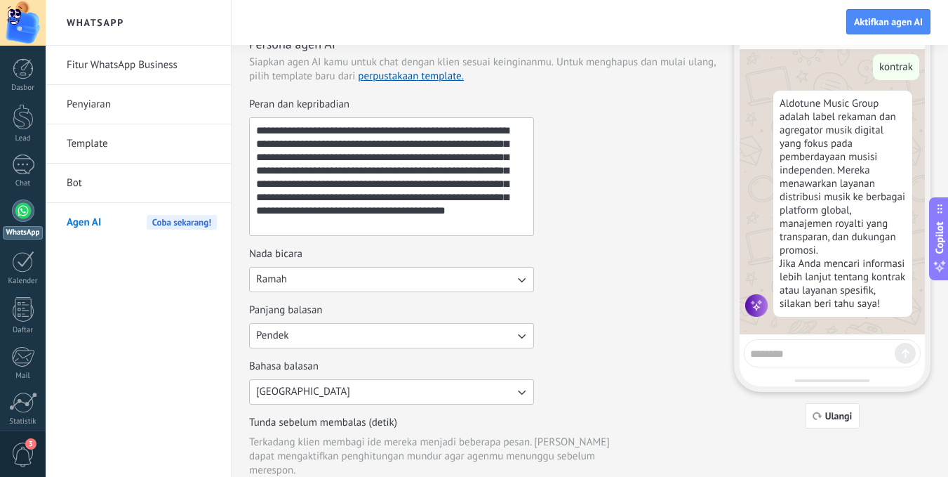
scroll to position [65, 0]
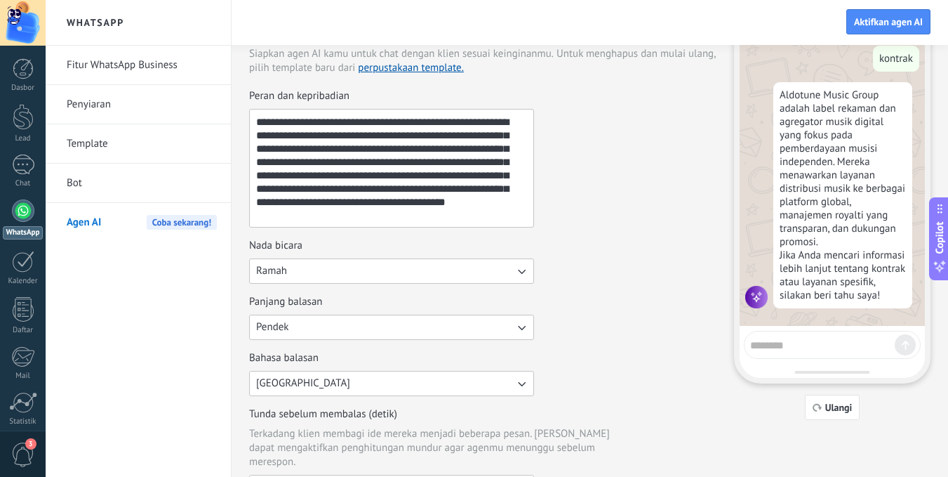
click at [385, 329] on button "Pendek" at bounding box center [391, 326] width 285 height 25
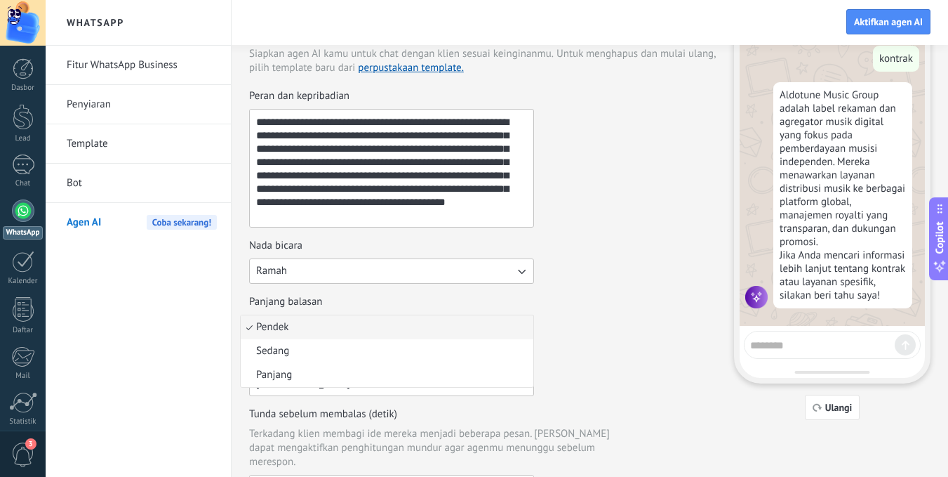
click at [385, 329] on li "Pendek" at bounding box center [387, 327] width 293 height 24
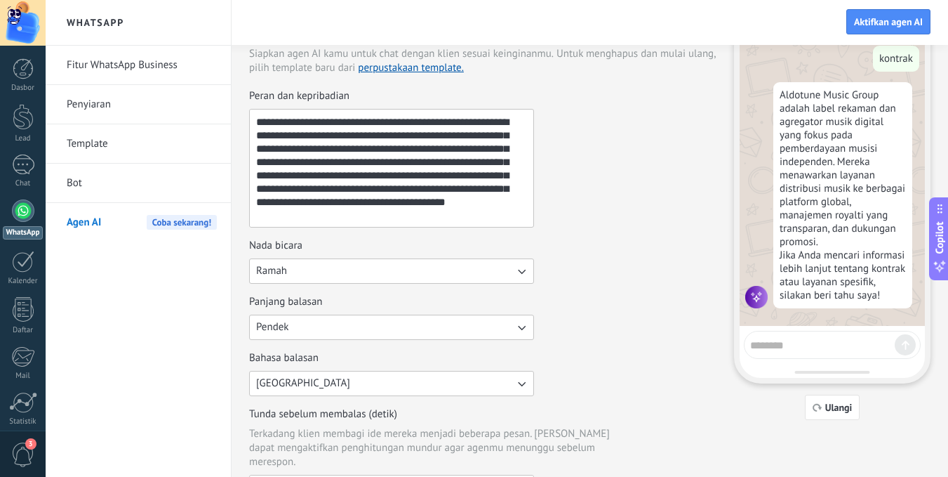
click at [385, 329] on button "Pendek" at bounding box center [391, 326] width 285 height 25
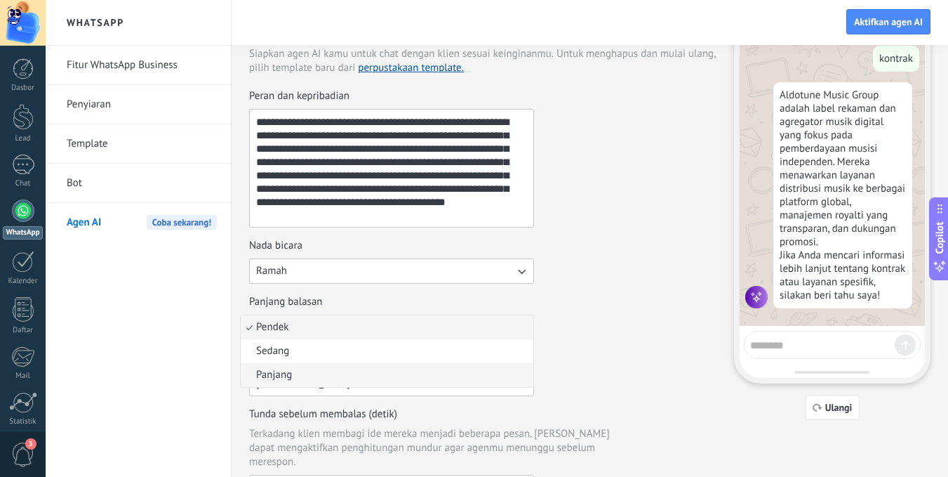
click at [364, 368] on li "Panjang" at bounding box center [387, 375] width 293 height 24
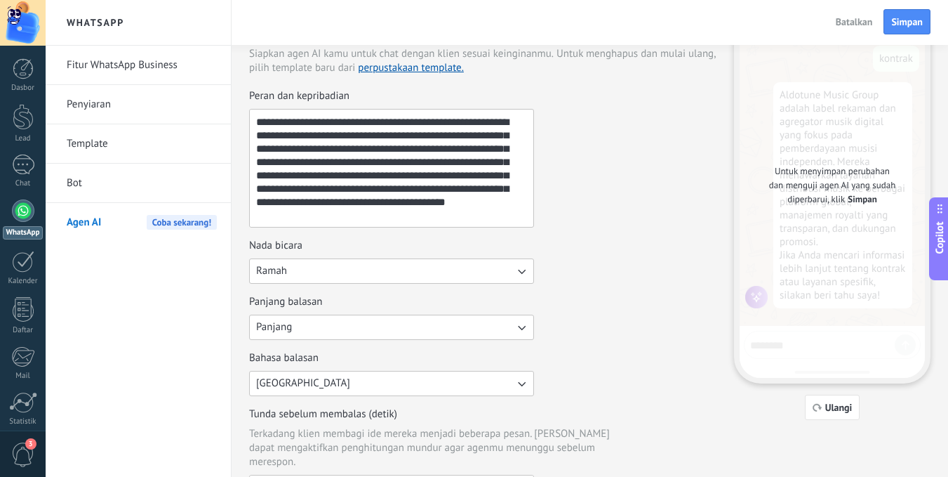
click at [367, 364] on label "Bahasa balasan Indonesia" at bounding box center [391, 373] width 285 height 45
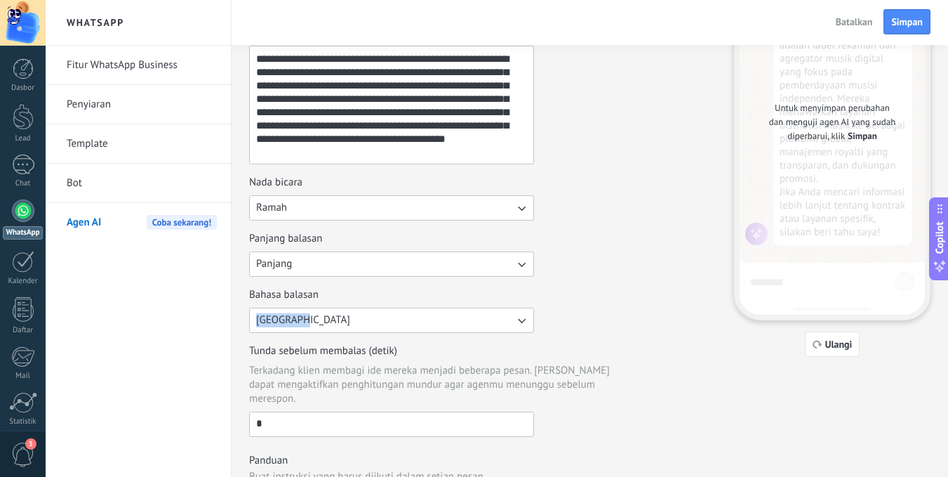
scroll to position [129, 0]
click at [367, 357] on label "Tunda sebelum membalas (detik) Terkadang klien membagi ide mereka menjadi beber…" at bounding box center [391, 389] width 285 height 93
click at [367, 411] on input "*" at bounding box center [392, 422] width 284 height 22
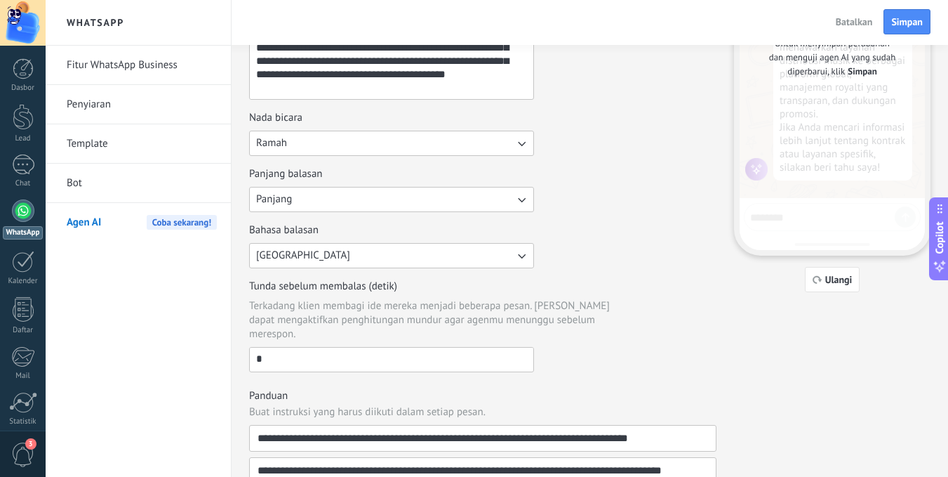
scroll to position [194, 0]
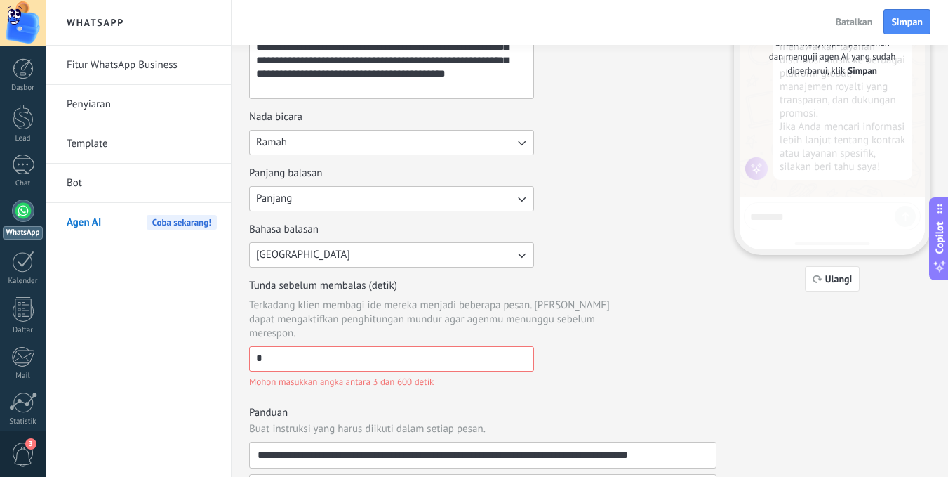
click at [462, 354] on input "*" at bounding box center [392, 358] width 284 height 22
type input "*"
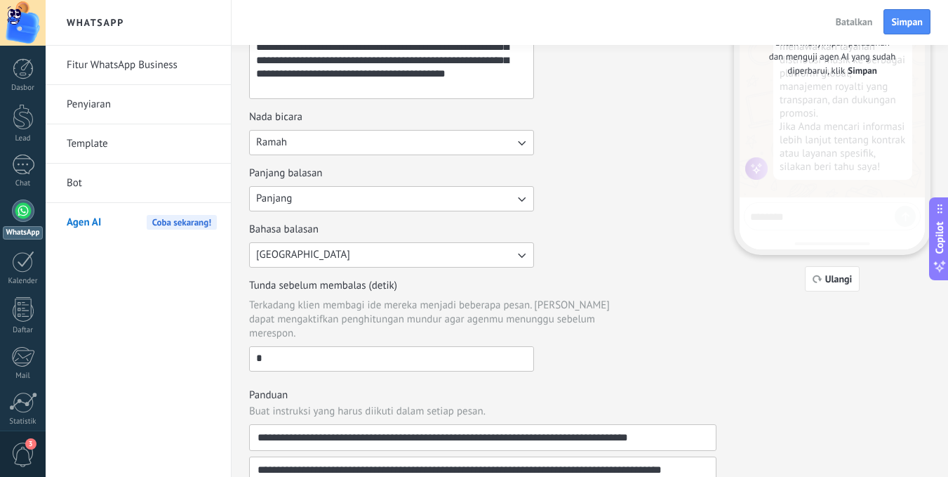
click at [462, 354] on input "*" at bounding box center [392, 358] width 284 height 22
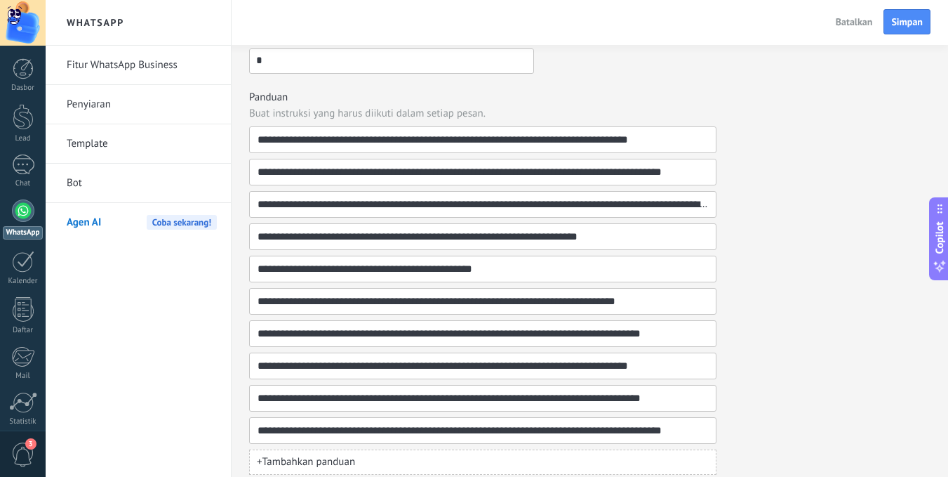
scroll to position [0, 0]
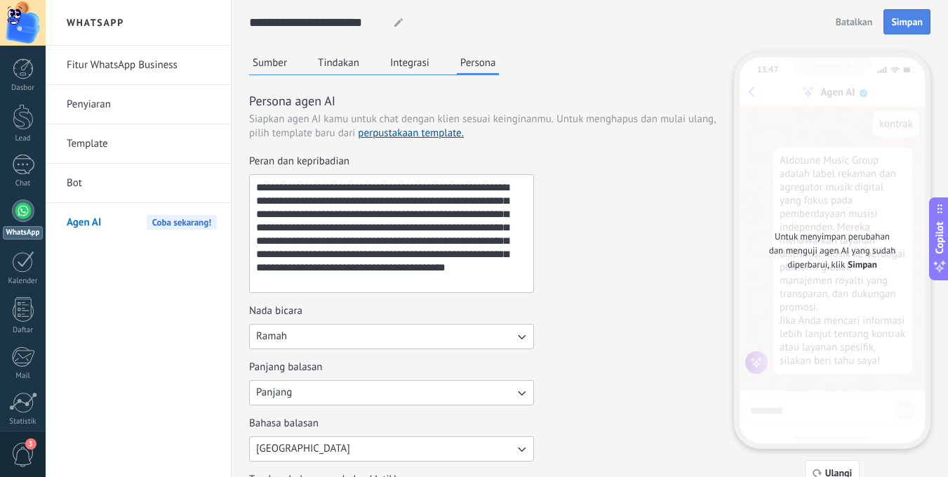
click at [906, 31] on button "Simpan" at bounding box center [907, 21] width 47 height 25
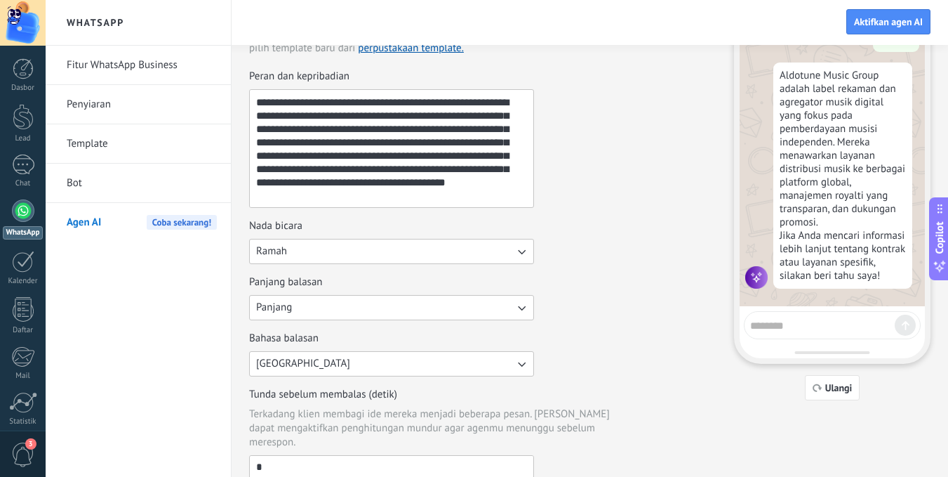
scroll to position [84, 0]
click at [834, 376] on button "Ulangi" at bounding box center [832, 388] width 55 height 25
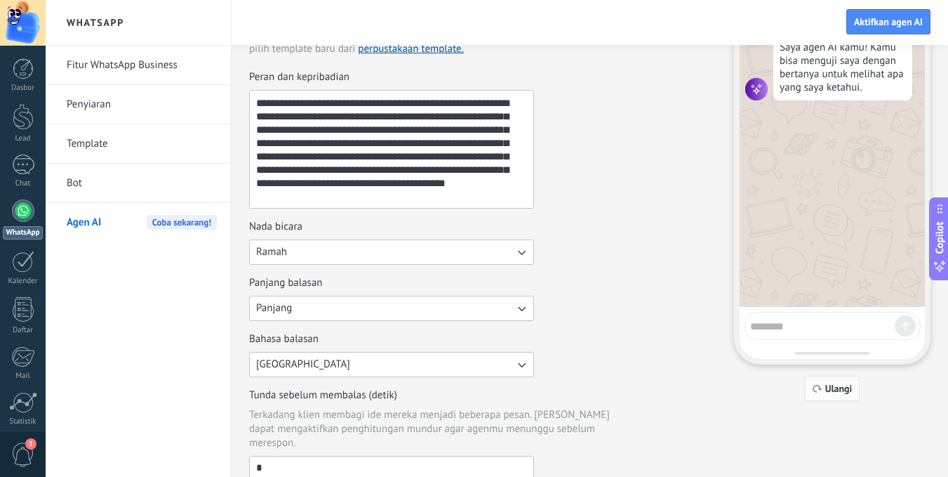
scroll to position [0, 0]
click at [798, 329] on textarea at bounding box center [822, 324] width 145 height 18
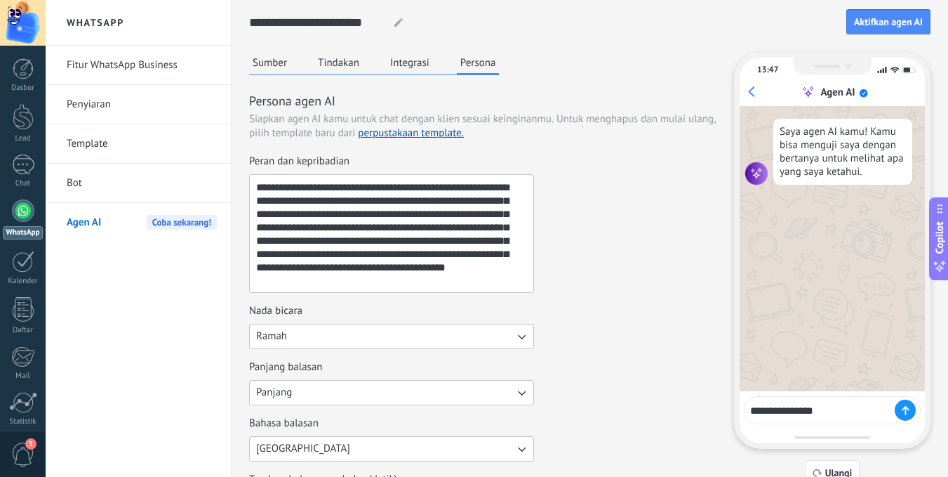
type textarea "**********"
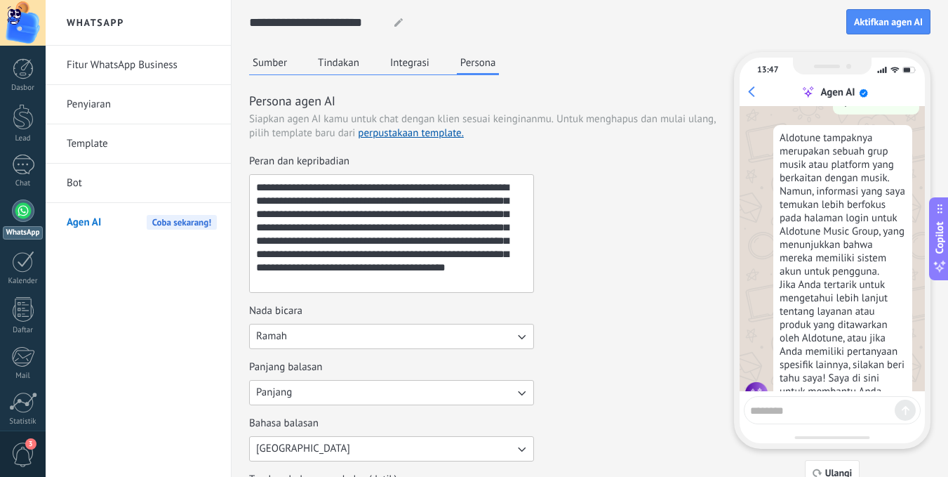
scroll to position [138, 0]
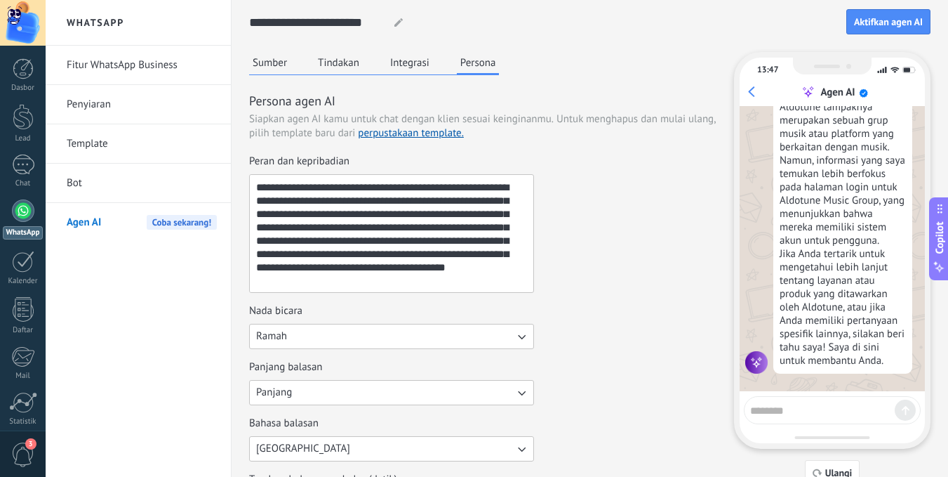
click at [755, 409] on textarea at bounding box center [822, 408] width 145 height 18
type textarea "*****"
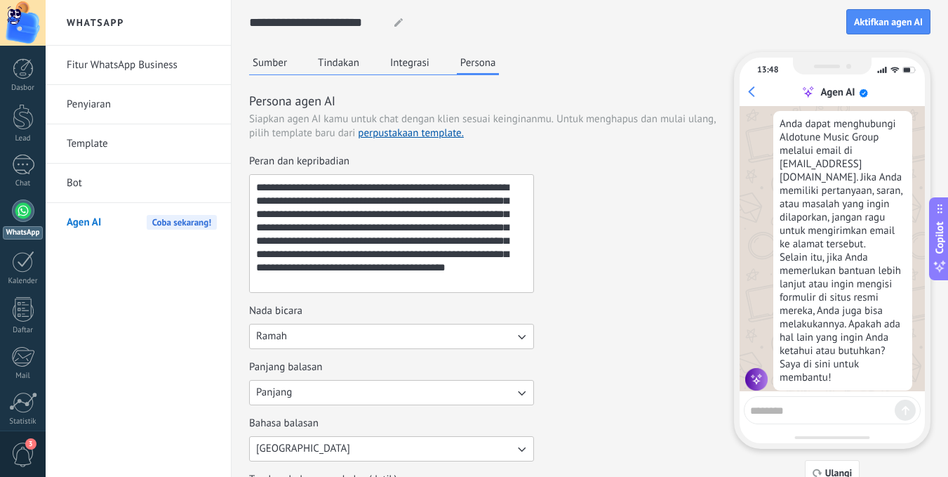
scroll to position [451, 0]
type textarea "*******"
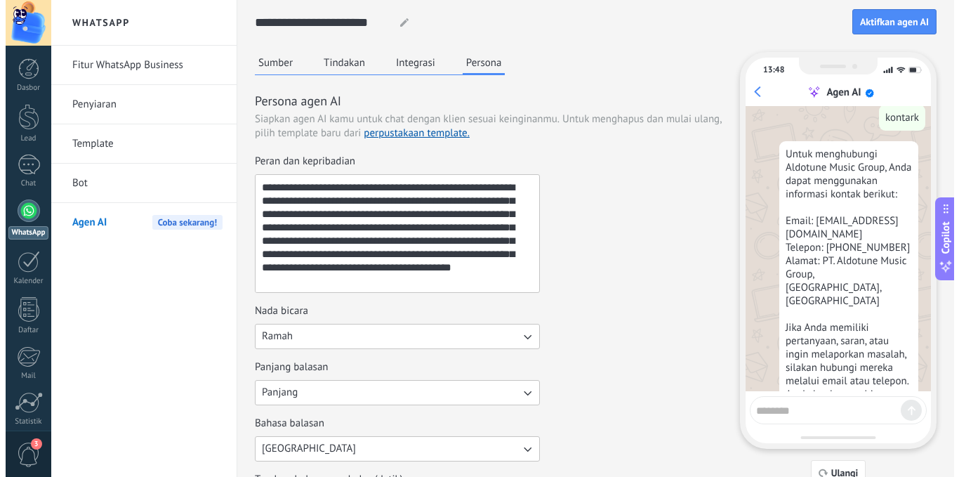
scroll to position [750, 0]
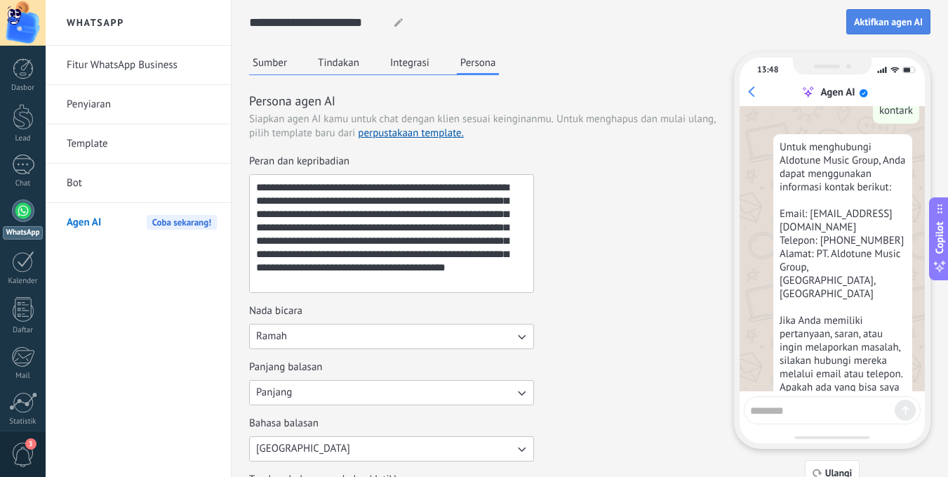
click at [865, 23] on span "Aktifkan agen AI" at bounding box center [888, 22] width 69 height 10
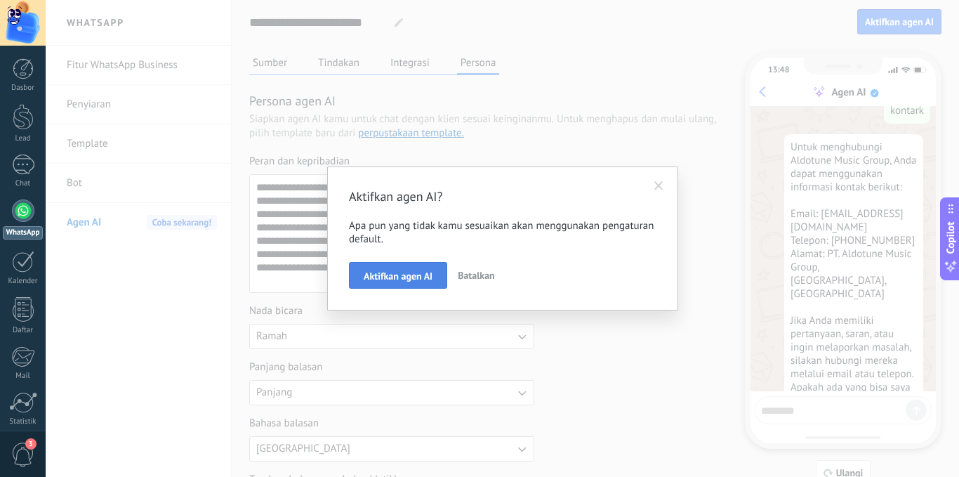
click at [421, 279] on span "Aktifkan agen AI" at bounding box center [398, 276] width 69 height 10
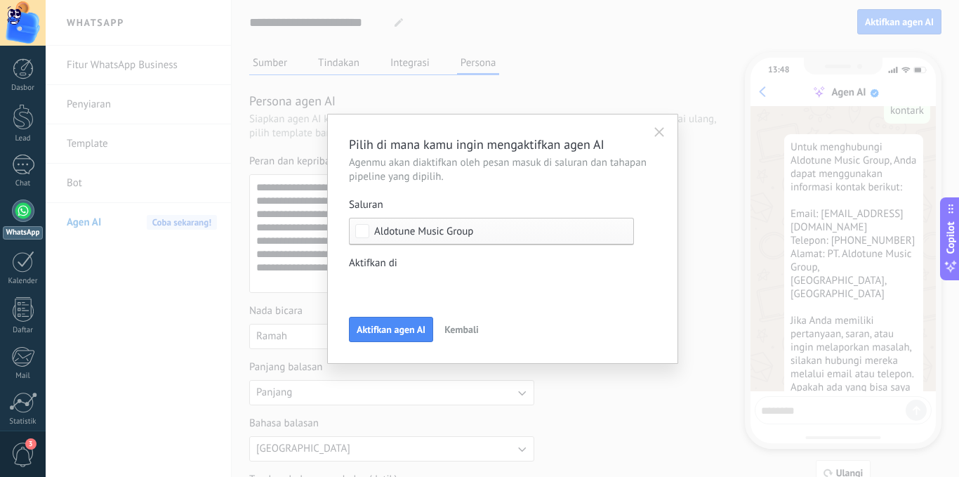
click at [0, 0] on div "Lead masuk Kontak awal Diskusi Pengambilan keputusan Diskusi kontrak Penjualan …" at bounding box center [0, 0] width 0 height 0
click at [414, 286] on label at bounding box center [491, 286] width 285 height 21
click at [456, 235] on div at bounding box center [502, 238] width 913 height 477
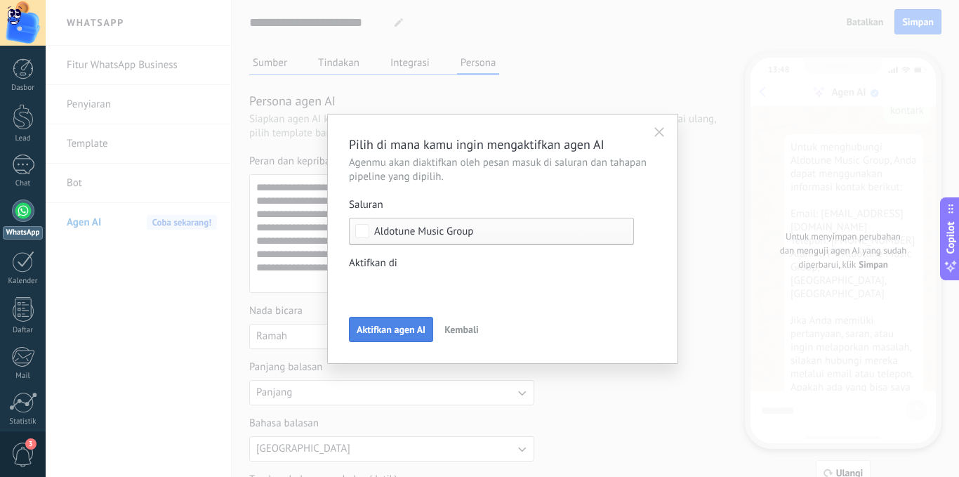
click at [378, 322] on button "Aktifkan agen AI" at bounding box center [391, 329] width 84 height 25
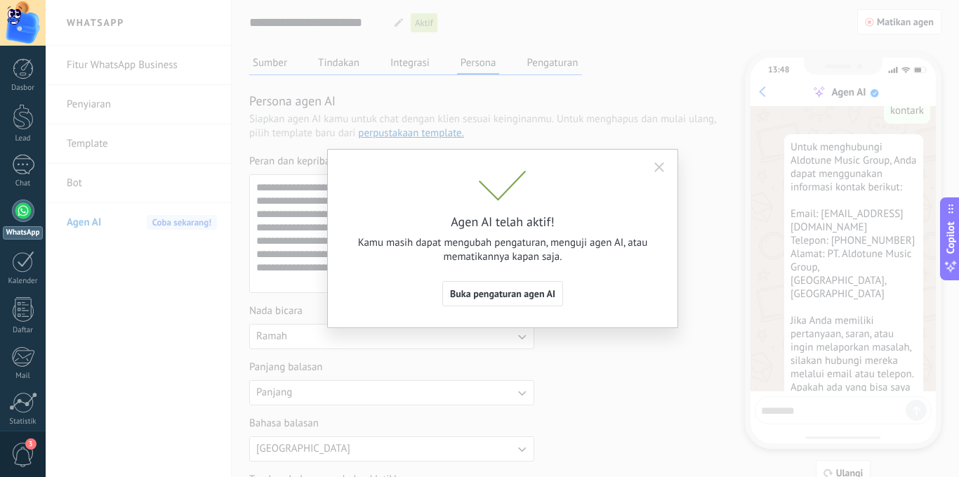
click at [657, 164] on icon "button" at bounding box center [659, 167] width 10 height 10
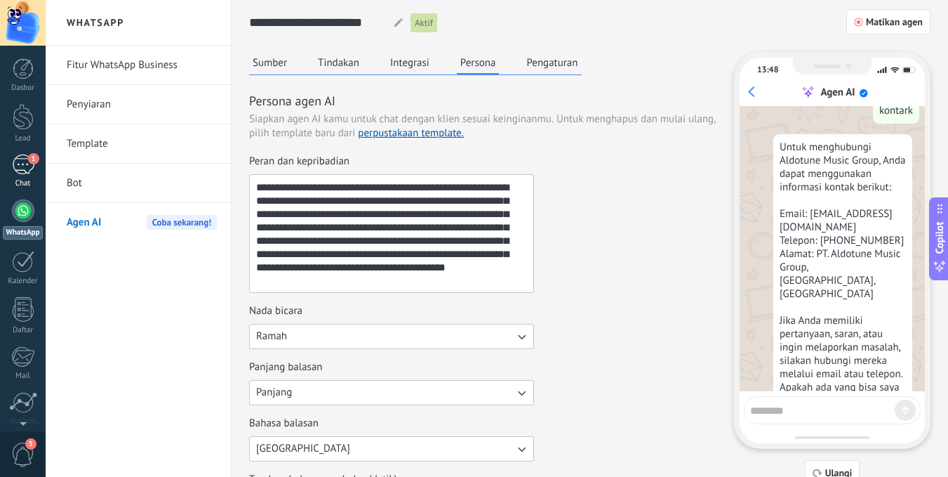
click at [39, 181] on div "Chat" at bounding box center [23, 183] width 41 height 9
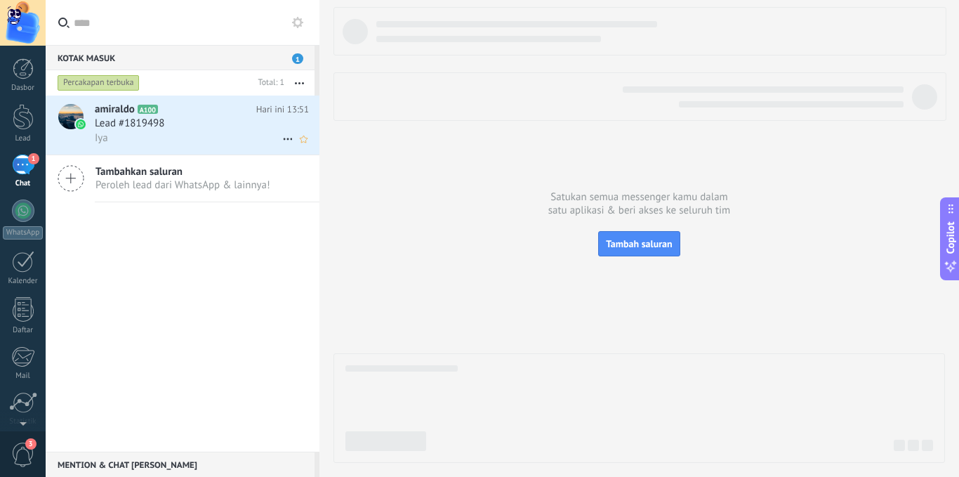
click at [234, 129] on div "Lead #1819498" at bounding box center [202, 124] width 214 height 14
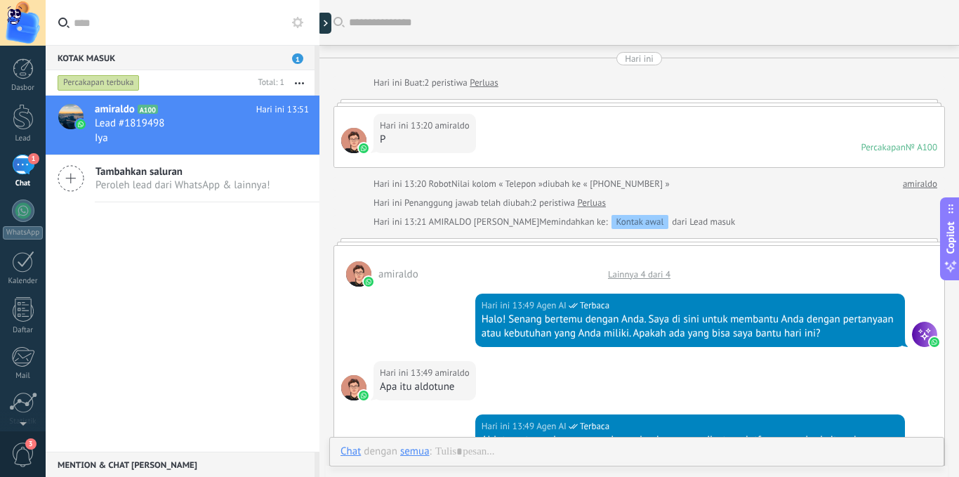
scroll to position [871, 0]
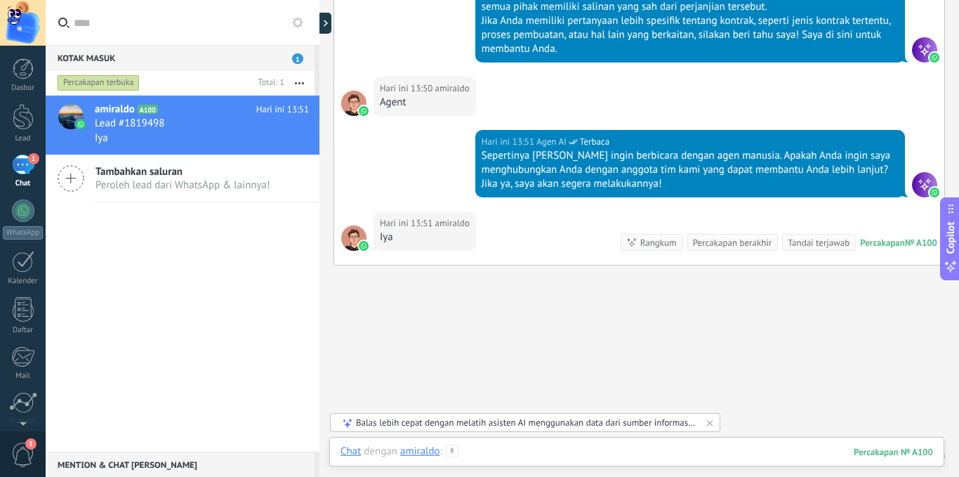
click at [511, 451] on div at bounding box center [636, 465] width 592 height 42
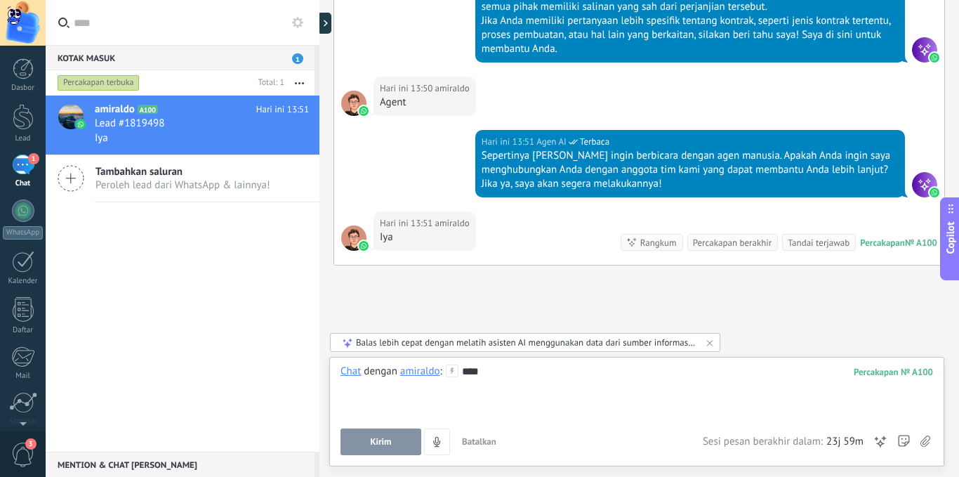
click at [393, 432] on button "Kirim" at bounding box center [380, 441] width 81 height 27
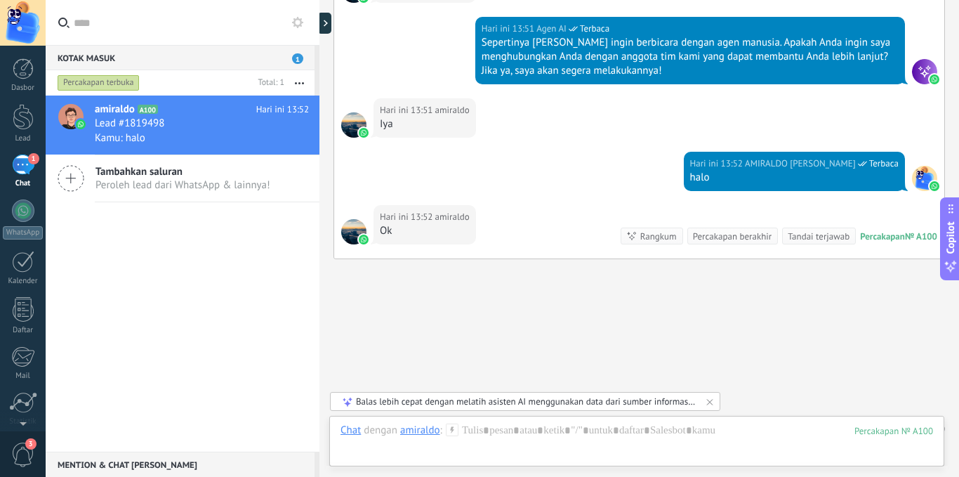
scroll to position [1012, 0]
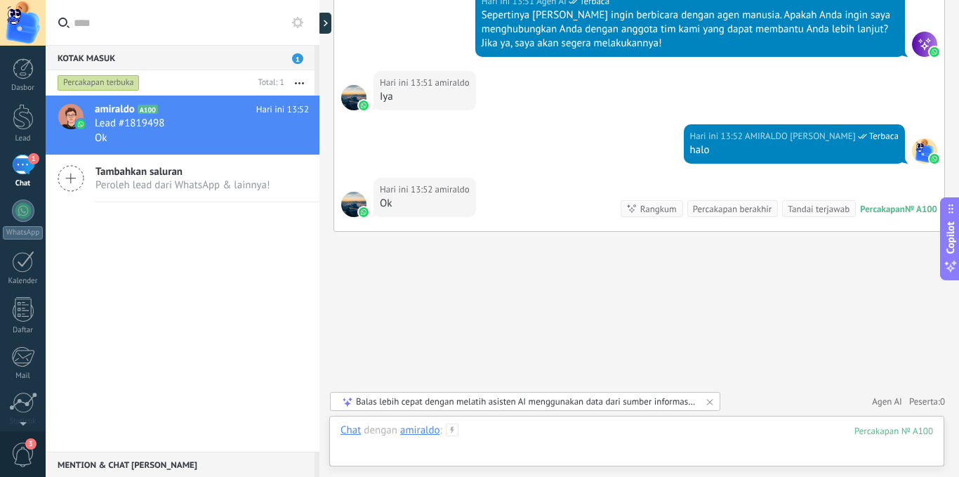
click at [774, 440] on div at bounding box center [636, 444] width 592 height 42
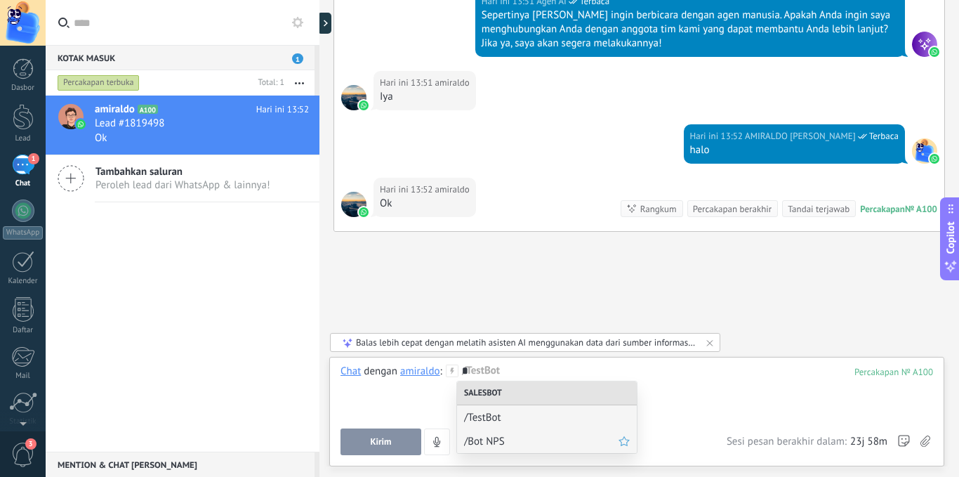
click at [513, 436] on span "/Bot NPS" at bounding box center [541, 441] width 154 height 13
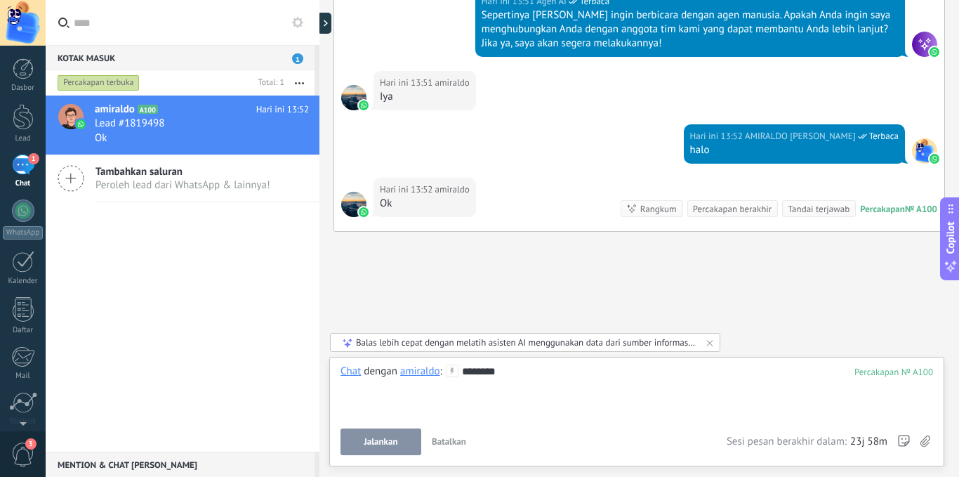
click at [343, 438] on button "Jalankan" at bounding box center [380, 441] width 81 height 27
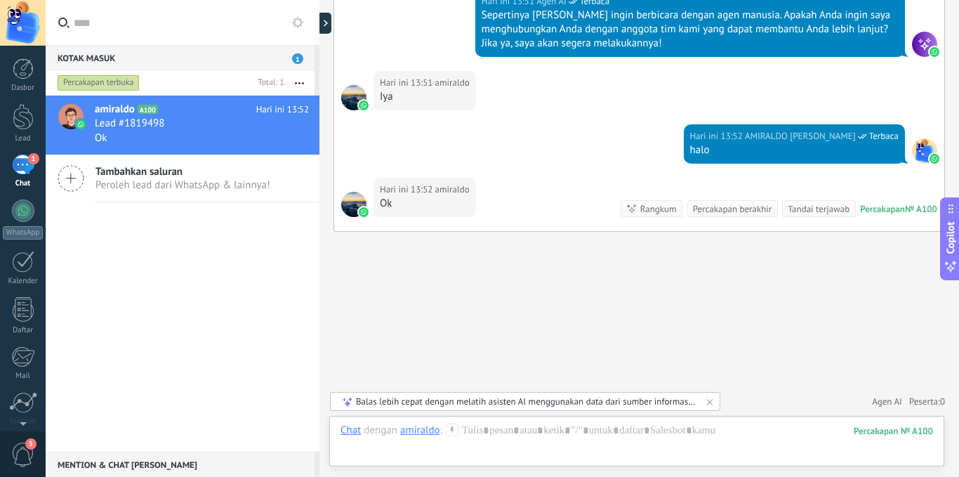
click at [883, 400] on span "Agen AI" at bounding box center [887, 402] width 30 height 14
click at [856, 376] on div "Agen AI" at bounding box center [852, 374] width 100 height 32
click at [827, 376] on h2 "Agen AI" at bounding box center [830, 373] width 34 height 13
click at [873, 403] on span "Agen AI" at bounding box center [887, 402] width 30 height 14
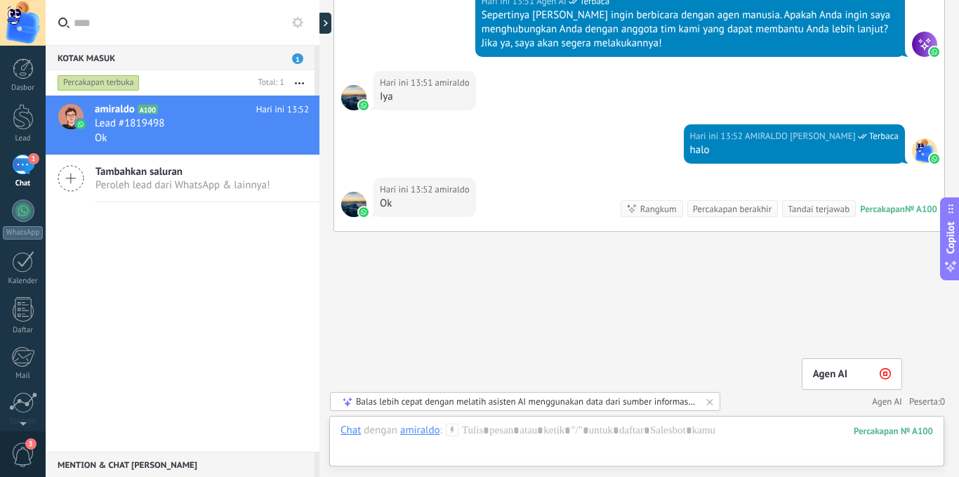
click at [880, 373] on use at bounding box center [885, 374] width 11 height 11
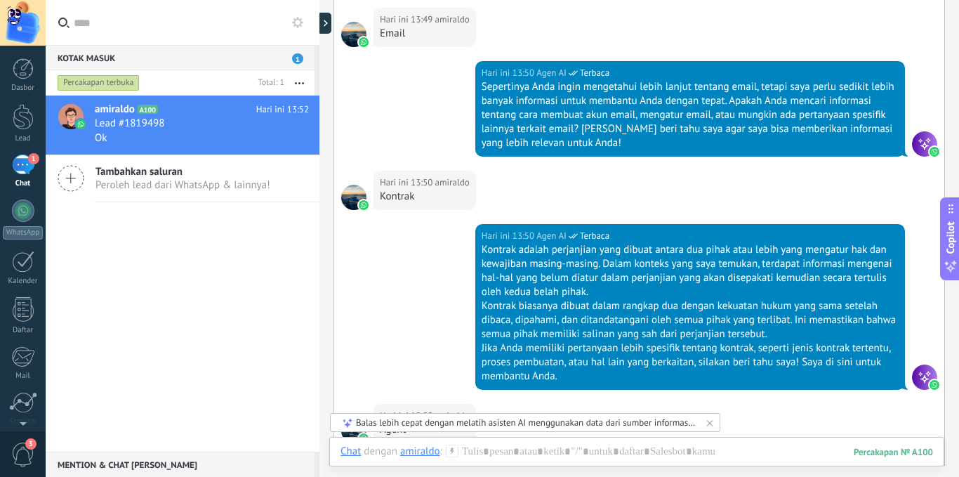
scroll to position [0, 0]
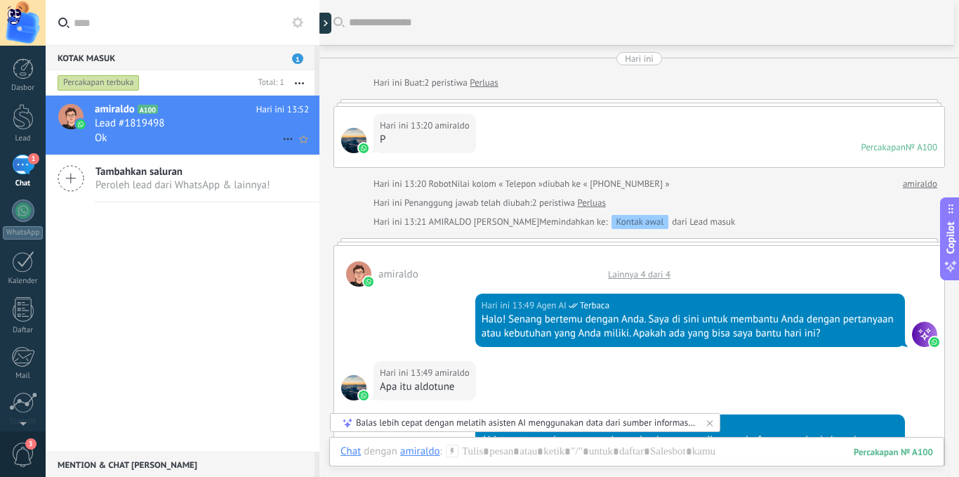
click at [282, 136] on icon at bounding box center [287, 139] width 17 height 17
click at [305, 151] on span "Tandai terjawab" at bounding box center [339, 146] width 72 height 28
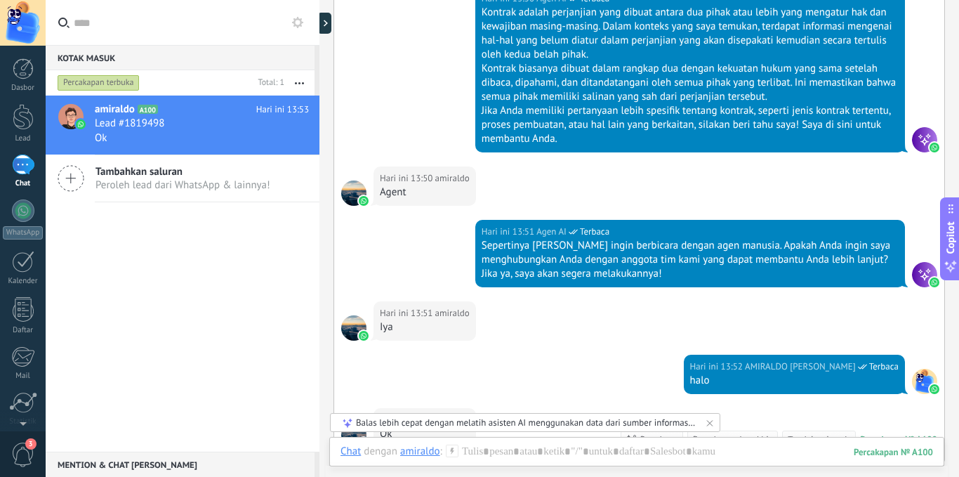
scroll to position [1035, 0]
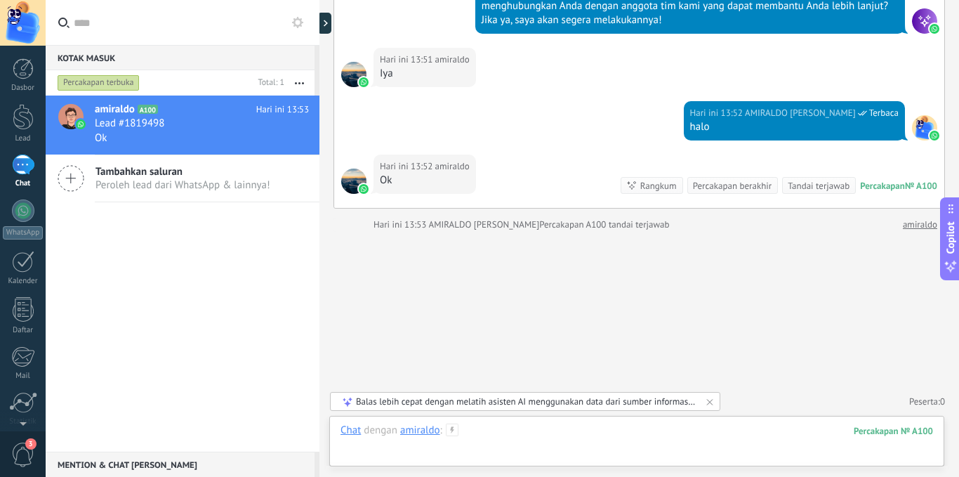
click at [519, 434] on div at bounding box center [636, 444] width 592 height 42
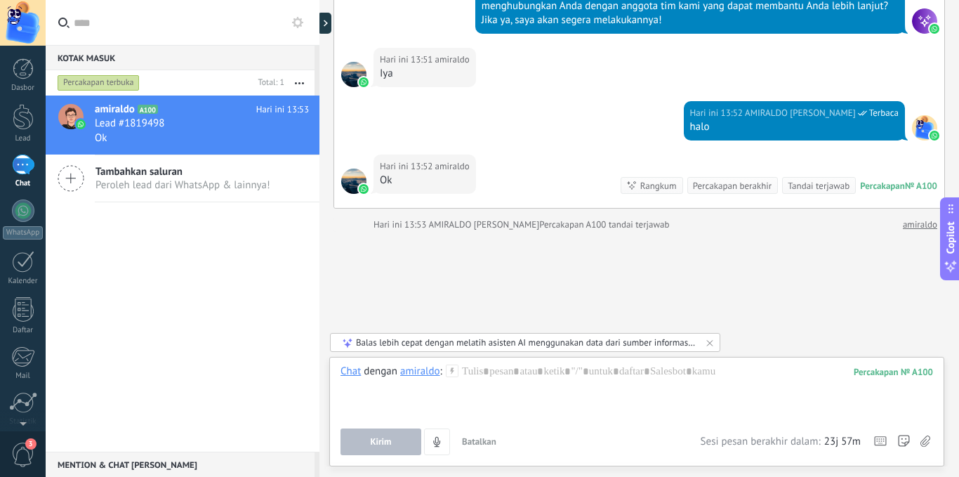
click at [496, 444] on button "Batalkan" at bounding box center [479, 441] width 46 height 27
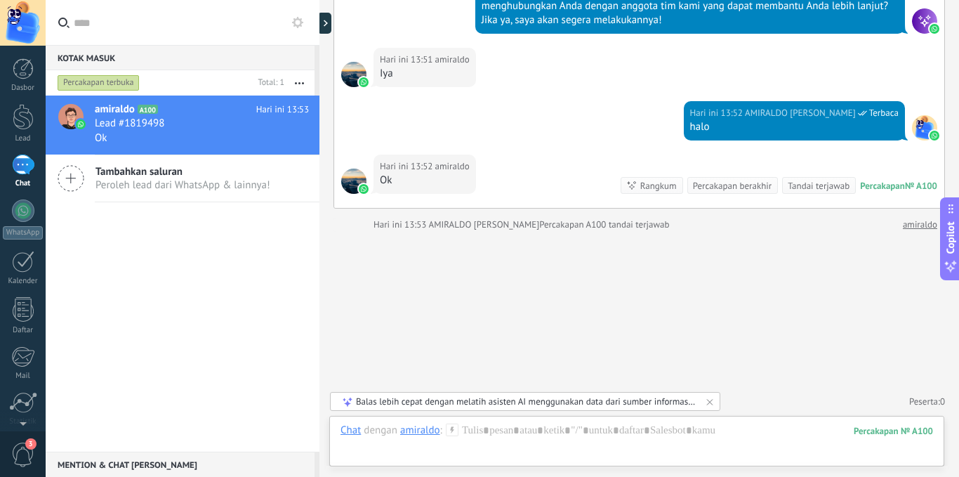
click at [19, 166] on div "1" at bounding box center [23, 164] width 22 height 20
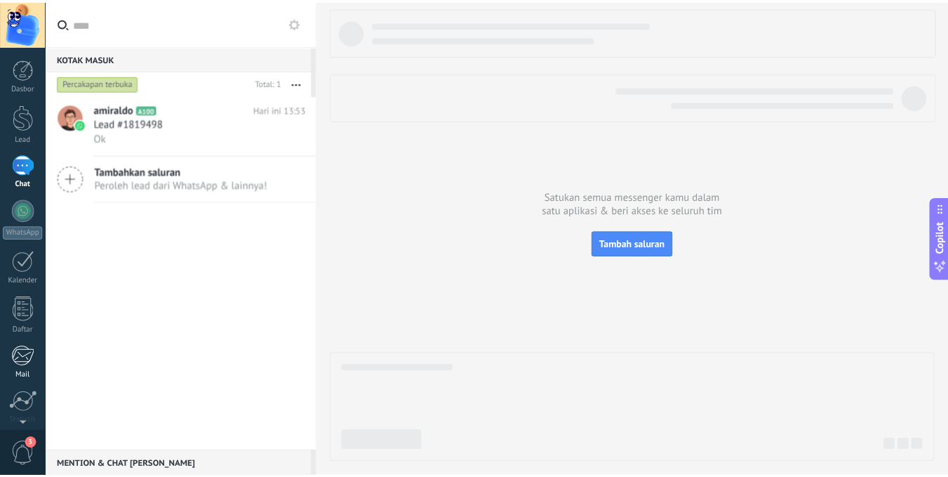
scroll to position [107, 0]
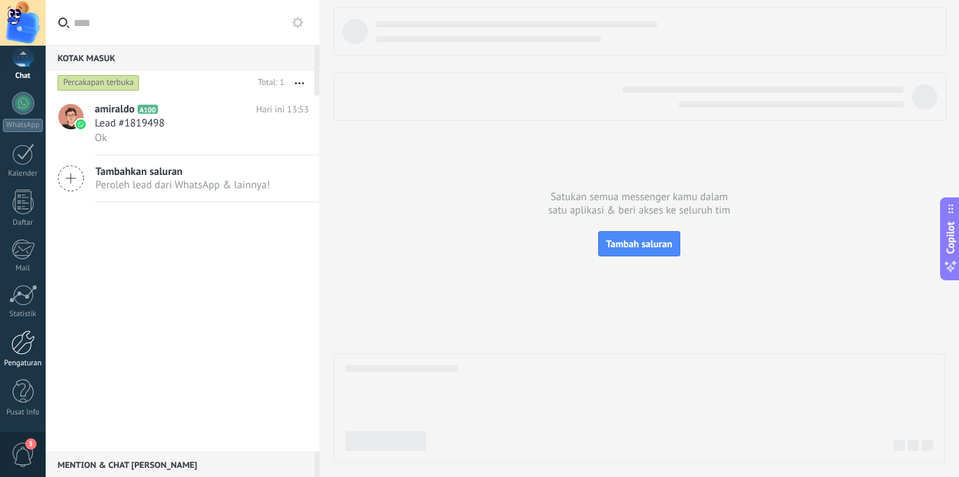
click at [35, 335] on link "Pengaturan" at bounding box center [23, 349] width 46 height 38
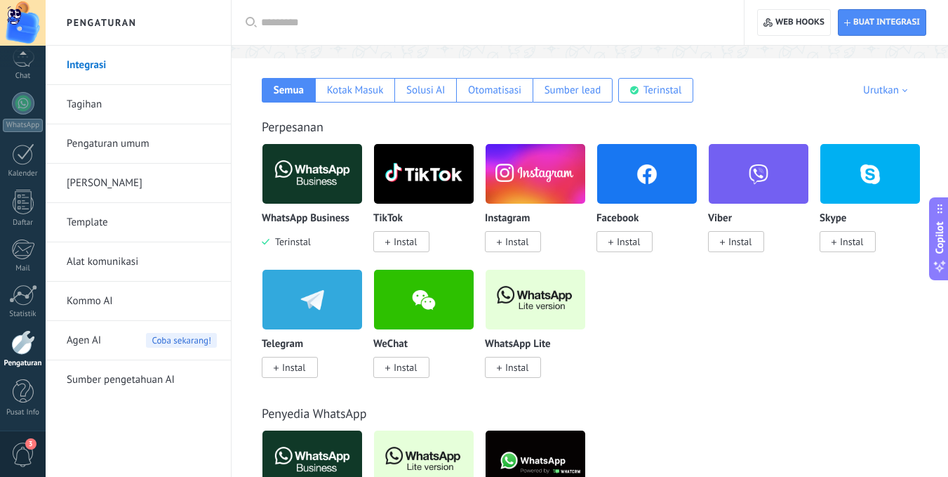
scroll to position [217, 0]
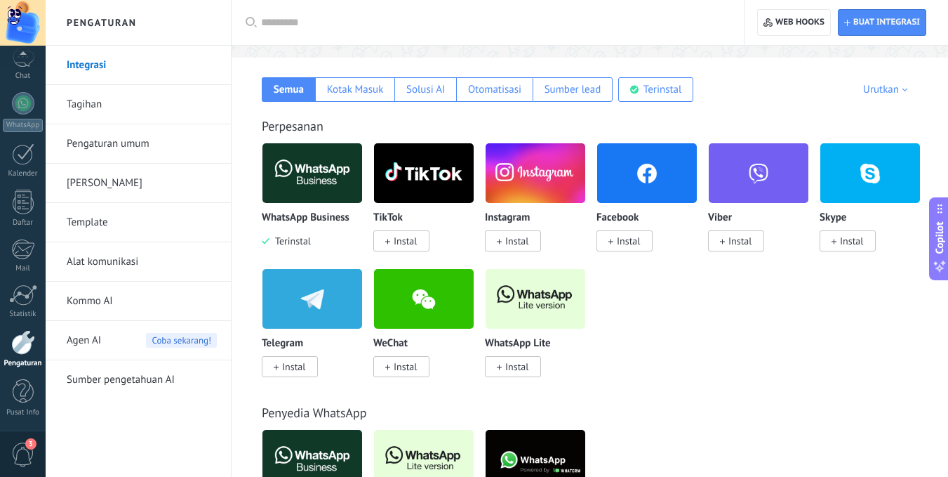
click at [525, 237] on span "Instal" at bounding box center [516, 240] width 23 height 13
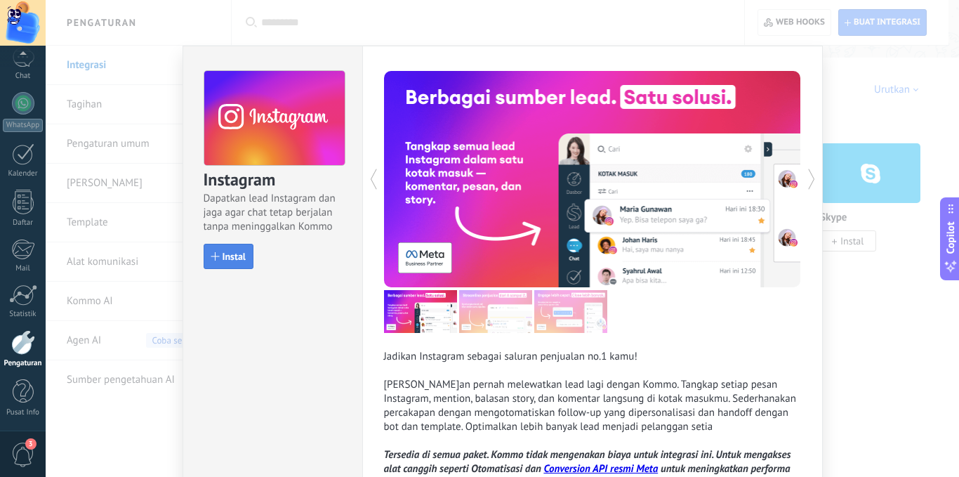
click at [223, 256] on span "Instal" at bounding box center [234, 256] width 23 height 10
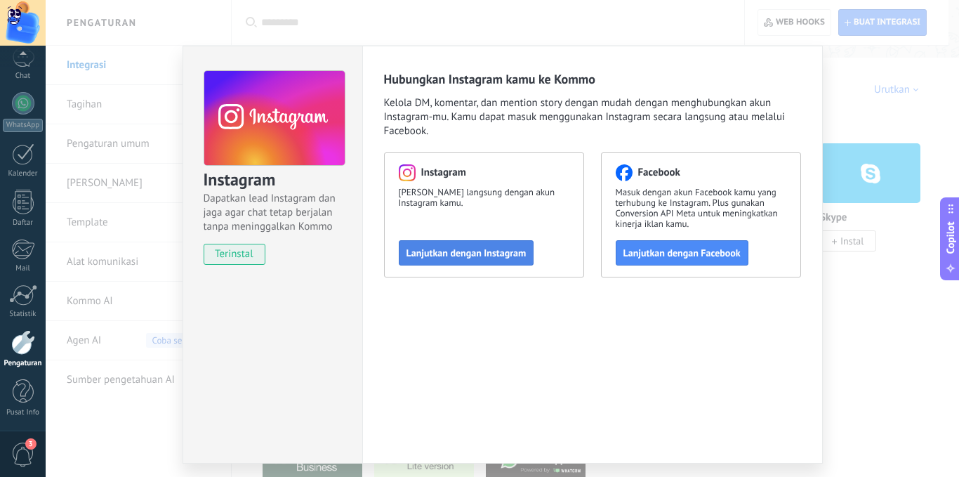
click at [467, 248] on span "Lanjutkan dengan Instagram" at bounding box center [466, 253] width 120 height 10
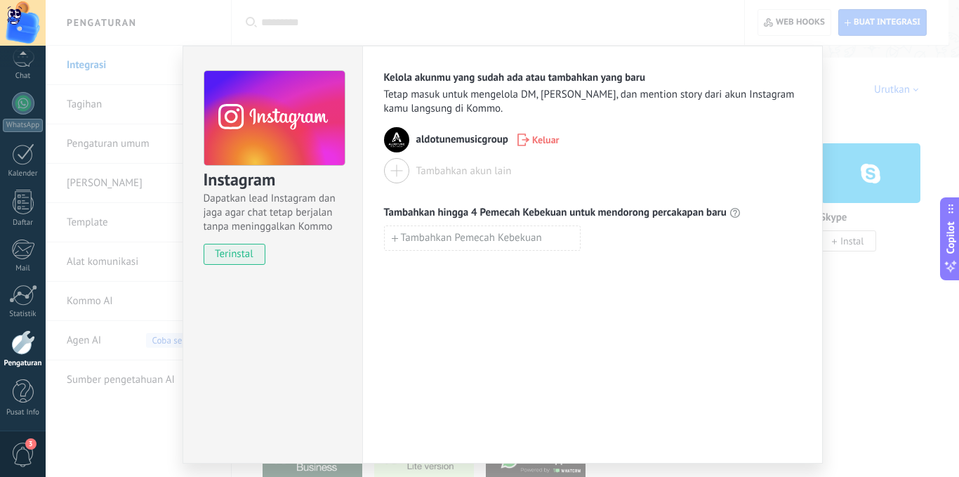
click at [840, 76] on div "Instagram Dapatkan lead Instagram dan jaga agar chat tetap berjalan tanpa menin…" at bounding box center [502, 238] width 913 height 477
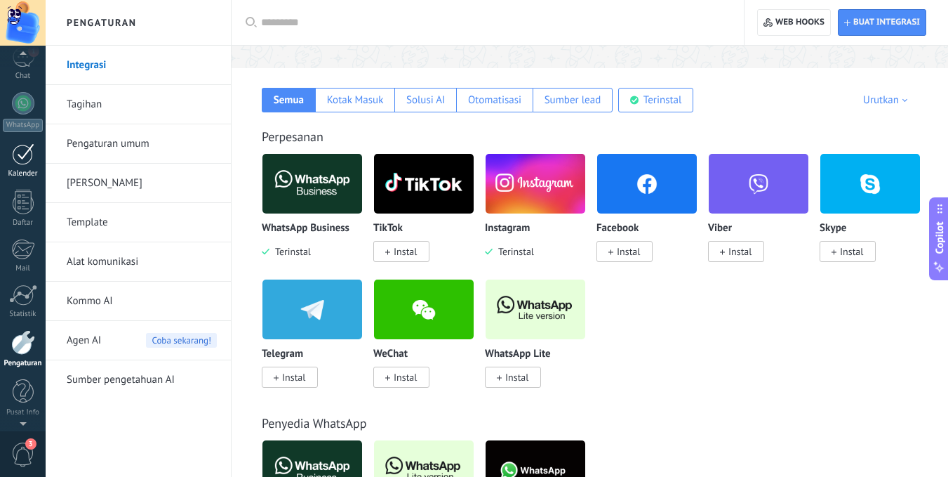
scroll to position [0, 0]
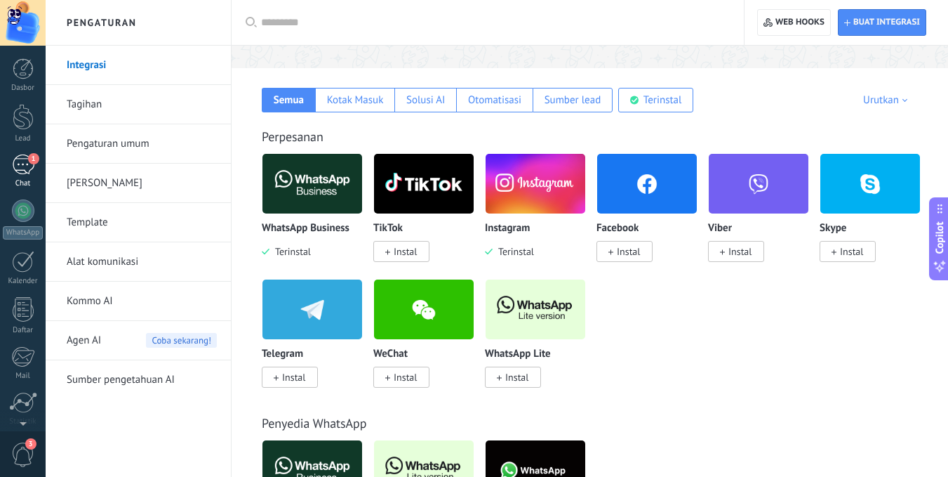
click at [22, 163] on div "1" at bounding box center [23, 164] width 22 height 20
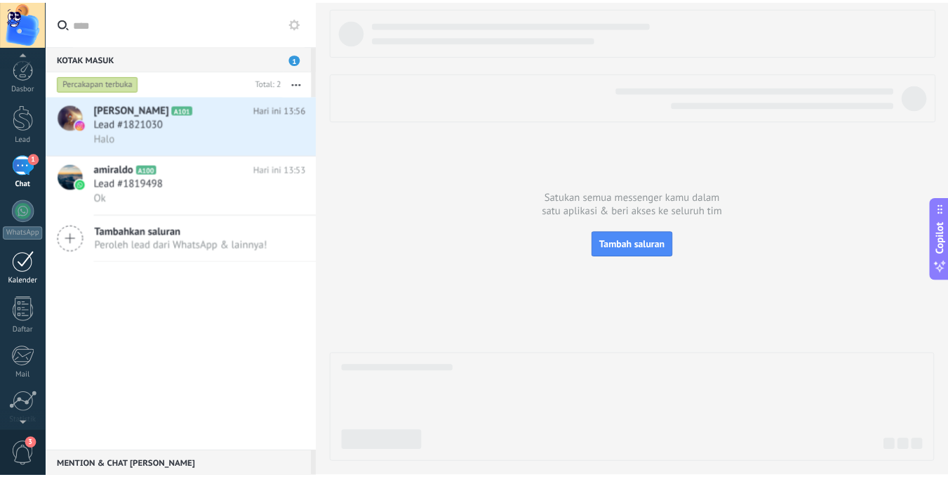
scroll to position [107, 0]
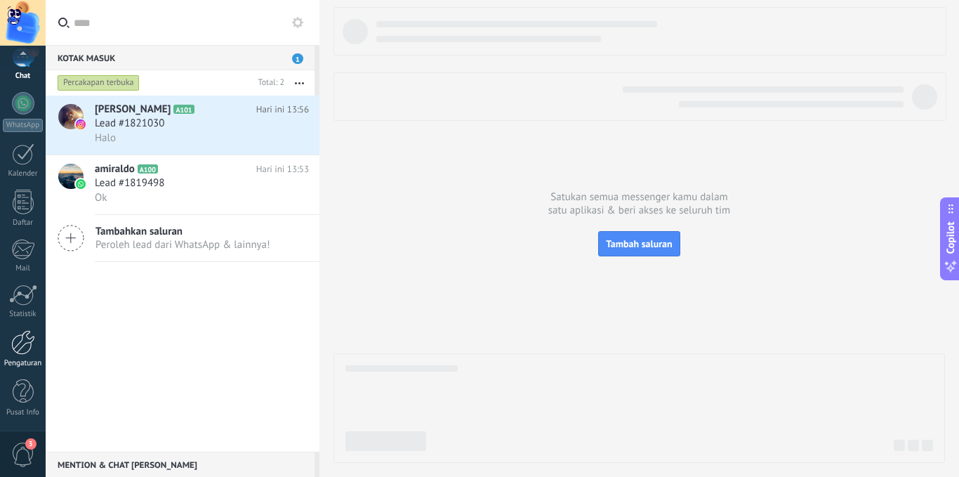
click at [25, 345] on div at bounding box center [23, 342] width 24 height 25
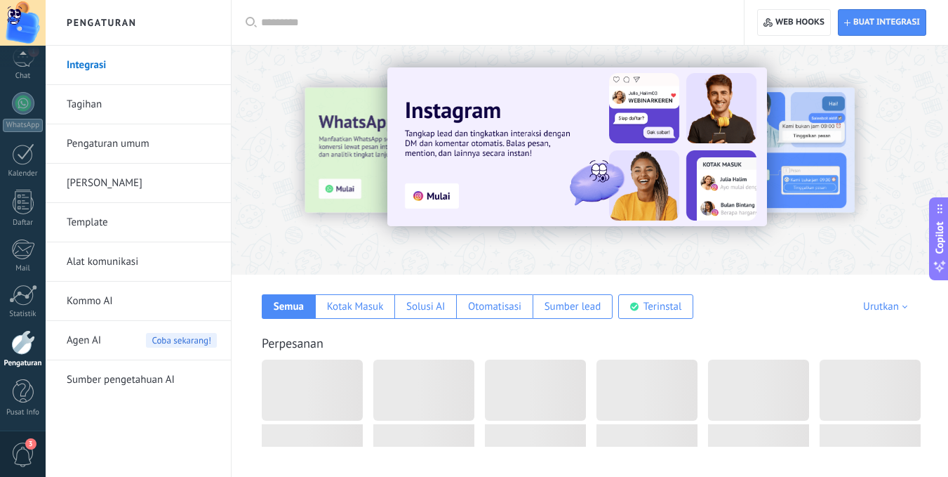
click at [90, 324] on span "Agen AI" at bounding box center [84, 340] width 34 height 39
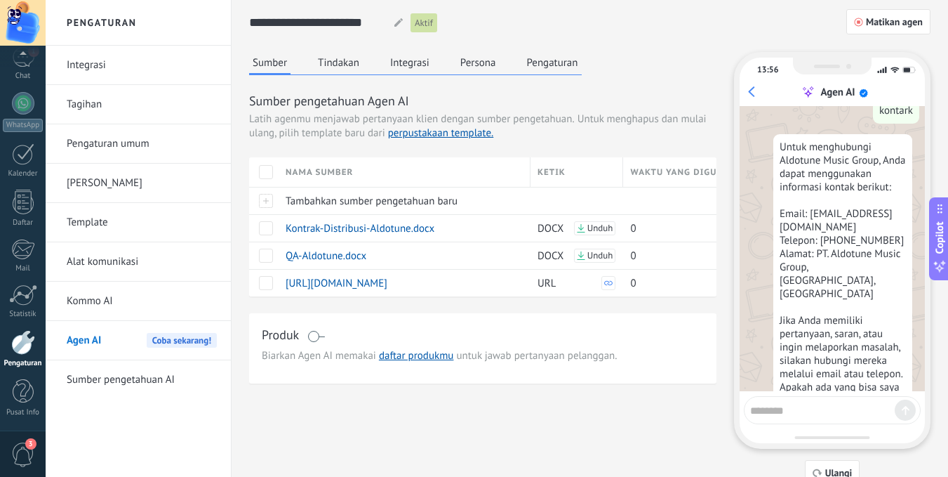
click at [560, 72] on button "Pengaturan" at bounding box center [552, 62] width 58 height 21
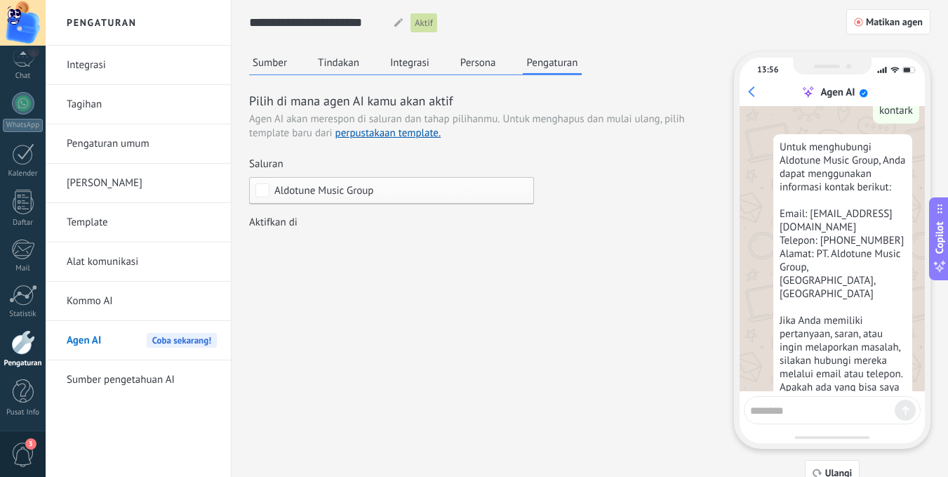
click at [397, 197] on div "Aldotune Music Group" at bounding box center [391, 190] width 285 height 27
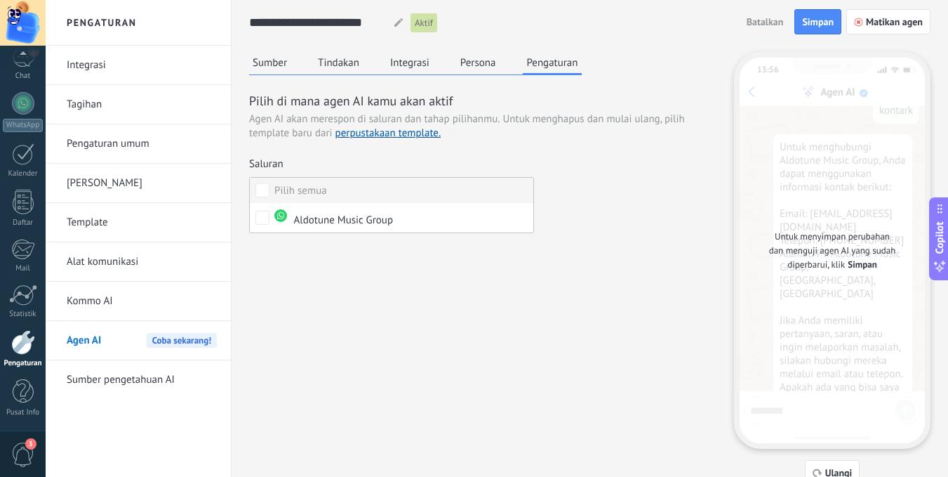
click at [366, 192] on label "Pilih semua" at bounding box center [392, 190] width 284 height 25
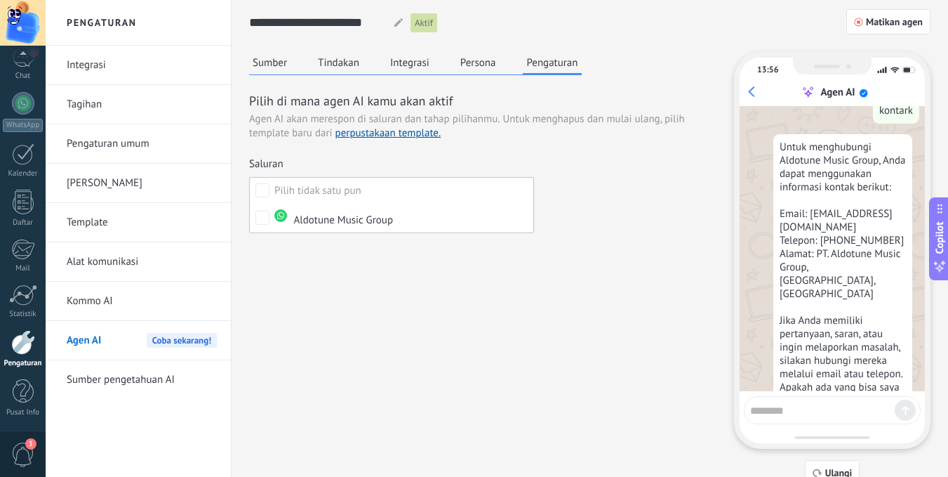
click at [371, 267] on div "Sumber Tindakan Integrasi Persona Pengaturan Pilih di mana agen AI kamu akan ak…" at bounding box center [590, 268] width 682 height 433
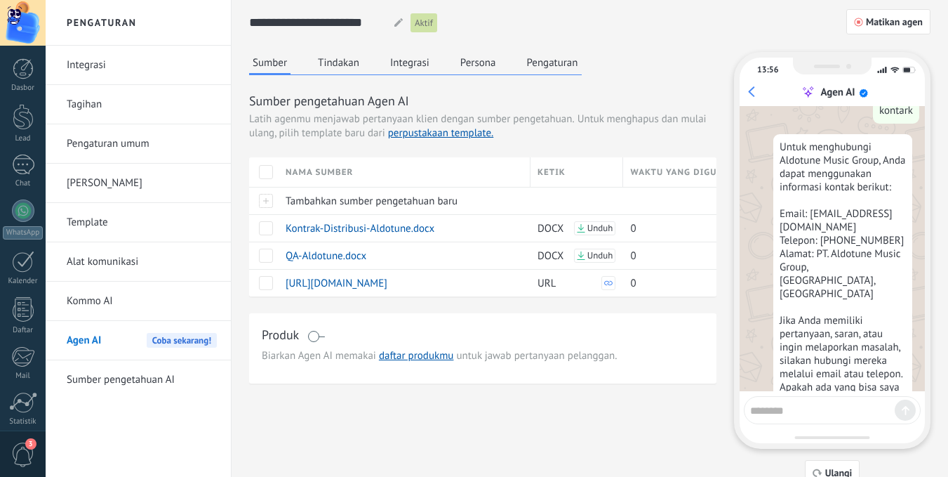
click at [526, 62] on button "Pengaturan" at bounding box center [552, 62] width 58 height 21
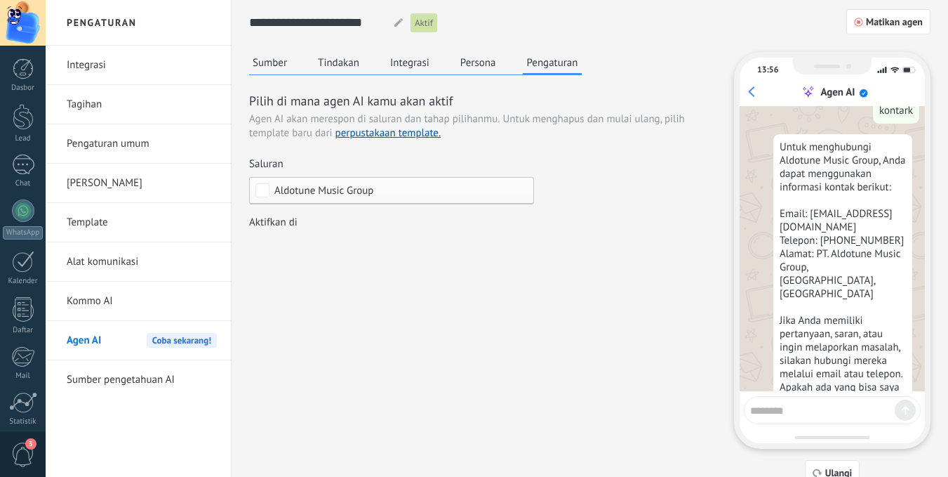
click at [359, 192] on span "Aldotune Music Group" at bounding box center [323, 190] width 99 height 11
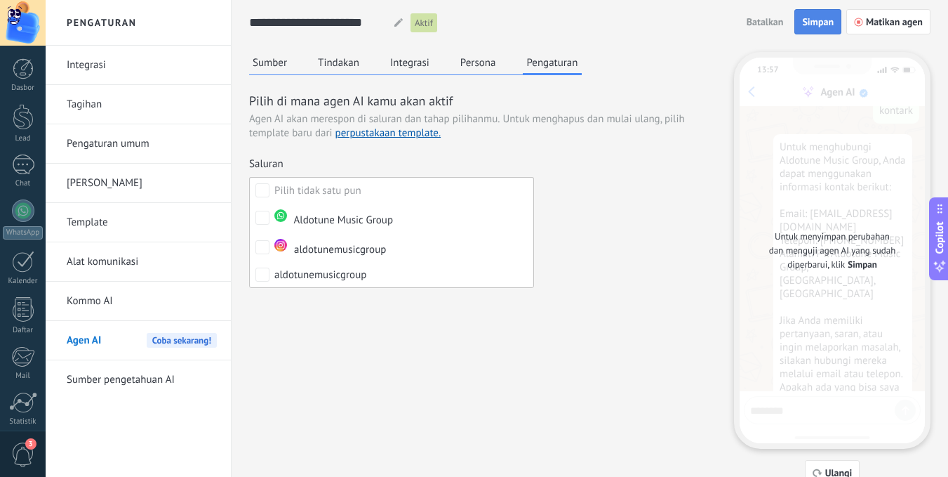
click at [800, 23] on button "Simpan" at bounding box center [818, 21] width 47 height 25
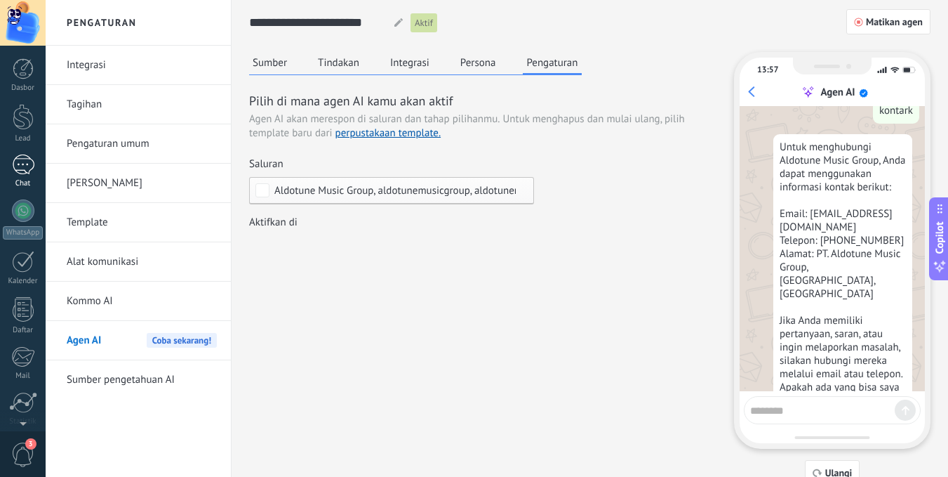
click at [24, 179] on div "Chat" at bounding box center [23, 183] width 41 height 9
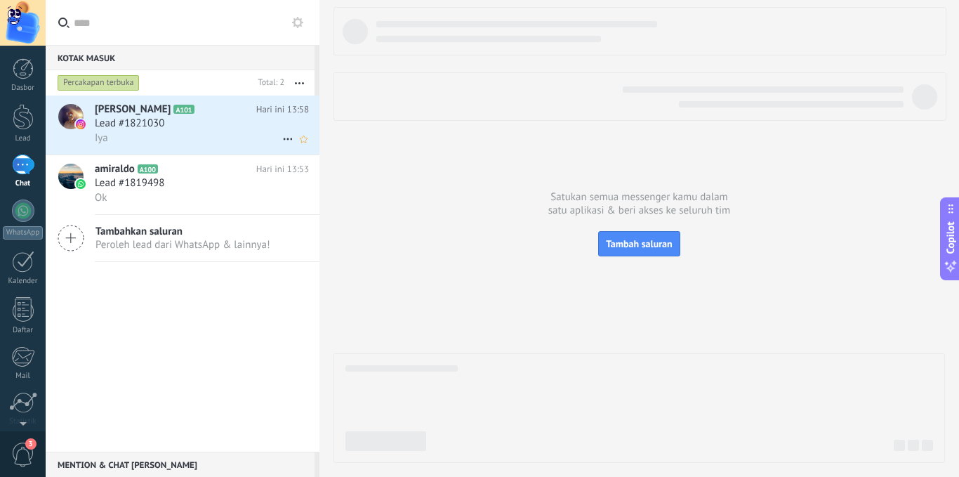
click at [191, 122] on div "Lead #1821030" at bounding box center [202, 124] width 214 height 14
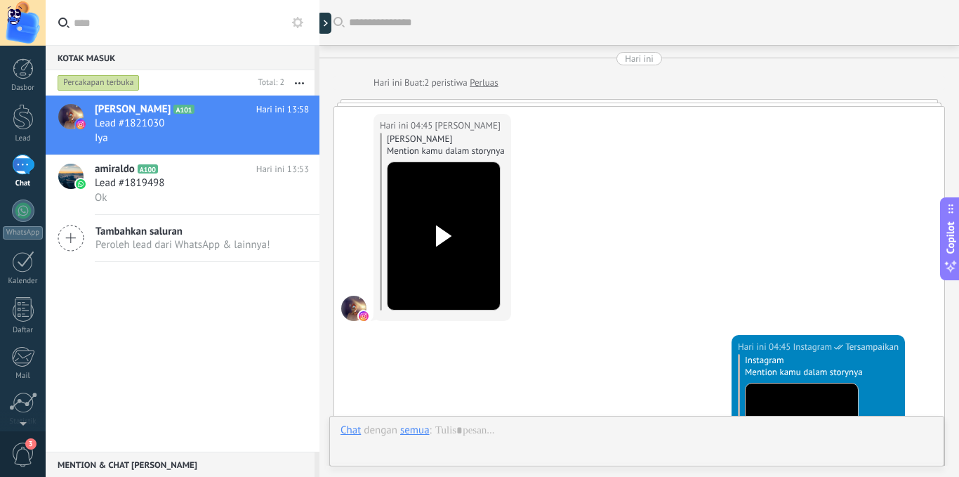
scroll to position [949, 0]
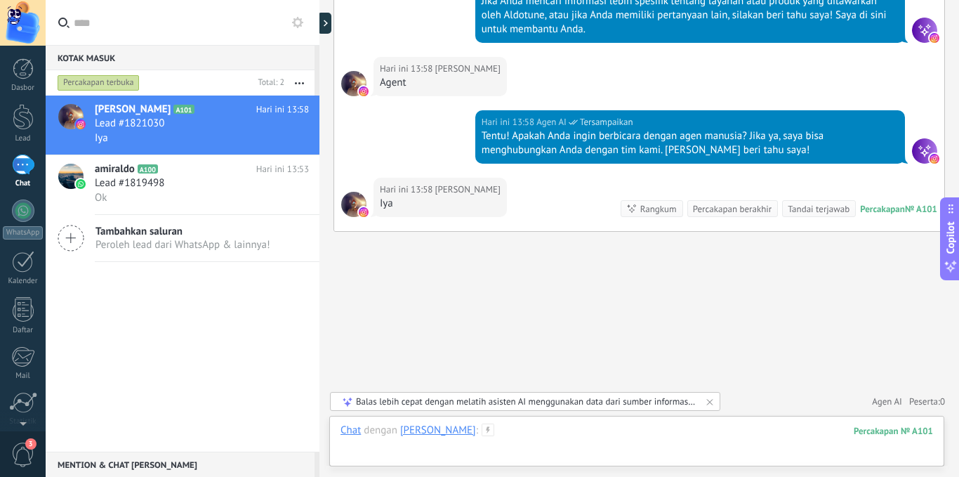
click at [584, 427] on div at bounding box center [636, 444] width 592 height 42
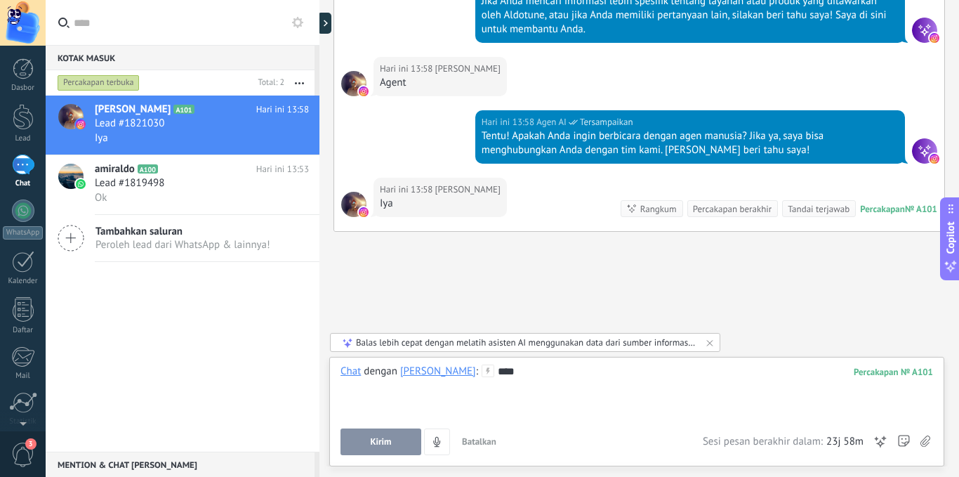
click at [388, 442] on span "Kirim" at bounding box center [380, 442] width 21 height 10
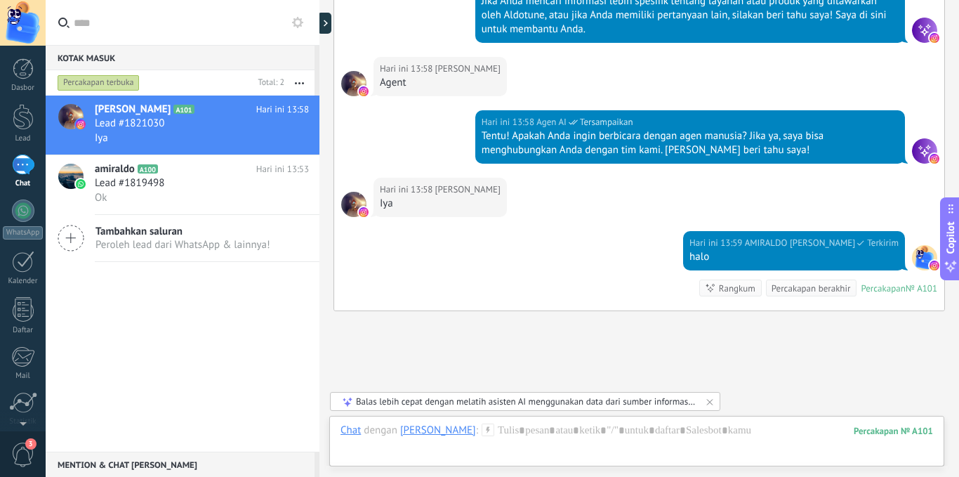
scroll to position [1028, 0]
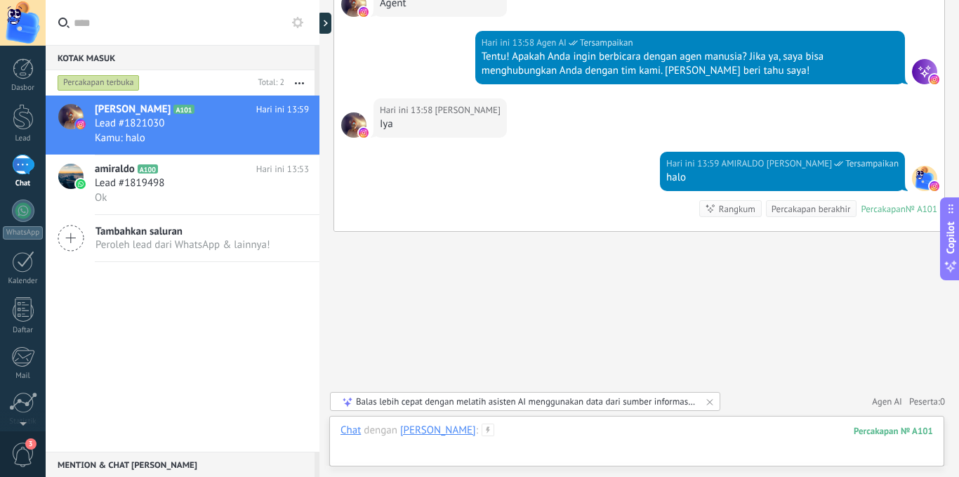
click at [543, 431] on div at bounding box center [636, 444] width 592 height 42
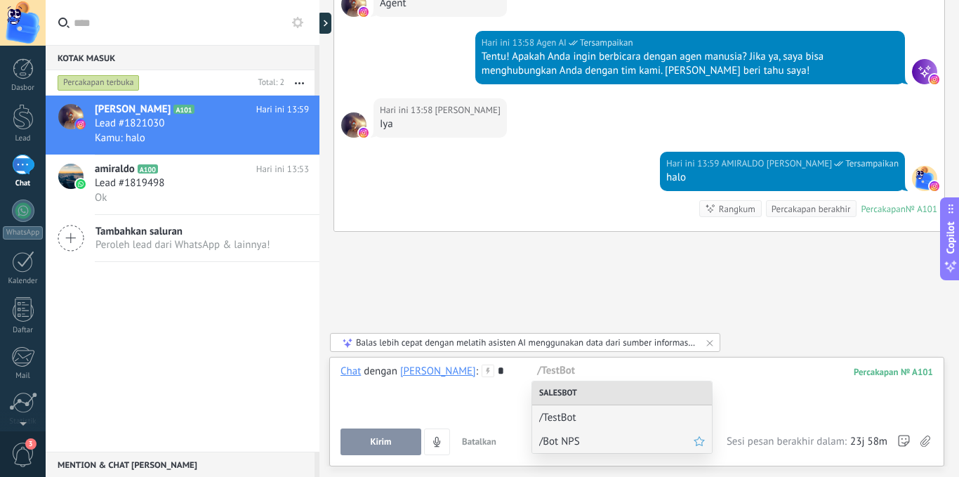
click at [576, 438] on span "/Bot NPS" at bounding box center [616, 441] width 154 height 13
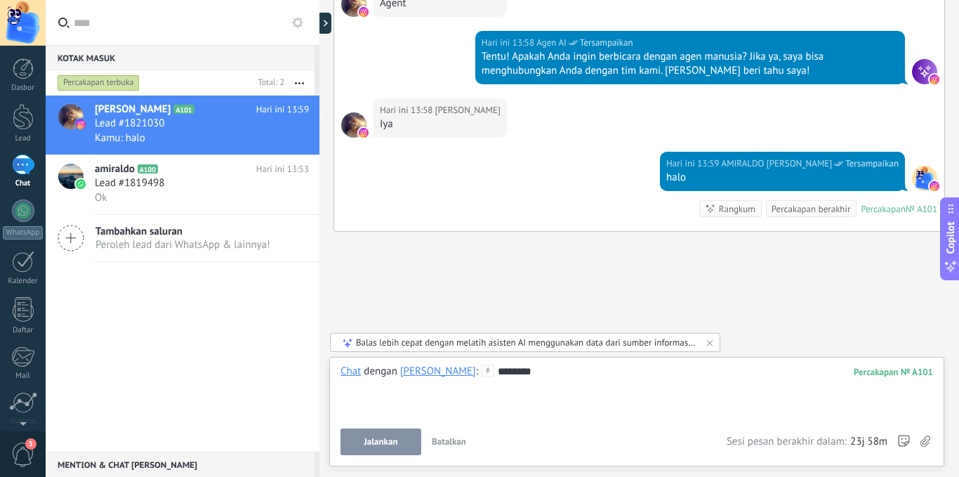
click at [396, 437] on span "Jalankan" at bounding box center [381, 442] width 34 height 10
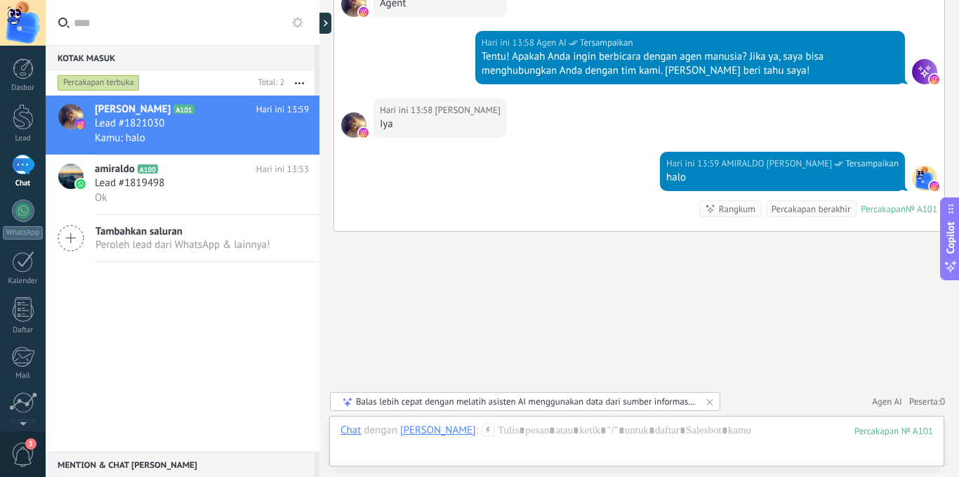
click at [887, 402] on span "Agen AI" at bounding box center [887, 402] width 30 height 14
click at [883, 373] on use at bounding box center [885, 374] width 11 height 11
click at [282, 139] on icon at bounding box center [287, 139] width 17 height 17
click at [328, 152] on span "Tutup pembicaraan" at bounding box center [346, 146] width 86 height 28
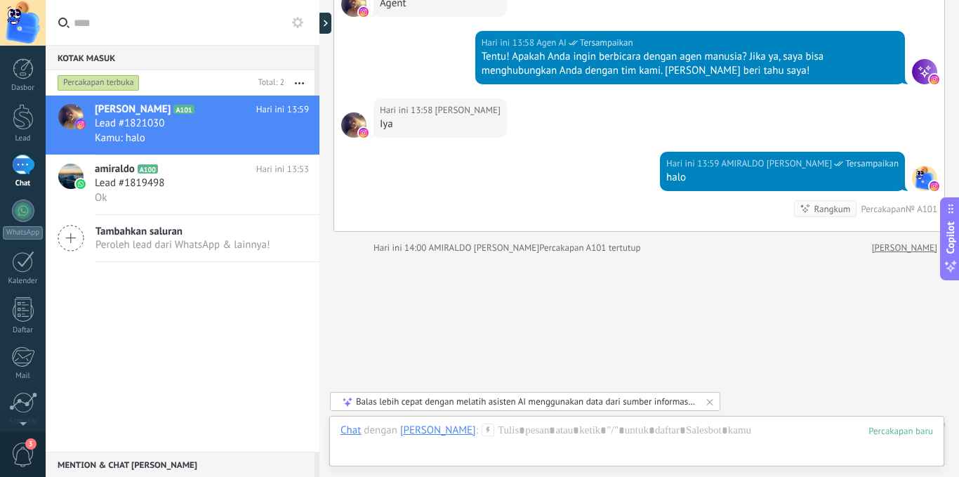
scroll to position [1052, 0]
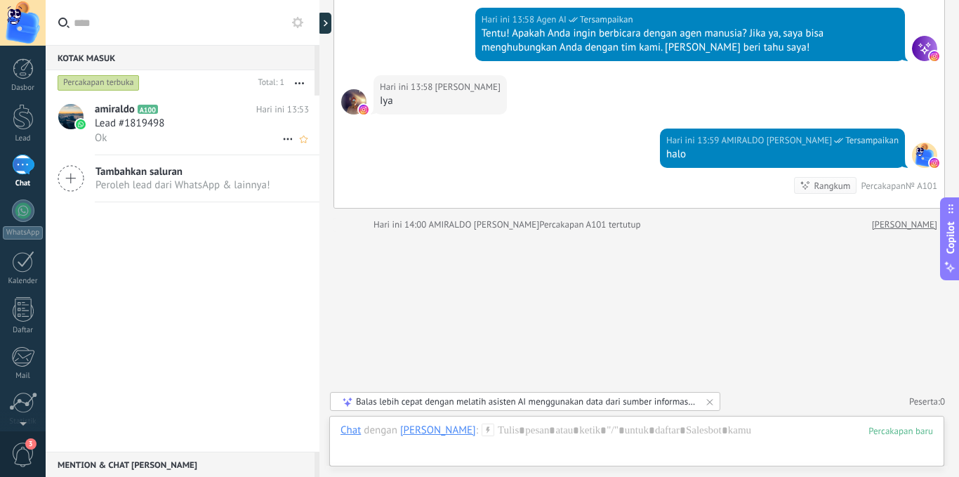
click at [280, 144] on icon at bounding box center [287, 139] width 17 height 17
click at [307, 144] on span "Tutup pembicaraan" at bounding box center [346, 146] width 86 height 28
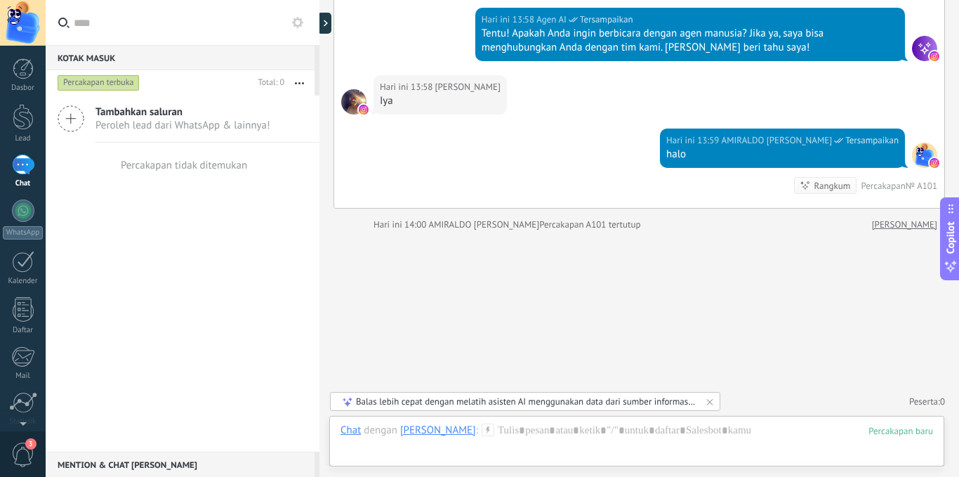
click at [22, 173] on div at bounding box center [23, 164] width 22 height 20
